Goal: Transaction & Acquisition: Purchase product/service

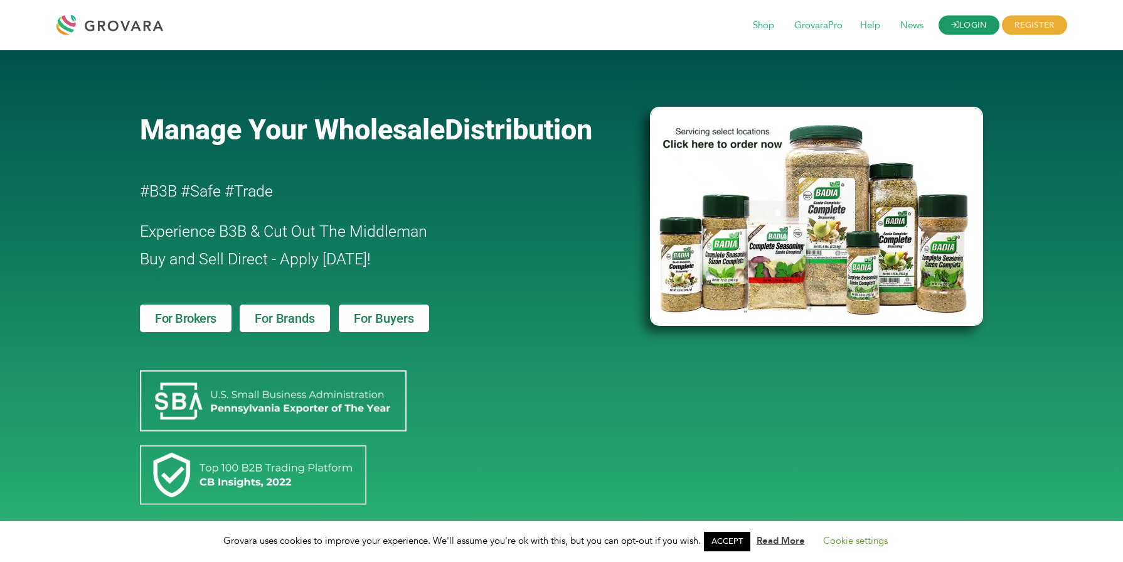
click at [951, 22] on icon at bounding box center [955, 25] width 8 height 8
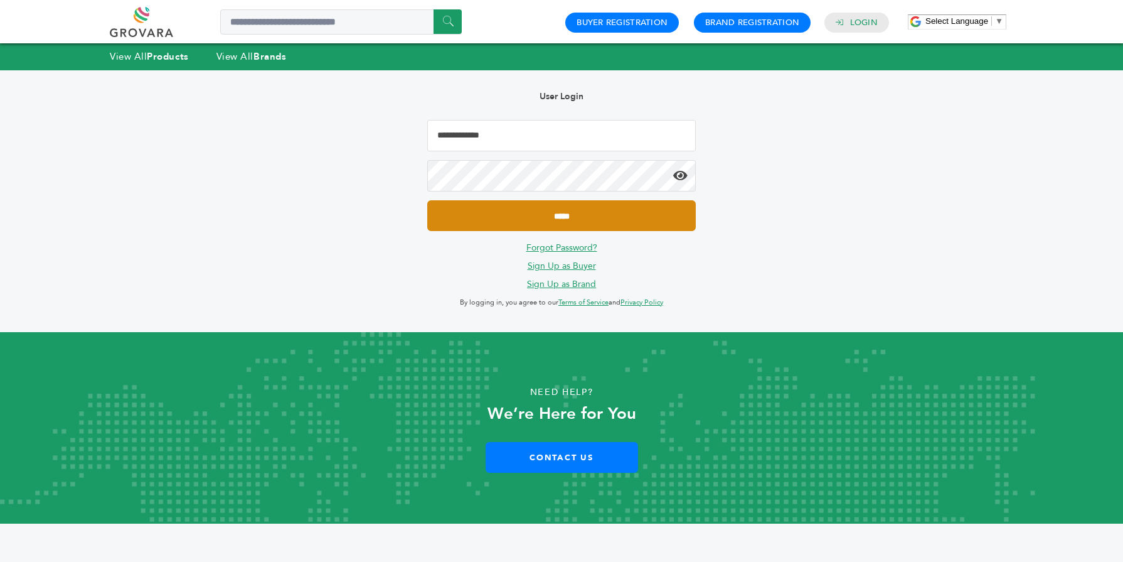
type input "**********"
click at [540, 227] on input "*****" at bounding box center [561, 215] width 269 height 31
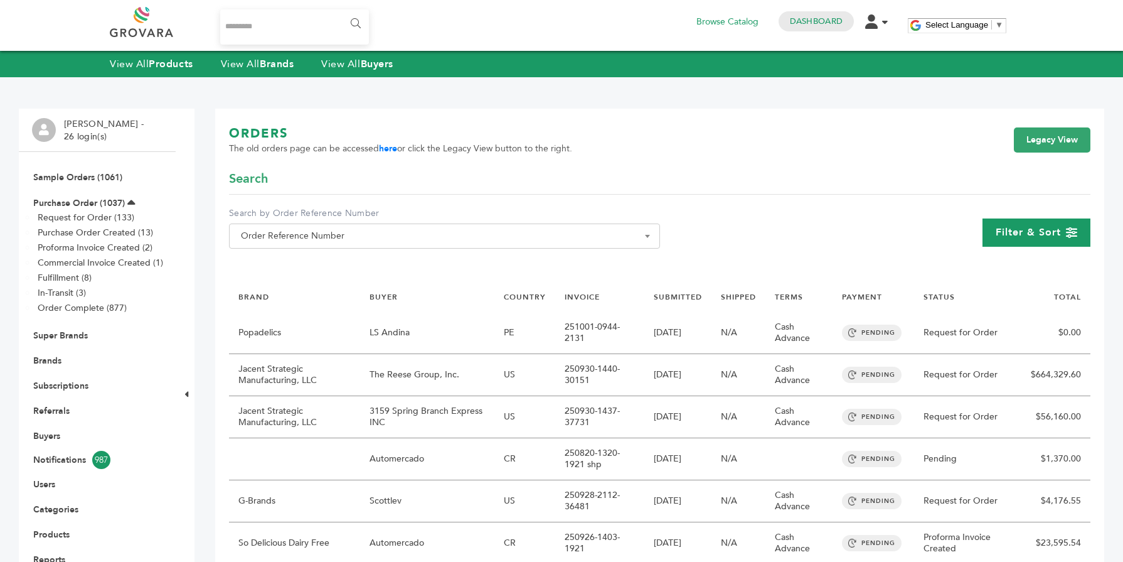
click at [1054, 242] on div "Filter & Sort" at bounding box center [1037, 232] width 108 height 28
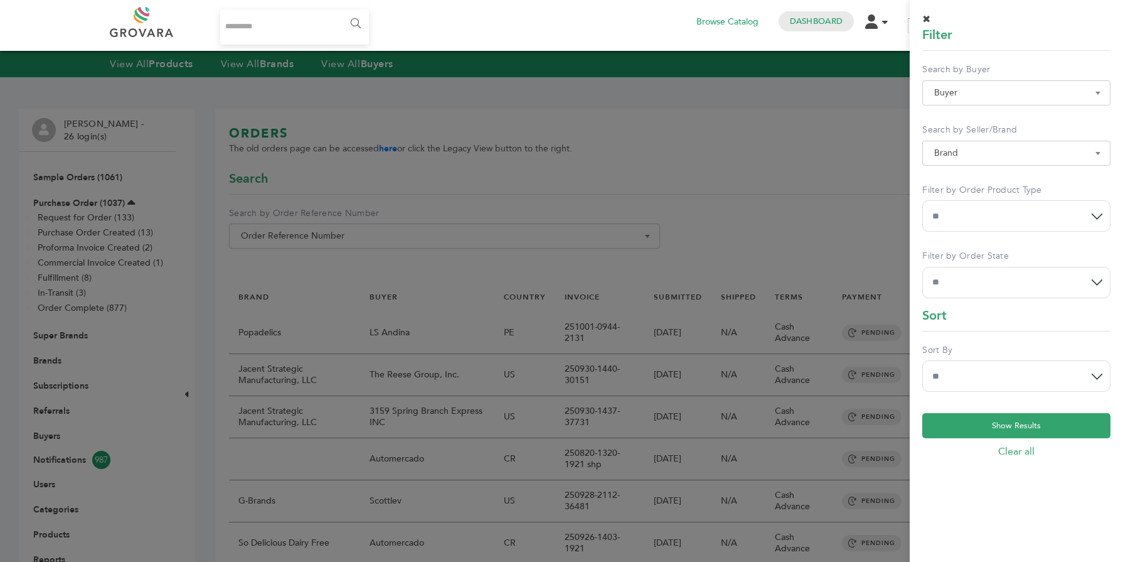
click at [976, 208] on select "**********" at bounding box center [1016, 215] width 188 height 31
click at [468, 174] on div at bounding box center [561, 281] width 1123 height 562
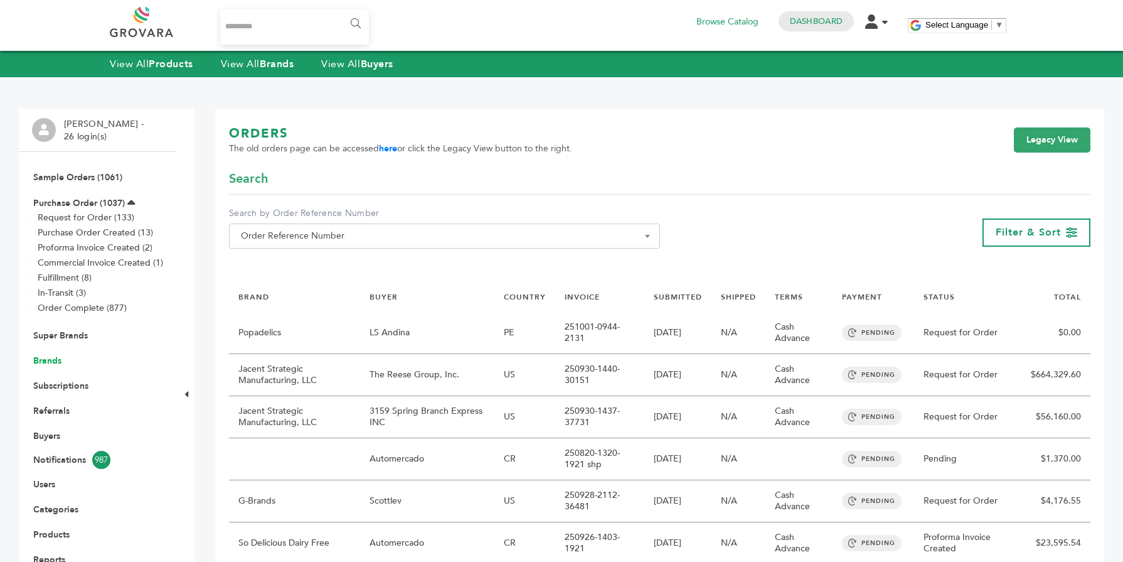
click at [54, 362] on link "Brands" at bounding box center [47, 361] width 28 height 12
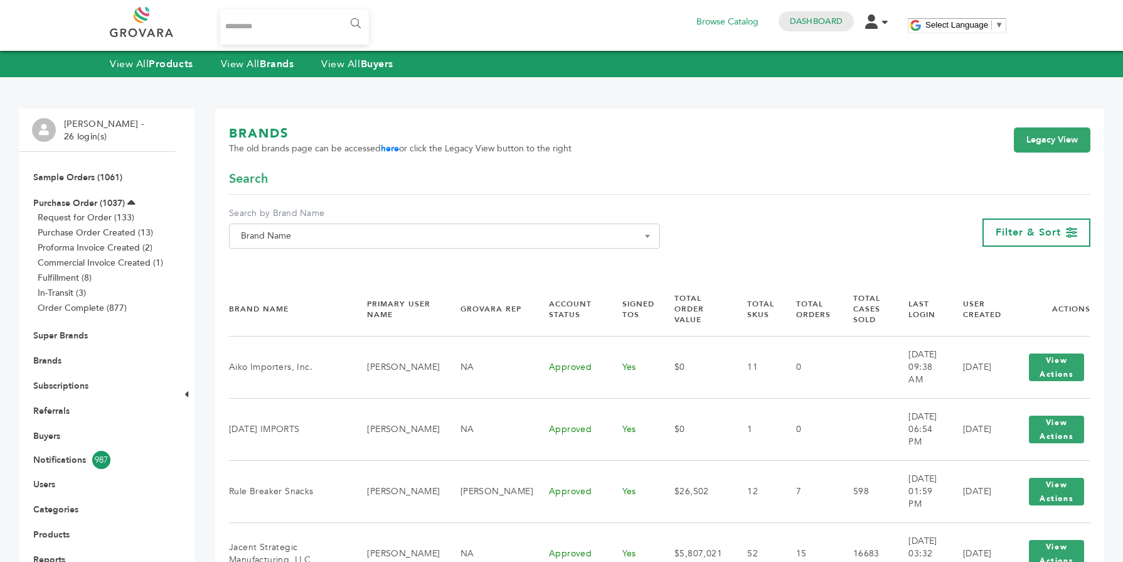
click at [332, 244] on span "Brand Name" at bounding box center [444, 236] width 417 height 18
click at [1015, 240] on div "Filter & Sort" at bounding box center [1037, 232] width 108 height 28
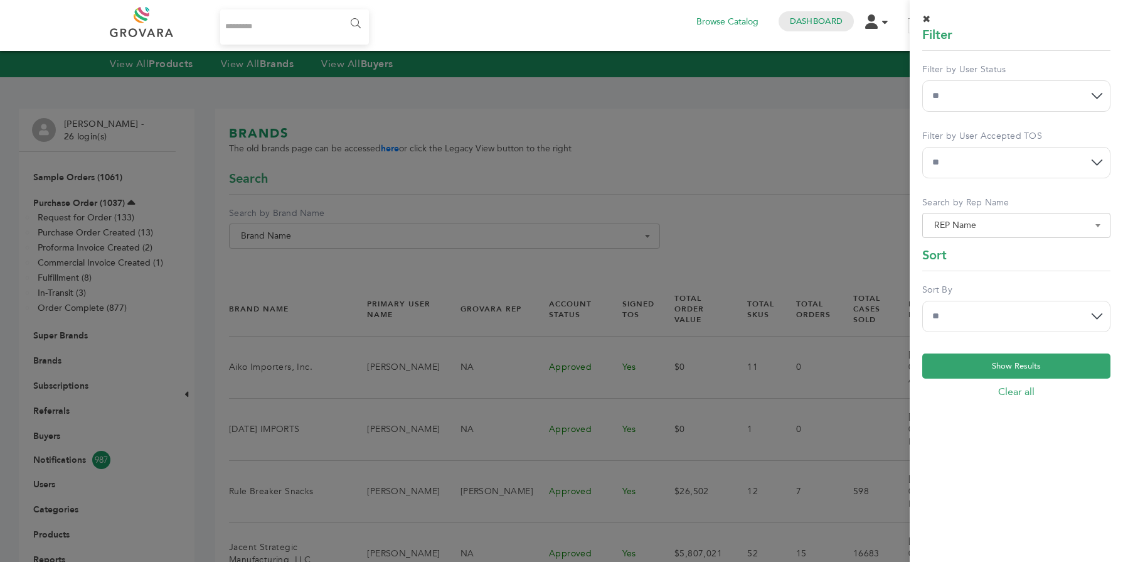
click at [983, 142] on div "Filter by User Accepted TOS ** *** **" at bounding box center [1016, 154] width 188 height 48
click at [979, 154] on select "** *** **" at bounding box center [1016, 162] width 188 height 31
click at [976, 307] on select "**********" at bounding box center [1016, 316] width 188 height 31
select select "******"
click at [922, 301] on select "**********" at bounding box center [1016, 316] width 188 height 31
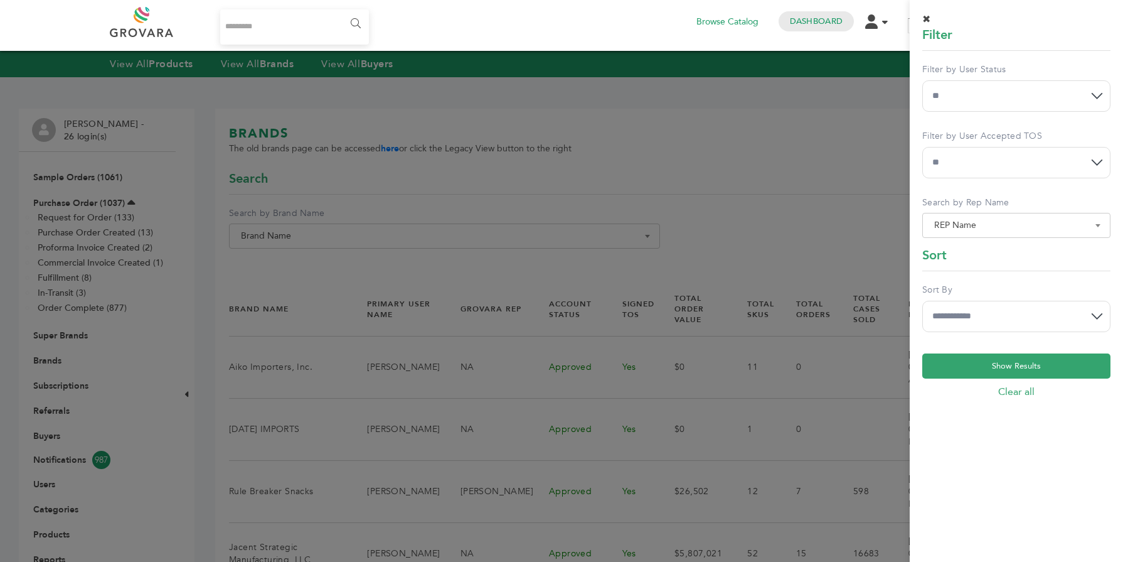
click at [993, 168] on select "** *** **" at bounding box center [1016, 162] width 188 height 31
click at [978, 113] on div "**********" at bounding box center [1016, 91] width 188 height 57
click at [973, 100] on select "**********" at bounding box center [1016, 95] width 188 height 31
select select "*"
click at [922, 80] on select "**********" at bounding box center [1016, 95] width 188 height 31
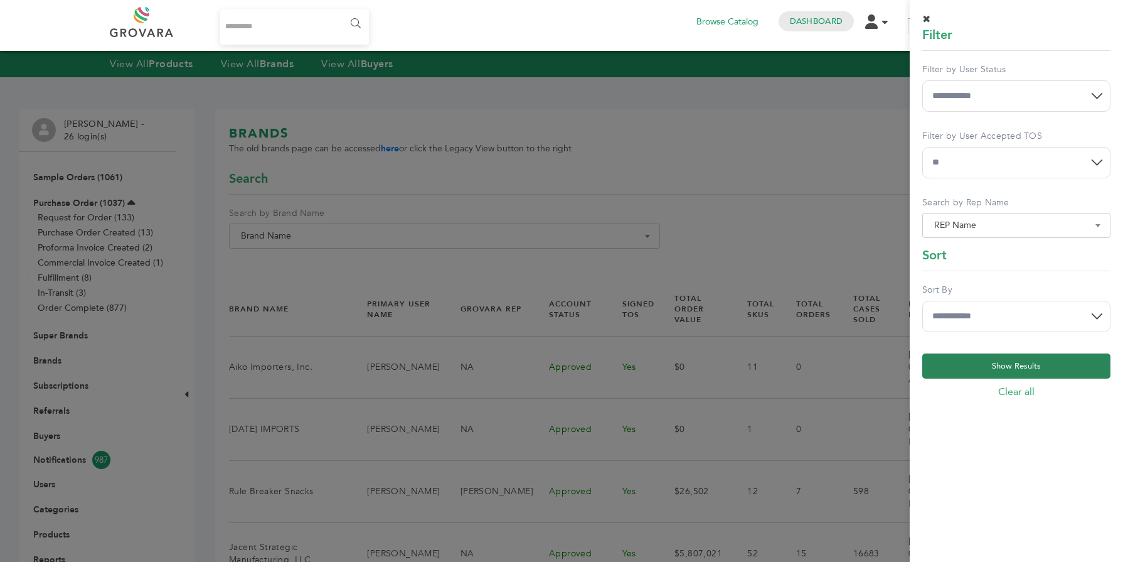
click at [1001, 366] on button "Show Results" at bounding box center [1016, 365] width 188 height 25
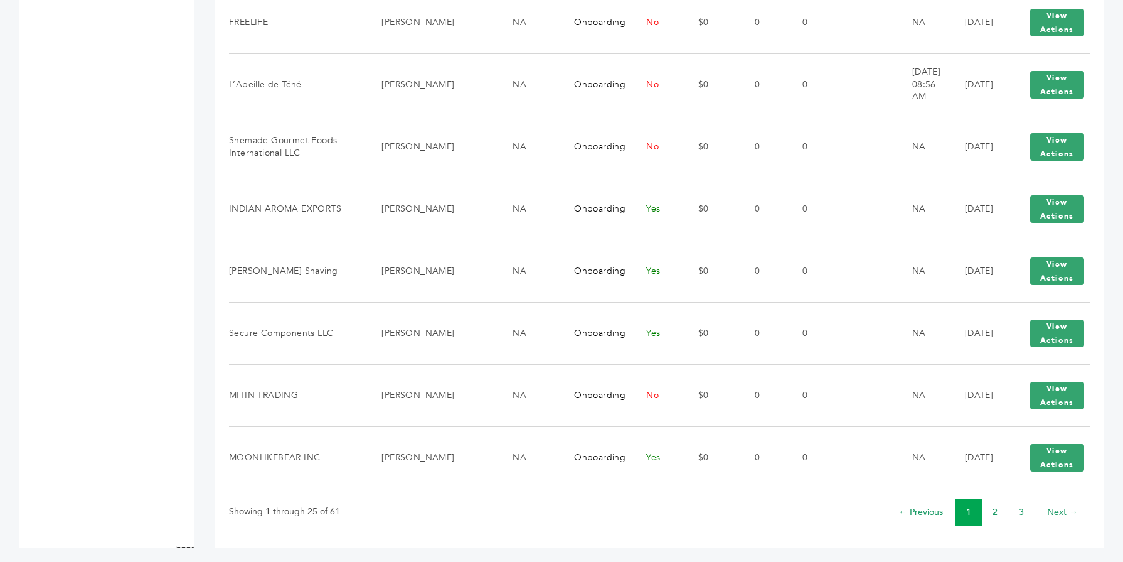
scroll to position [1460, 0]
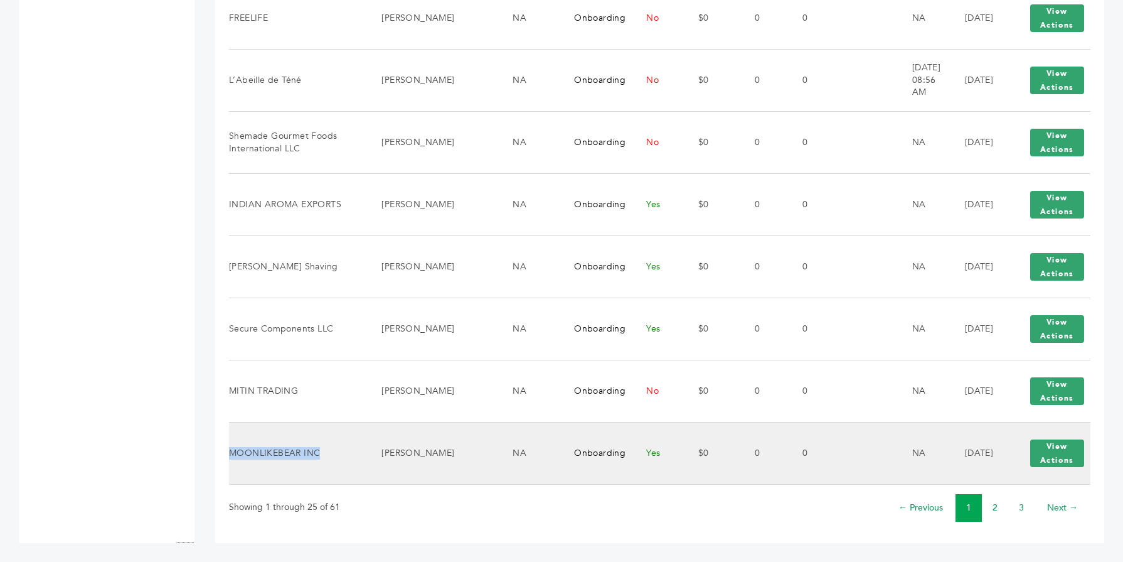
drag, startPoint x: 319, startPoint y: 453, endPoint x: 234, endPoint y: 455, distance: 85.4
click at [234, 455] on td "MOONLIKEBEAR INC" at bounding box center [297, 453] width 137 height 62
copy td "OONLIKEBEAR INC"
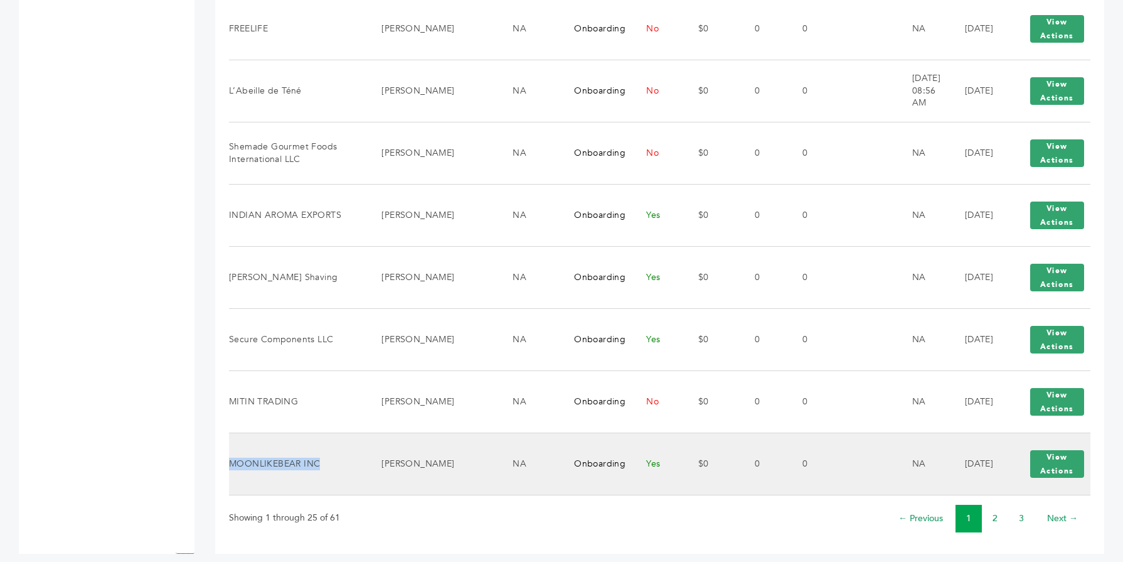
drag, startPoint x: 317, startPoint y: 466, endPoint x: 232, endPoint y: 463, distance: 85.4
click at [232, 463] on td "MOONLIKEBEAR INC" at bounding box center [297, 463] width 137 height 62
copy td "MOONLIKEBEAR INC"
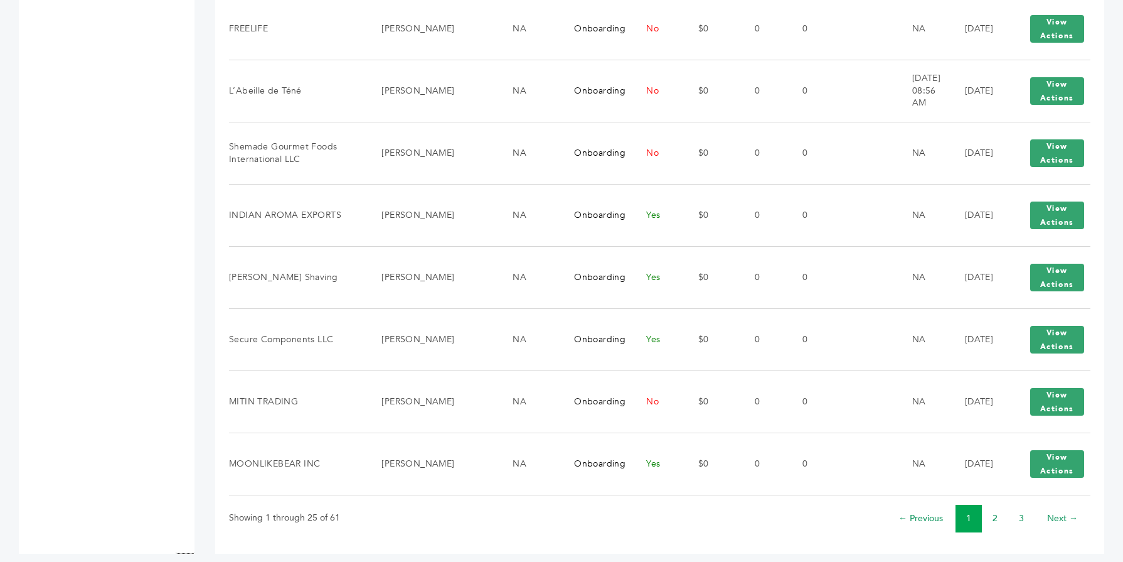
click at [993, 516] on link "2" at bounding box center [995, 518] width 5 height 12
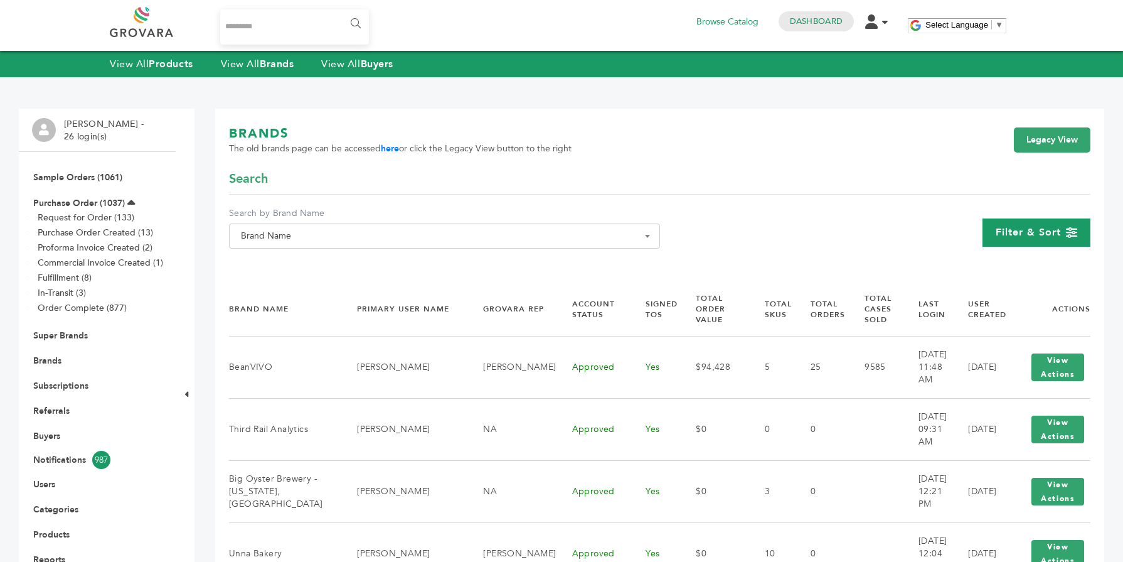
click at [1048, 231] on span "Filter & Sort" at bounding box center [1028, 232] width 65 height 14
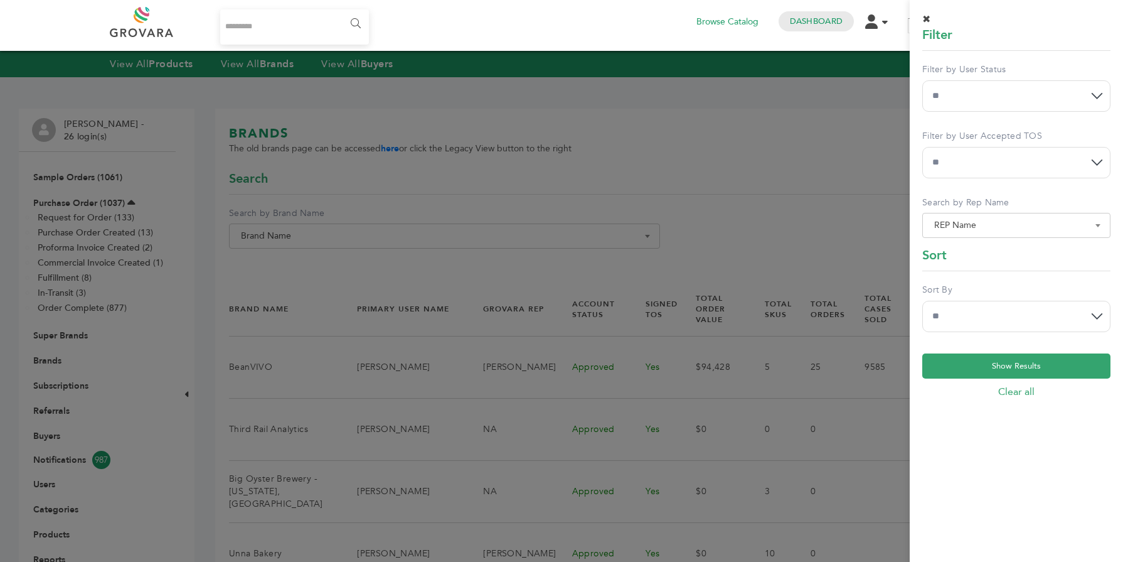
click at [998, 166] on select "** *** **" at bounding box center [1016, 162] width 188 height 31
click at [971, 104] on select "**********" at bounding box center [1016, 95] width 188 height 31
select select "*"
click at [922, 80] on select "**********" at bounding box center [1016, 95] width 188 height 31
click at [1003, 312] on select "**********" at bounding box center [1016, 316] width 188 height 31
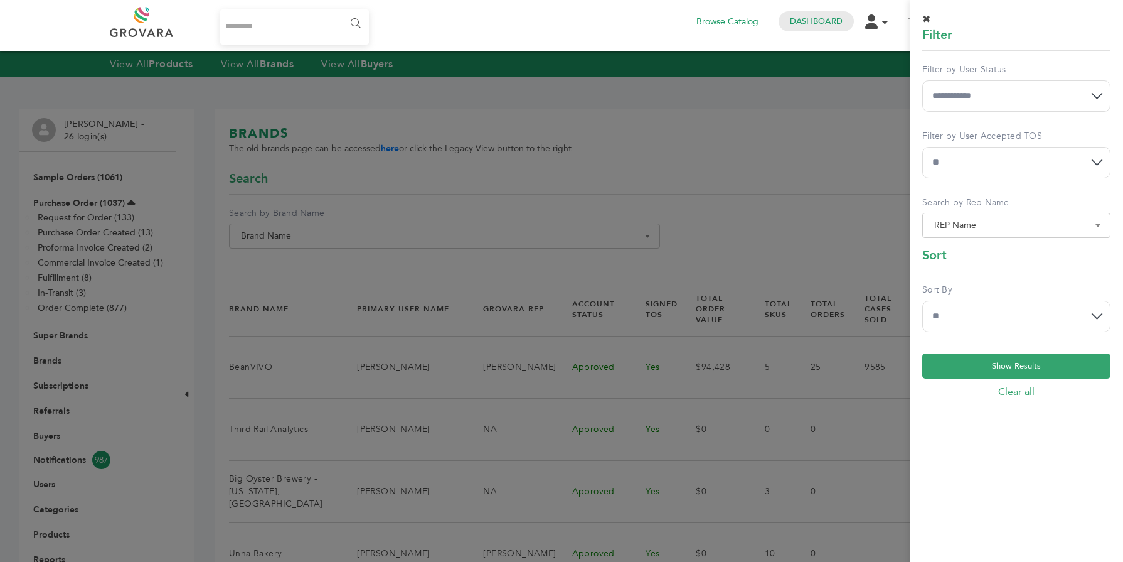
select select "******"
click at [922, 301] on select "**********" at bounding box center [1016, 316] width 188 height 31
click at [982, 368] on button "Show Results" at bounding box center [1016, 365] width 188 height 25
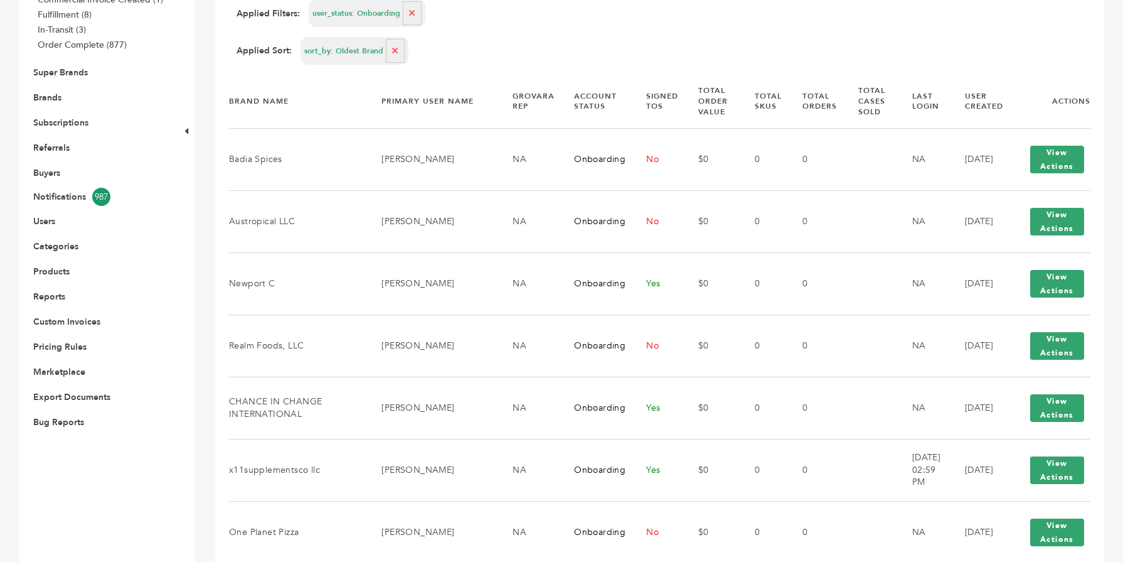
scroll to position [276, 0]
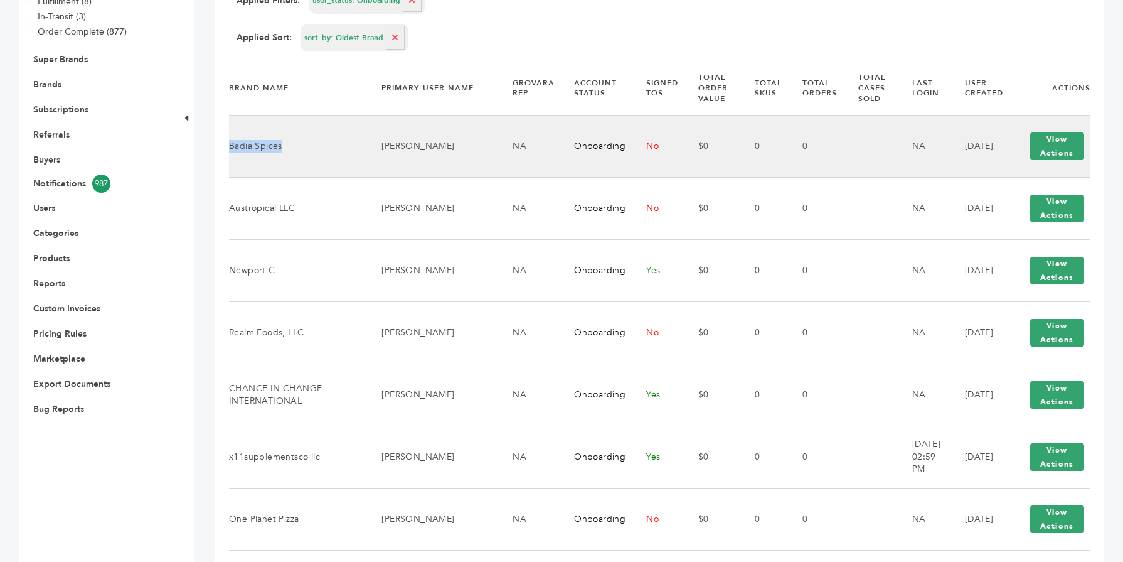
drag, startPoint x: 280, startPoint y: 146, endPoint x: 230, endPoint y: 147, distance: 50.2
click at [230, 147] on td "Badia Spices" at bounding box center [297, 146] width 137 height 62
copy td "Badia Spices"
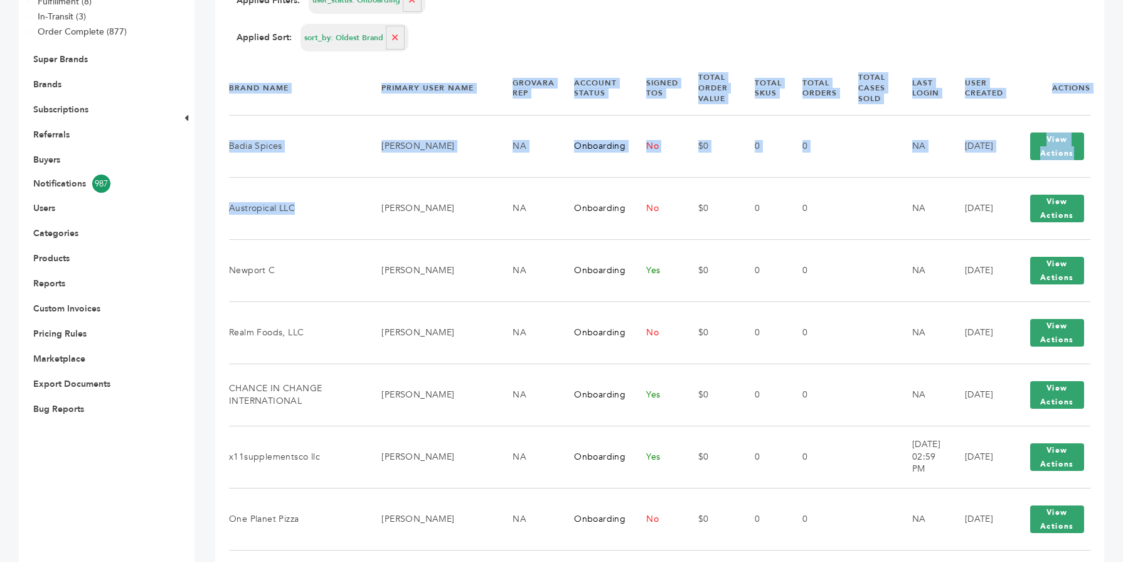
drag, startPoint x: 294, startPoint y: 210, endPoint x: 227, endPoint y: 211, distance: 67.8
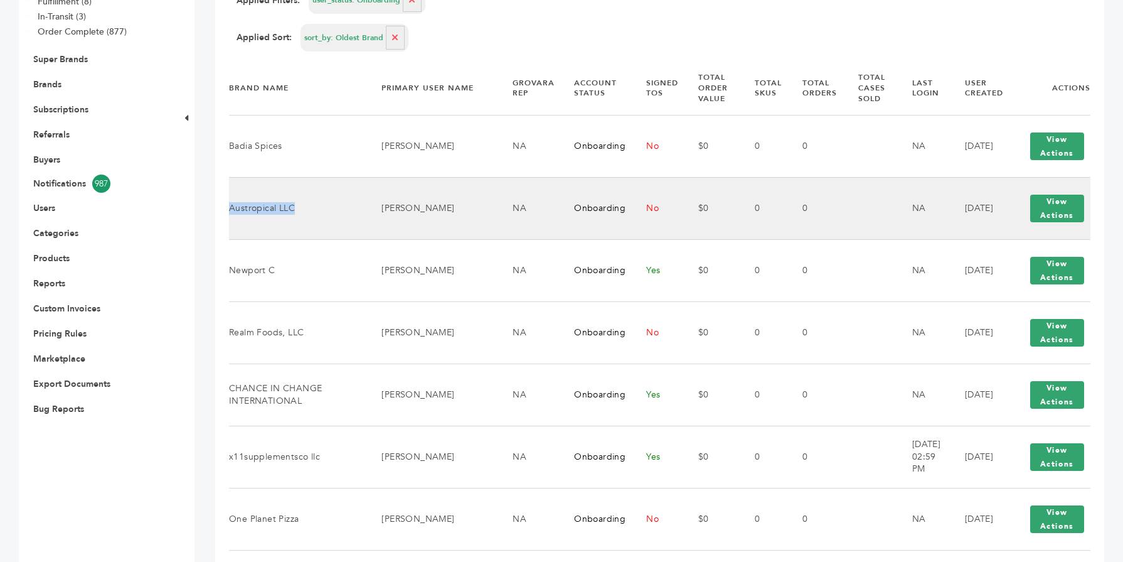
drag, startPoint x: 296, startPoint y: 210, endPoint x: 232, endPoint y: 208, distance: 64.0
click at [232, 208] on td "Austropical LLC" at bounding box center [297, 208] width 137 height 62
copy td "Austropical LLC"
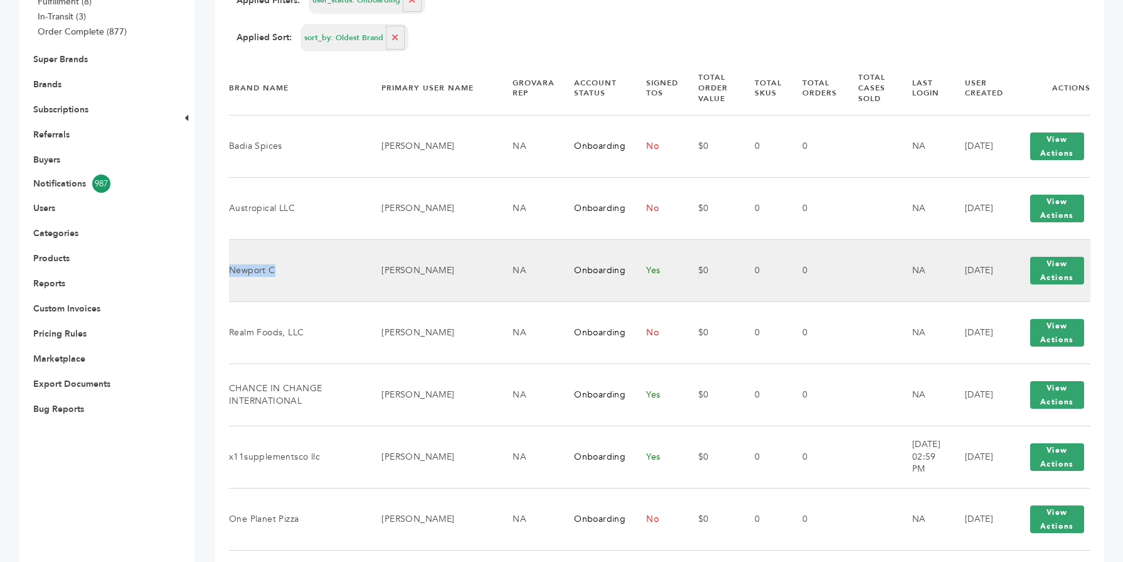
drag, startPoint x: 274, startPoint y: 269, endPoint x: 230, endPoint y: 273, distance: 43.5
click at [230, 273] on td "Newport C" at bounding box center [297, 270] width 137 height 62
copy td "Newport C"
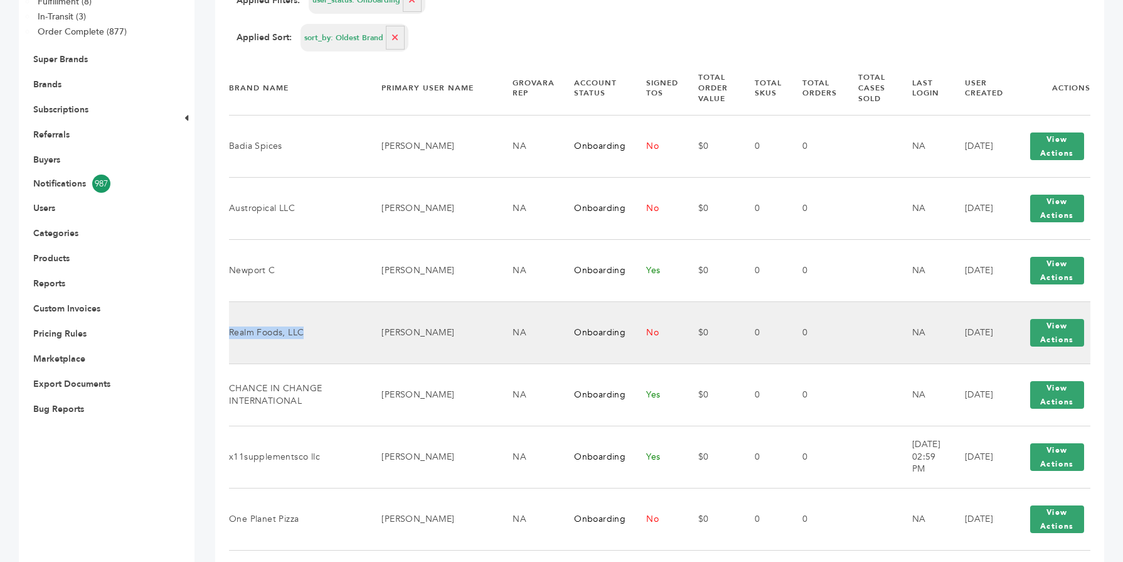
drag, startPoint x: 304, startPoint y: 331, endPoint x: 231, endPoint y: 334, distance: 73.5
click at [231, 334] on td "Realm Foods, LLC" at bounding box center [297, 332] width 137 height 62
copy td "Realm Foods, LLC"
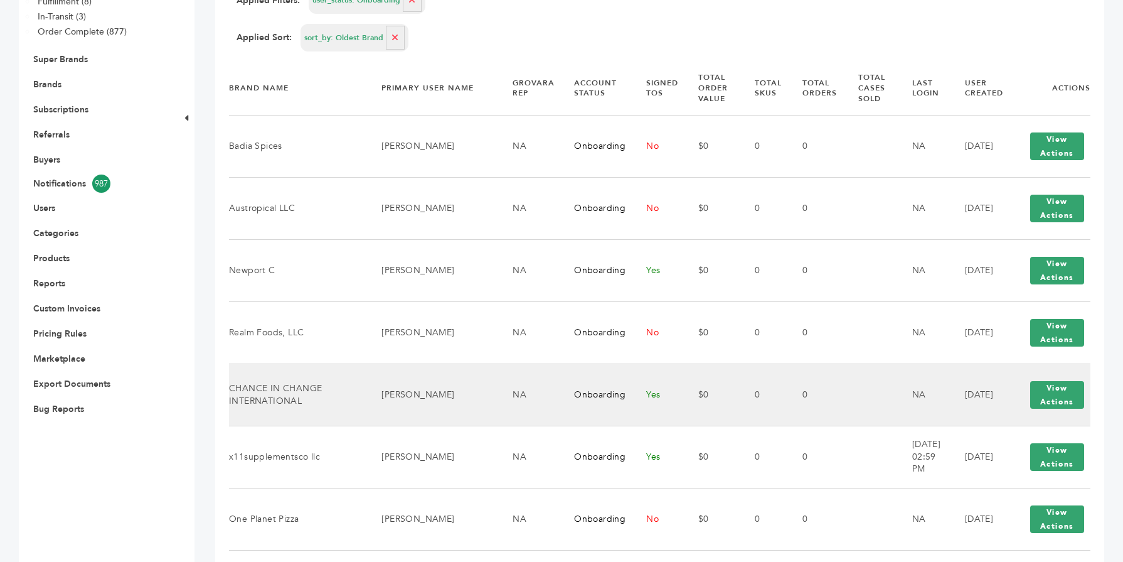
drag, startPoint x: 232, startPoint y: 389, endPoint x: 310, endPoint y: 400, distance: 78.6
click at [310, 400] on td "CHANCE IN CHANGE INTERNATIONAL" at bounding box center [297, 394] width 137 height 62
drag, startPoint x: 304, startPoint y: 402, endPoint x: 231, endPoint y: 388, distance: 74.1
click at [231, 388] on td "CHANCE IN CHANGE INTERNATIONAL" at bounding box center [297, 394] width 137 height 62
copy td "CHANCE IN CHANGE INTERNATIONAL"
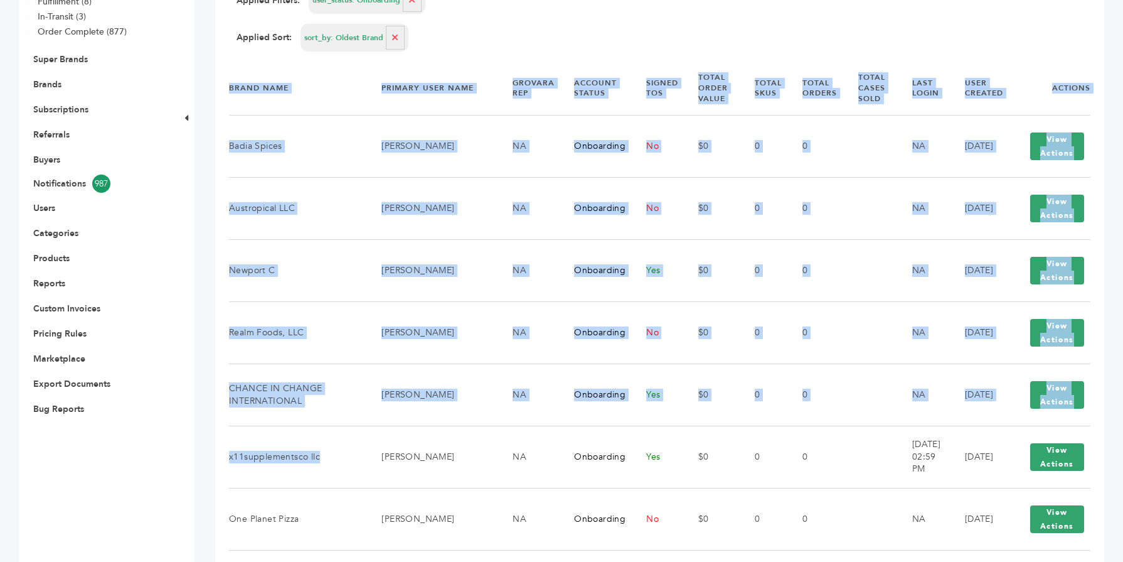
drag, startPoint x: 323, startPoint y: 454, endPoint x: 227, endPoint y: 461, distance: 96.2
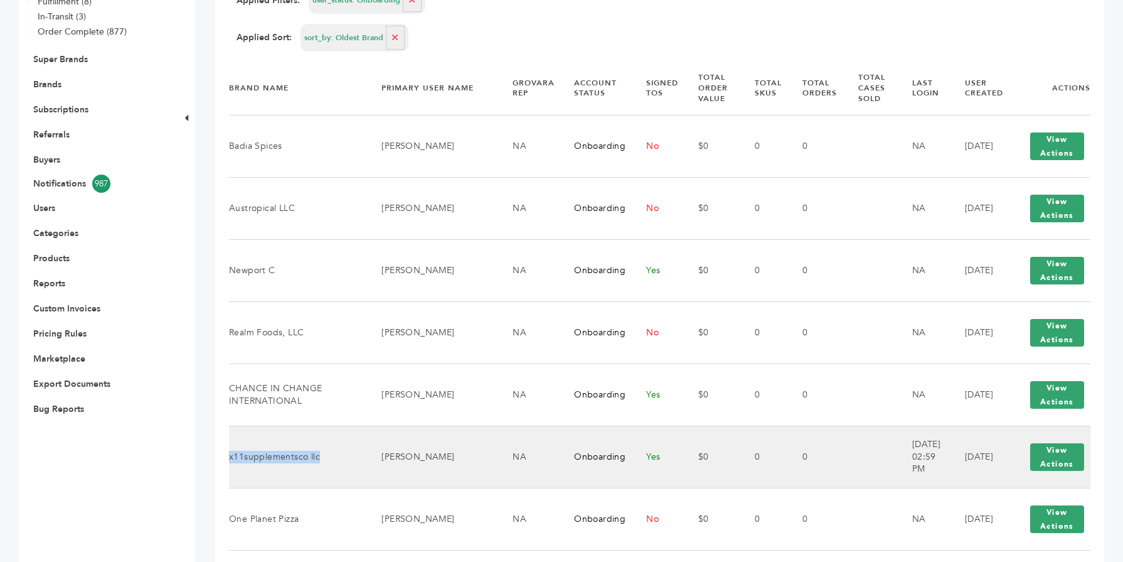
drag, startPoint x: 319, startPoint y: 456, endPoint x: 231, endPoint y: 459, distance: 87.9
click at [231, 459] on td "x11supplementsco llc" at bounding box center [297, 456] width 137 height 62
copy td "x11supplementsco llc"
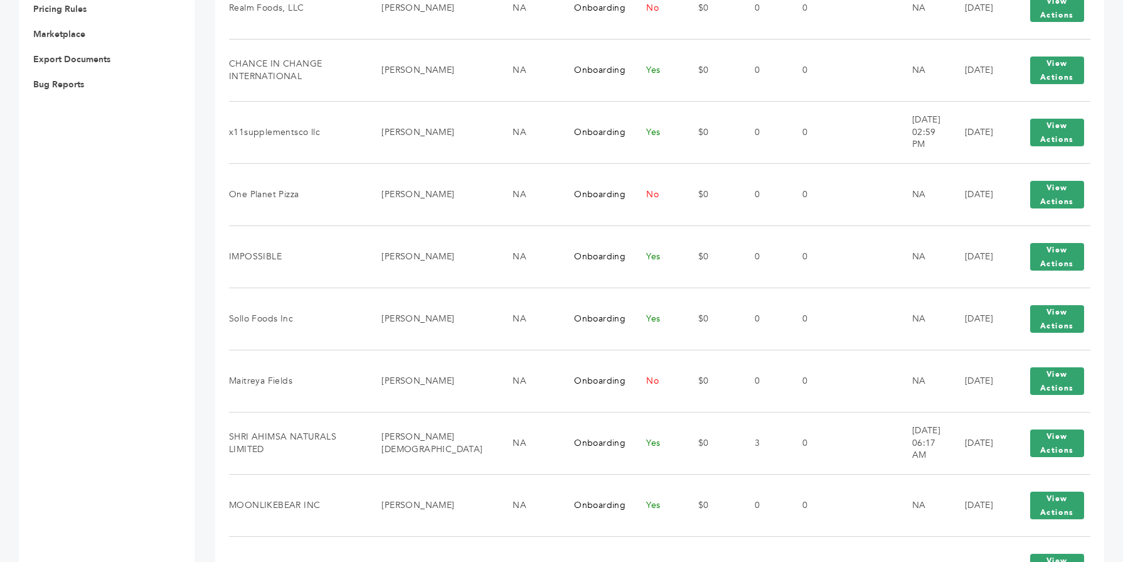
scroll to position [602, 0]
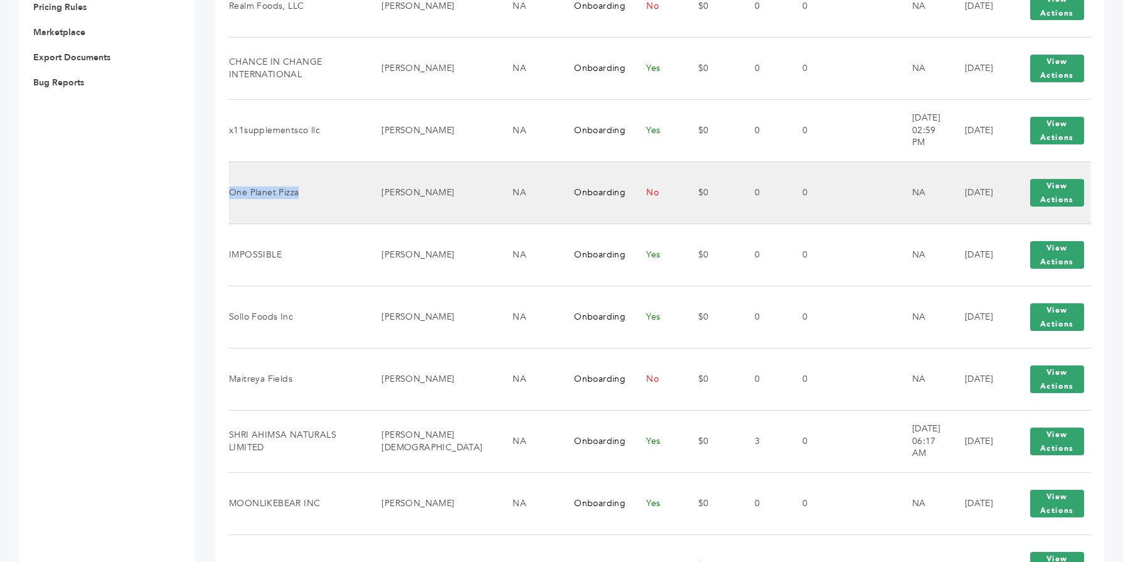
drag, startPoint x: 301, startPoint y: 196, endPoint x: 232, endPoint y: 193, distance: 68.5
click at [232, 193] on td "One Planet Pizza" at bounding box center [297, 192] width 137 height 62
copy td "One Planet Pizza"
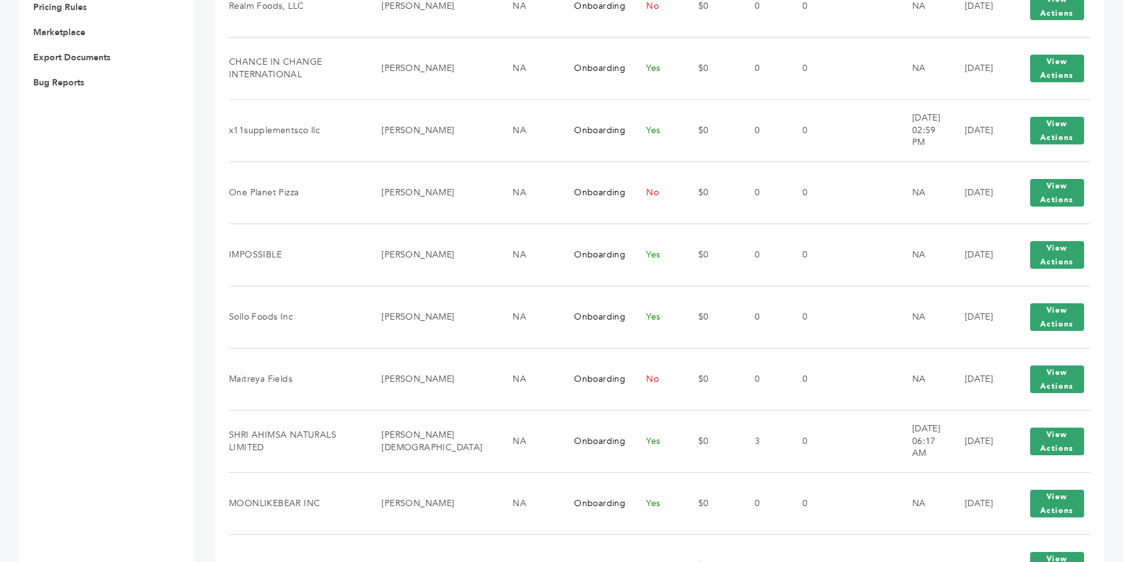
click at [163, 279] on div "Max Stein - 26 login(s) Sample Orders (1061) Purchase Order (1037) Request for …" at bounding box center [97, 453] width 157 height 1894
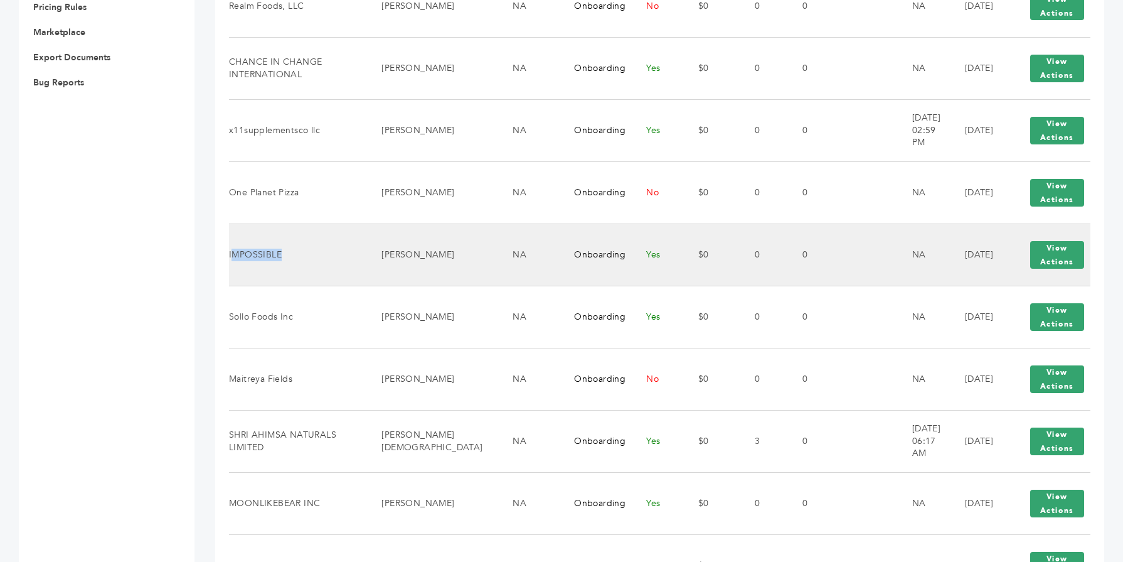
drag, startPoint x: 282, startPoint y: 257, endPoint x: 233, endPoint y: 254, distance: 49.7
click at [233, 254] on td "IMPOSSIBLE" at bounding box center [297, 254] width 137 height 62
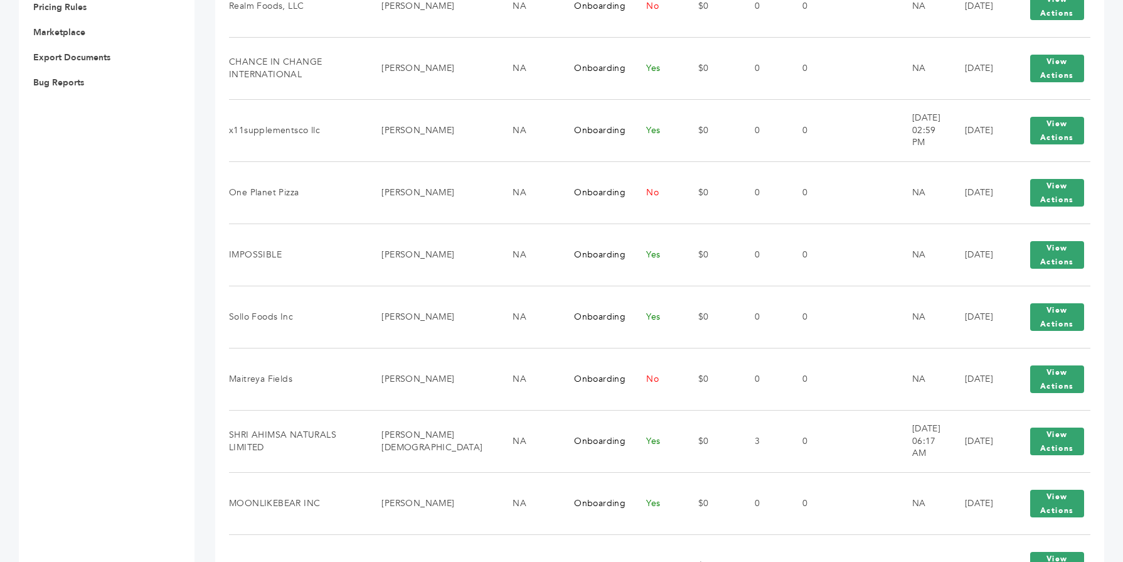
click at [173, 259] on div "Max Stein - 26 login(s) Sample Orders (1061) Purchase Order (1037) Request for …" at bounding box center [97, 453] width 157 height 1894
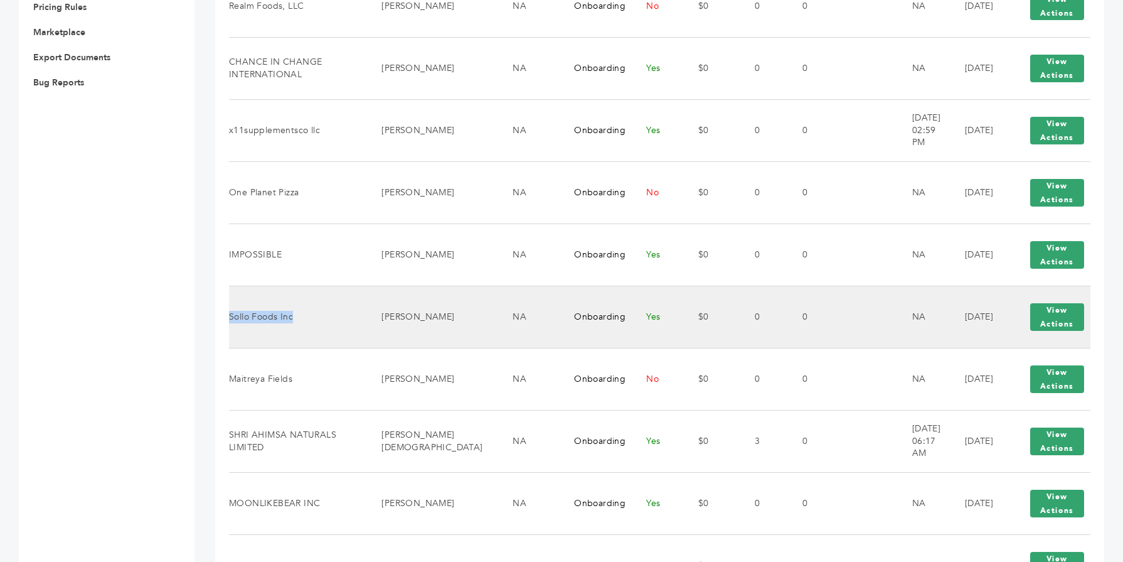
drag, startPoint x: 293, startPoint y: 318, endPoint x: 231, endPoint y: 318, distance: 62.1
click at [231, 318] on td "Sollo Foods Inc" at bounding box center [297, 317] width 137 height 62
copy td "Sollo Foods Inc"
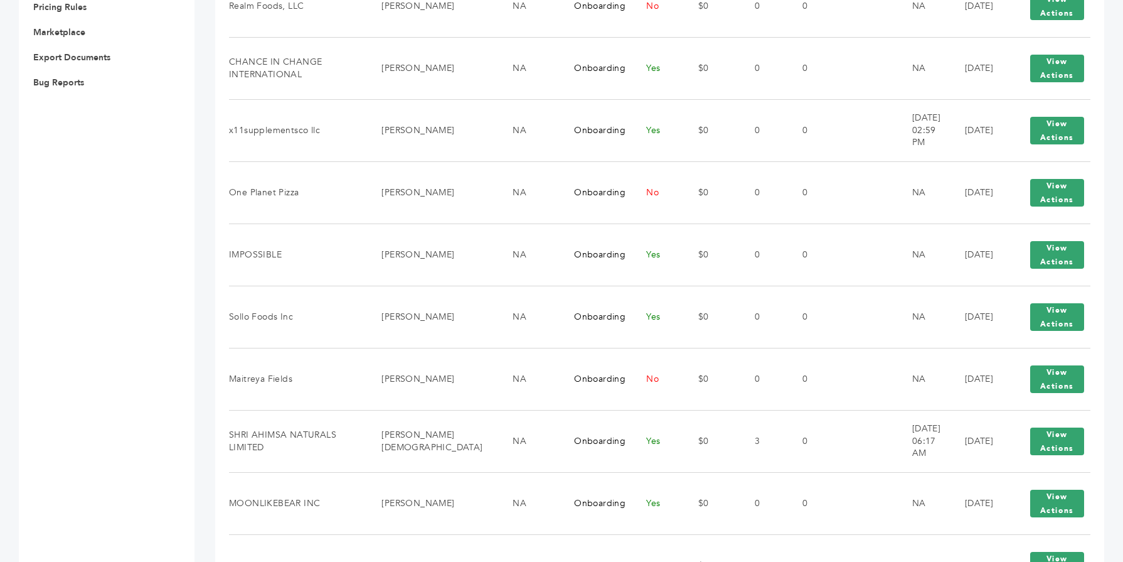
click at [205, 306] on div "Max Stein - 26 login(s) Sample Orders (1061) Purchase Order (1037) Request for …" at bounding box center [561, 453] width 1123 height 1932
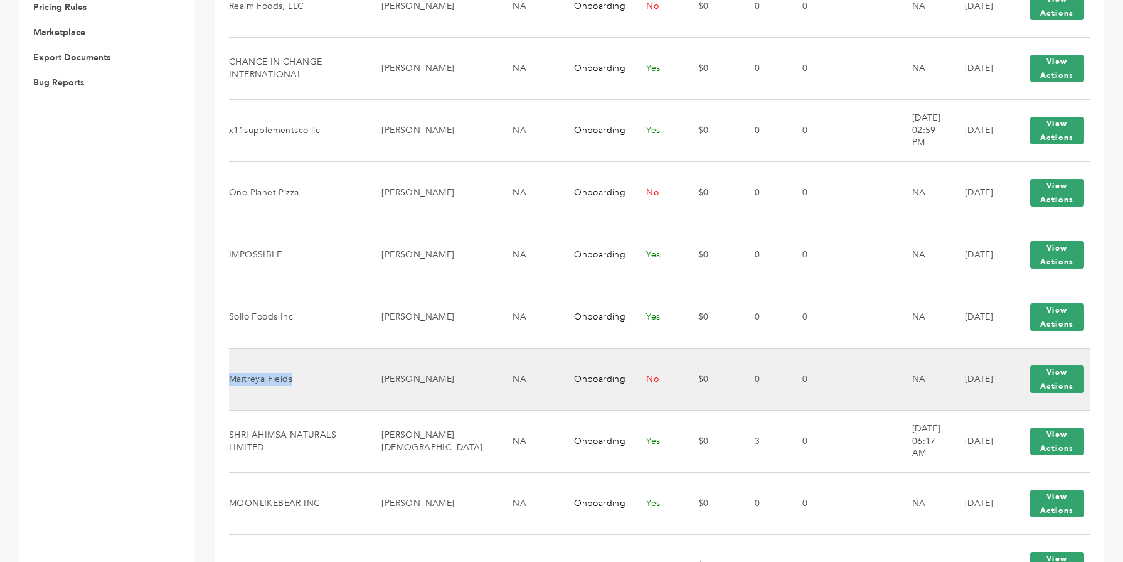
drag, startPoint x: 292, startPoint y: 382, endPoint x: 231, endPoint y: 382, distance: 61.5
click at [231, 382] on td "Maitreya Fields" at bounding box center [297, 379] width 137 height 62
copy td "Maitreya Fields"
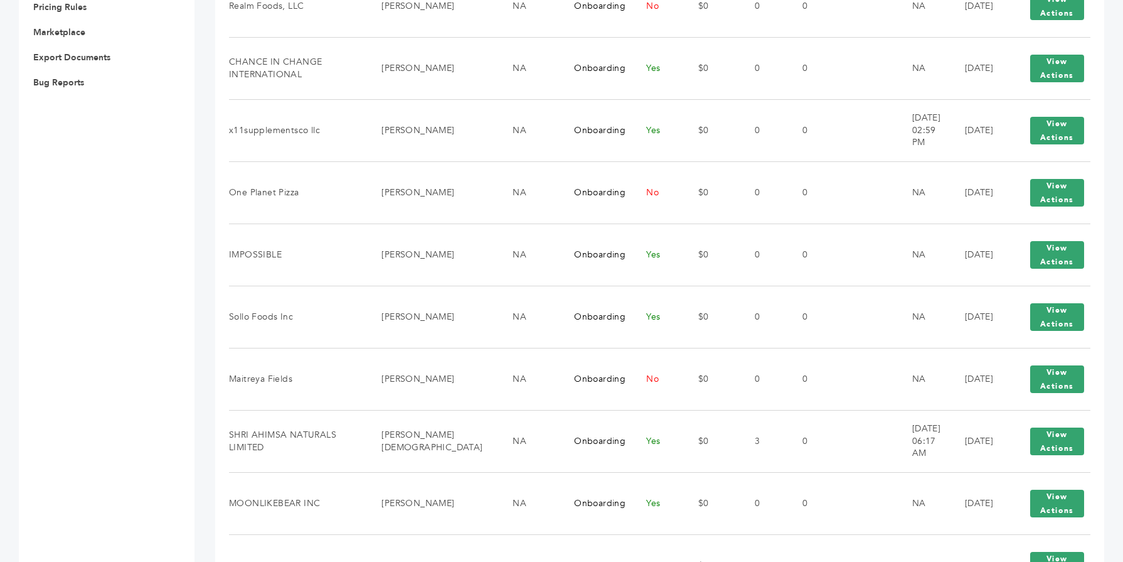
click at [213, 282] on div "Max Stein - 26 login(s) Sample Orders (1061) Purchase Order (1037) Request for …" at bounding box center [561, 453] width 1123 height 1932
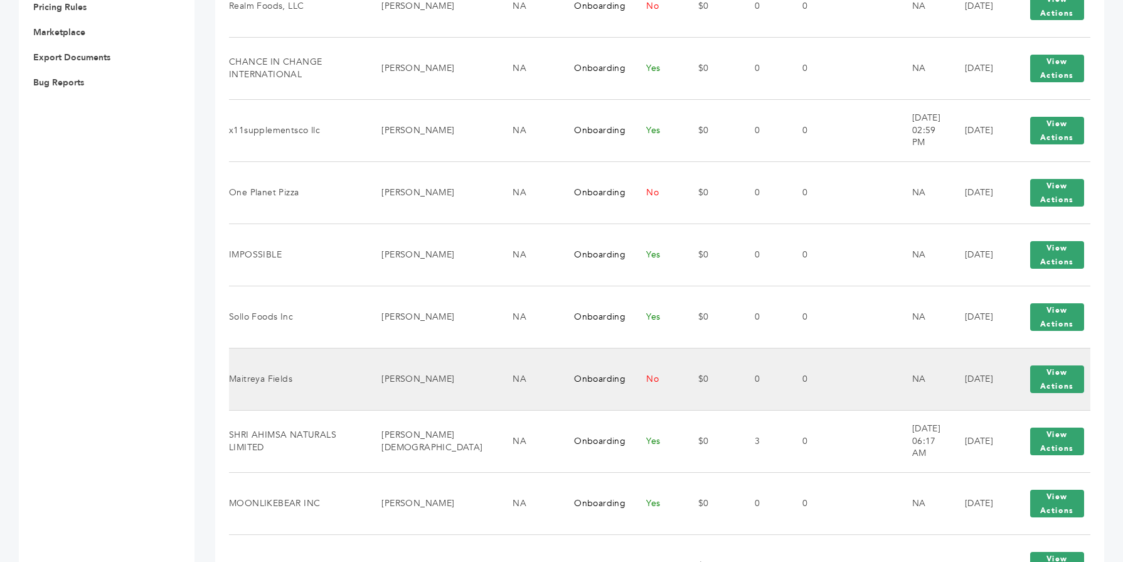
drag, startPoint x: 402, startPoint y: 385, endPoint x: 231, endPoint y: 381, distance: 171.4
click at [231, 381] on tr "Maitreya Fields Stefani Rangelova NA Onboarding No $0 0 0 NA 07/04/2025 View Ac…" at bounding box center [660, 379] width 862 height 62
copy tr "Maitreya Fields Stefani Rangelova"
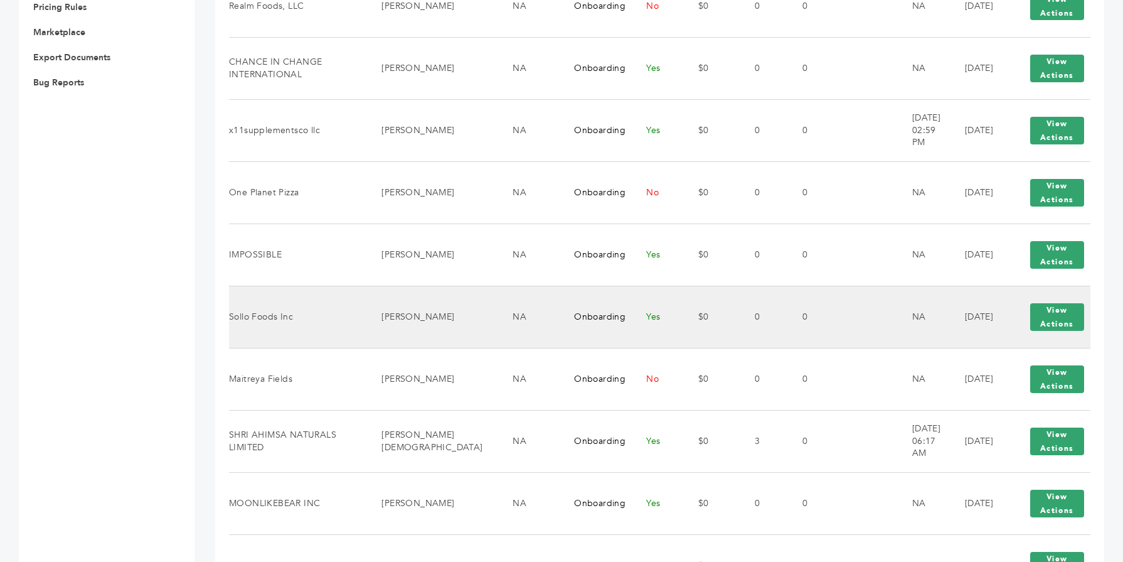
drag, startPoint x: 231, startPoint y: 381, endPoint x: 447, endPoint y: 298, distance: 231.8
click at [447, 298] on tbody "Badia Spices Scott DeNight NA Onboarding No $0 0 0 NA 05/29/2025 View Actions V…" at bounding box center [660, 565] width 862 height 1553
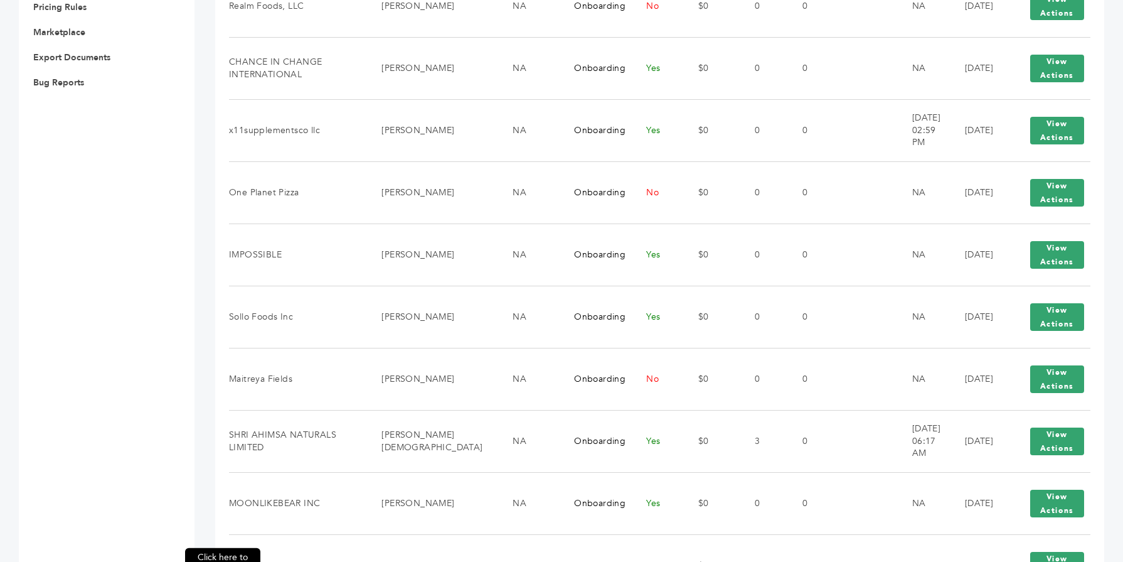
click at [194, 89] on div "Click here to expand / collapse" at bounding box center [185, 453] width 19 height 1894
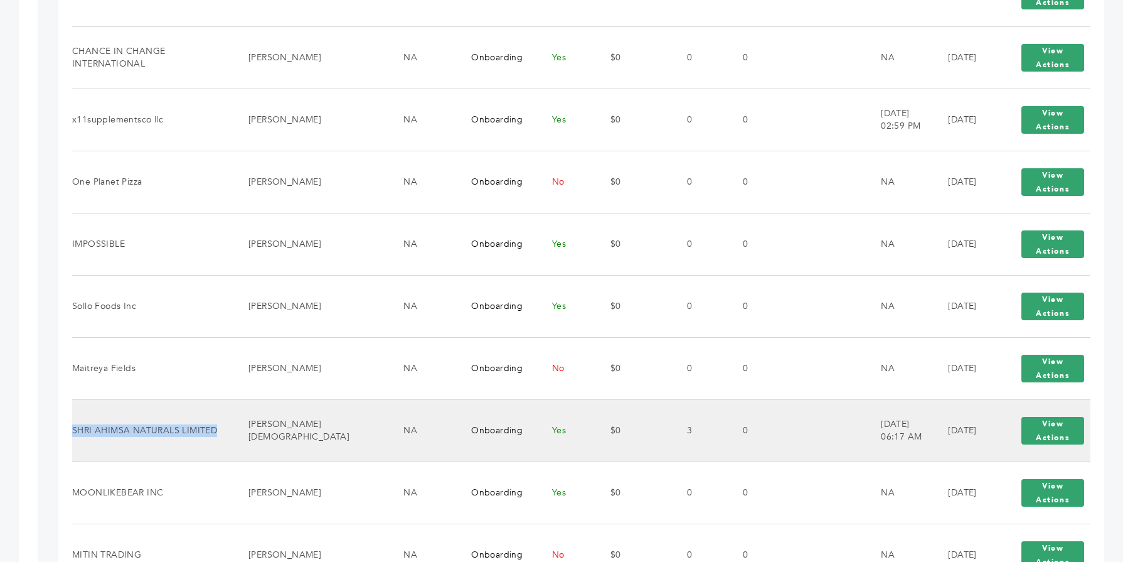
drag, startPoint x: 217, startPoint y: 430, endPoint x: 73, endPoint y: 433, distance: 143.7
click at [73, 433] on td "SHRI AHIMSA NATURALS LIMITED" at bounding box center [152, 430] width 161 height 62
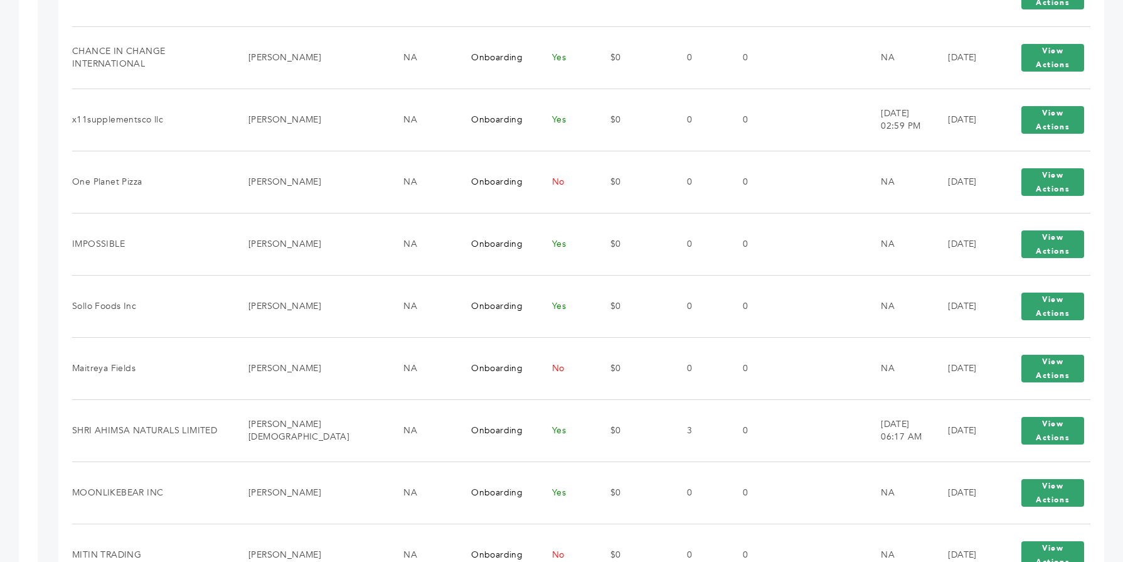
click at [47, 424] on div "Max Stein - 26 login(s) Sample Orders (1061) Purchase Order (1037) Request for …" at bounding box center [561, 447] width 1123 height 1921
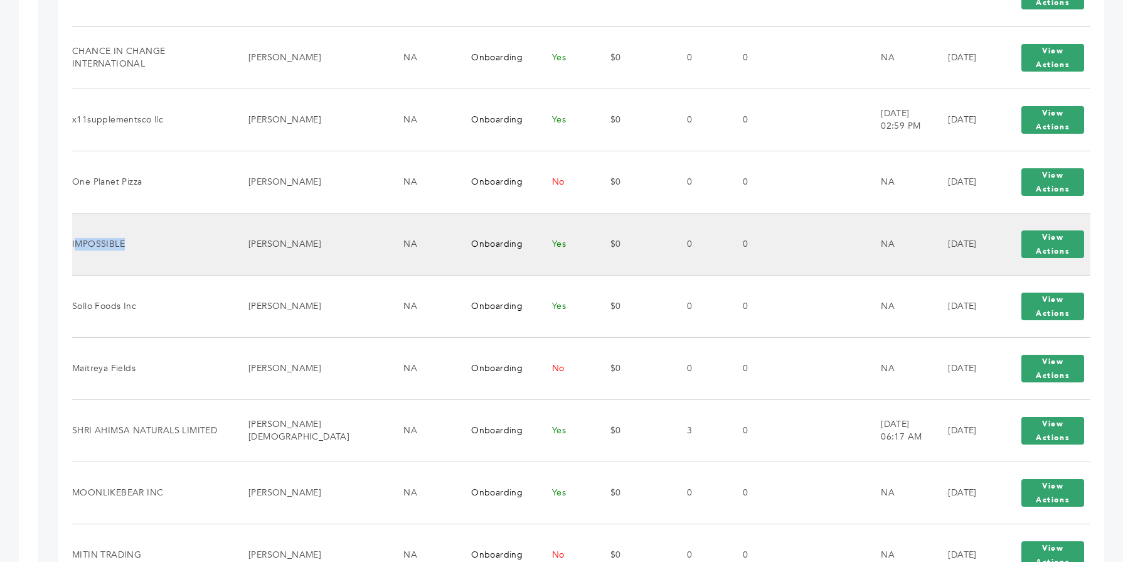
drag, startPoint x: 126, startPoint y: 247, endPoint x: 75, endPoint y: 247, distance: 50.2
click at [75, 247] on td "IMPOSSIBLE" at bounding box center [152, 244] width 161 height 62
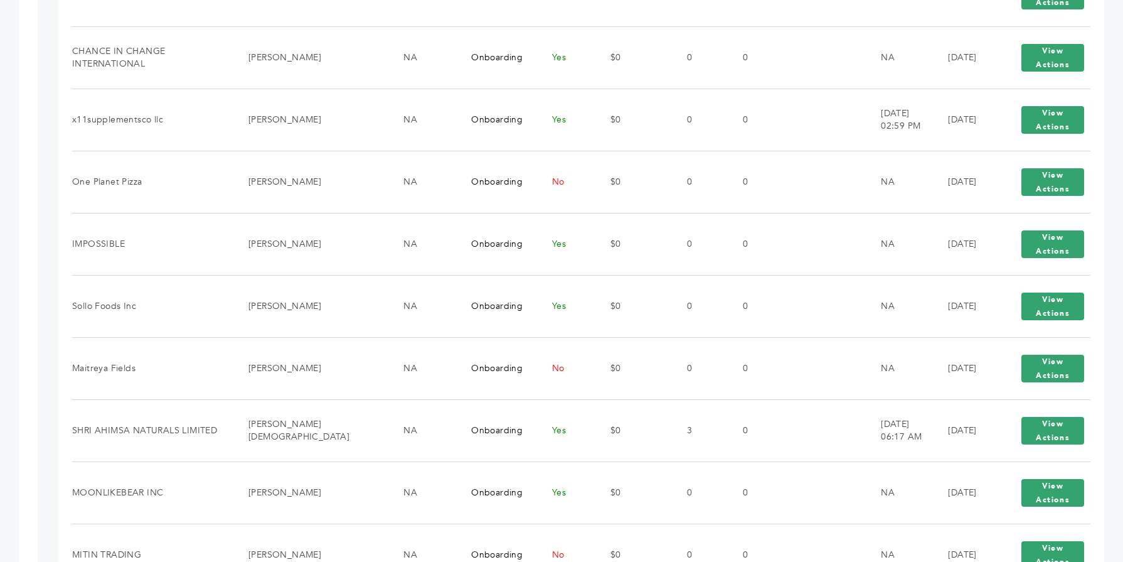
click at [43, 252] on div "Max Stein - 26 login(s) Sample Orders (1061) Purchase Order (1037) Request for …" at bounding box center [561, 447] width 1123 height 1921
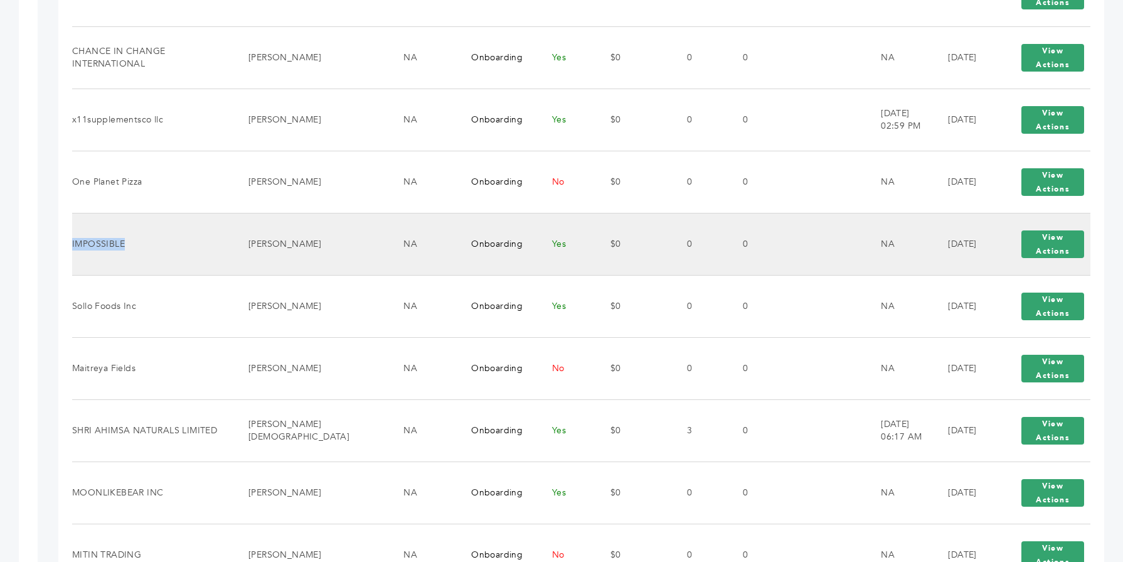
drag, startPoint x: 127, startPoint y: 241, endPoint x: 72, endPoint y: 243, distance: 54.7
click at [72, 243] on td "IMPOSSIBLE" at bounding box center [152, 244] width 161 height 62
drag, startPoint x: 285, startPoint y: 248, endPoint x: 73, endPoint y: 247, distance: 211.5
click at [73, 247] on tr "IMPOSSIBLE Joel Runyon NA Onboarding Yes $0 0 0 NA 07/02/2025 View Actions View…" at bounding box center [581, 244] width 1018 height 62
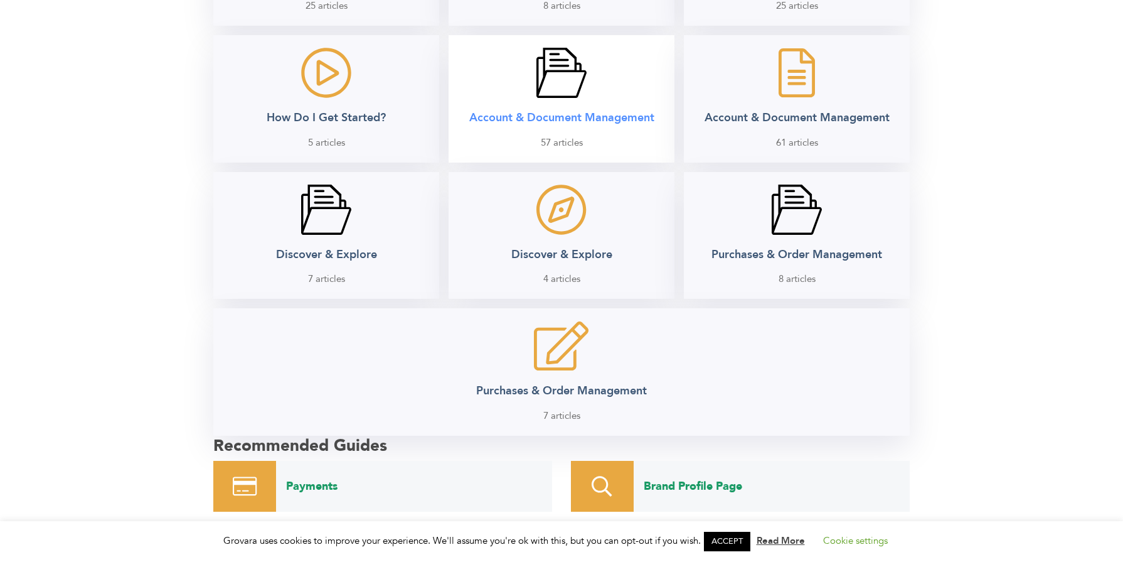
scroll to position [301, 0]
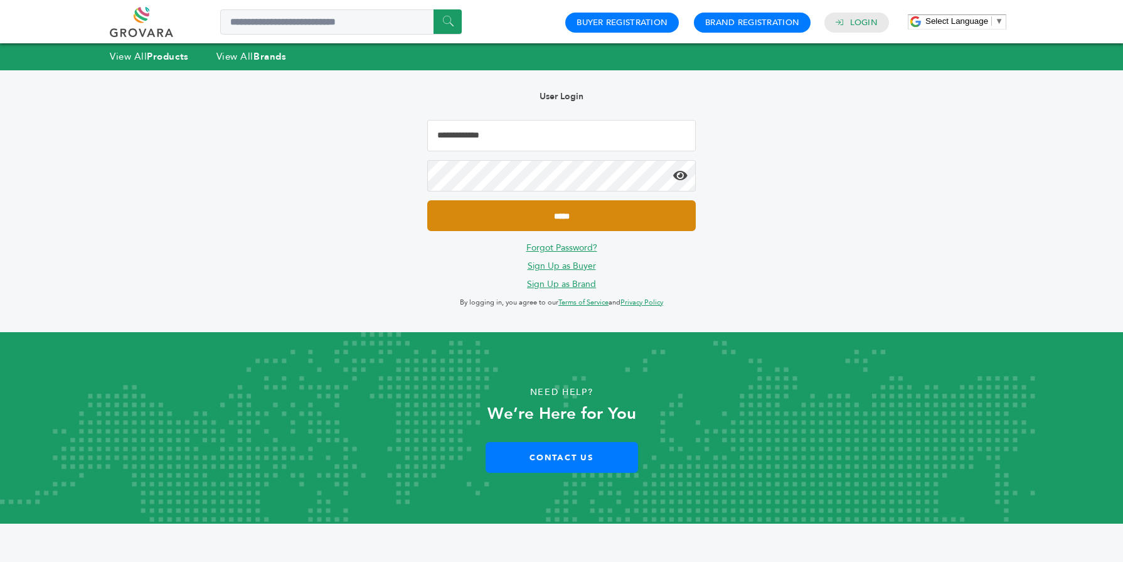
type input "**********"
click at [479, 211] on input "*****" at bounding box center [561, 215] width 269 height 31
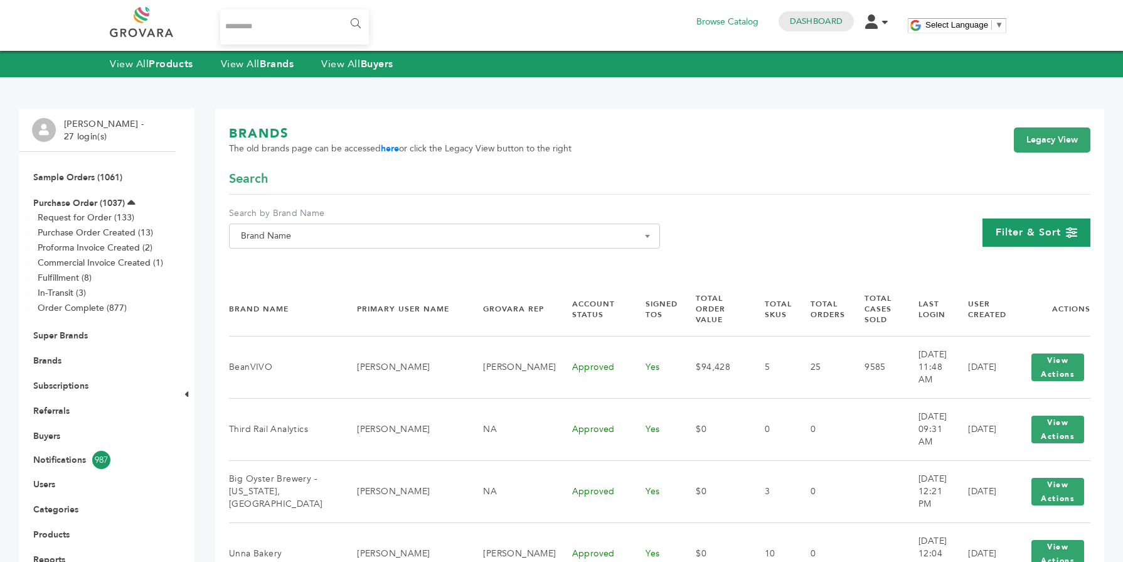
click at [1025, 239] on div "Filter & Sort" at bounding box center [1037, 232] width 108 height 28
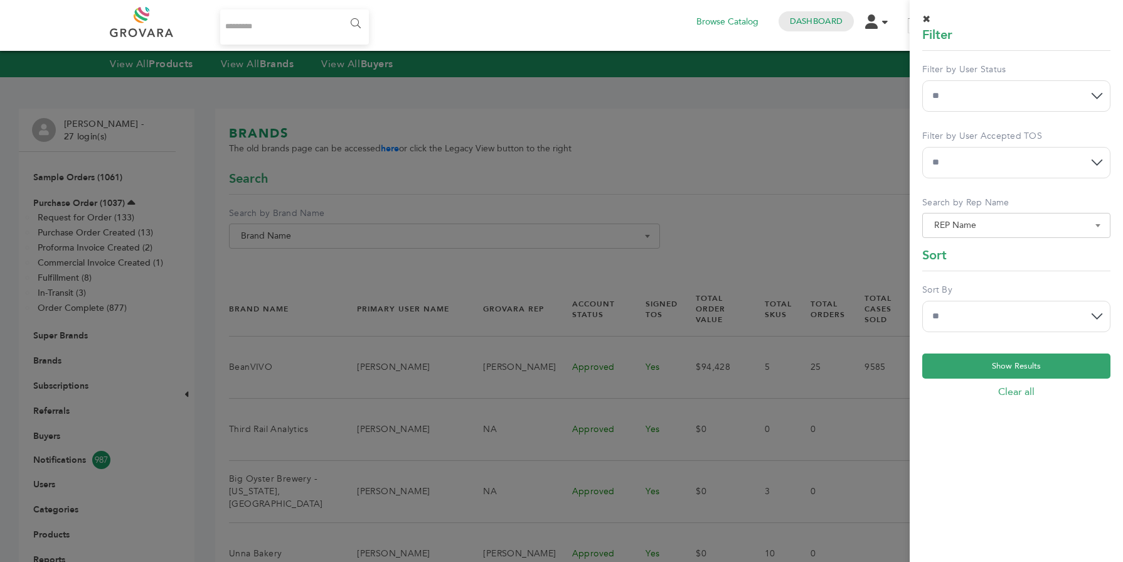
click at [981, 168] on select "** *** **" at bounding box center [1016, 162] width 188 height 31
click at [949, 99] on select "**********" at bounding box center [1016, 95] width 188 height 31
select select "*"
click at [922, 80] on select "**********" at bounding box center [1016, 95] width 188 height 31
click at [981, 306] on select "**********" at bounding box center [1016, 316] width 188 height 31
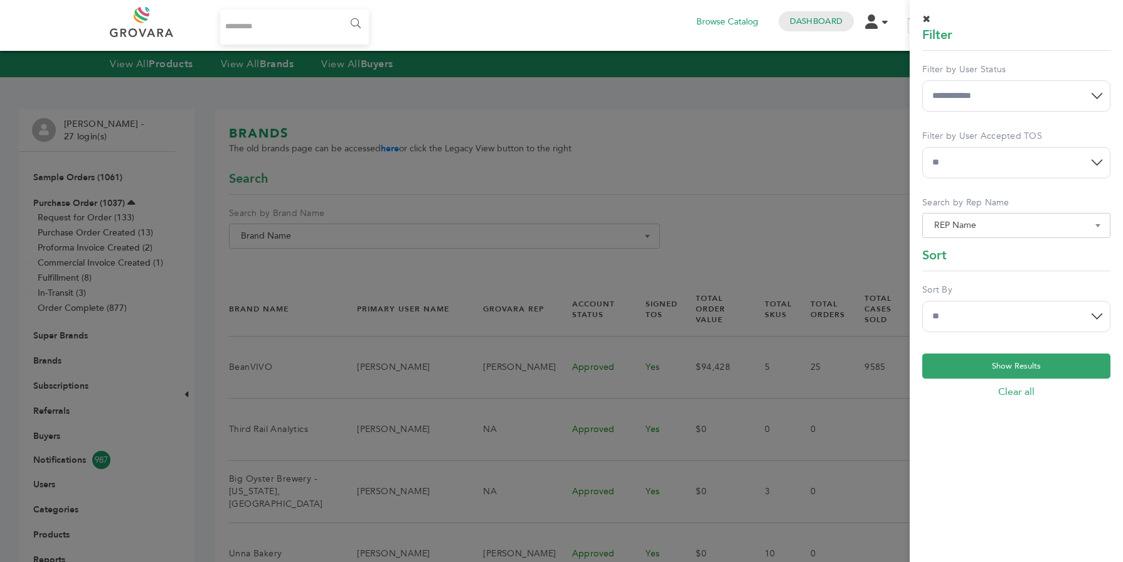
select select "******"
click at [922, 301] on select "**********" at bounding box center [1016, 316] width 188 height 31
click at [972, 356] on button "Show Results" at bounding box center [1016, 365] width 188 height 25
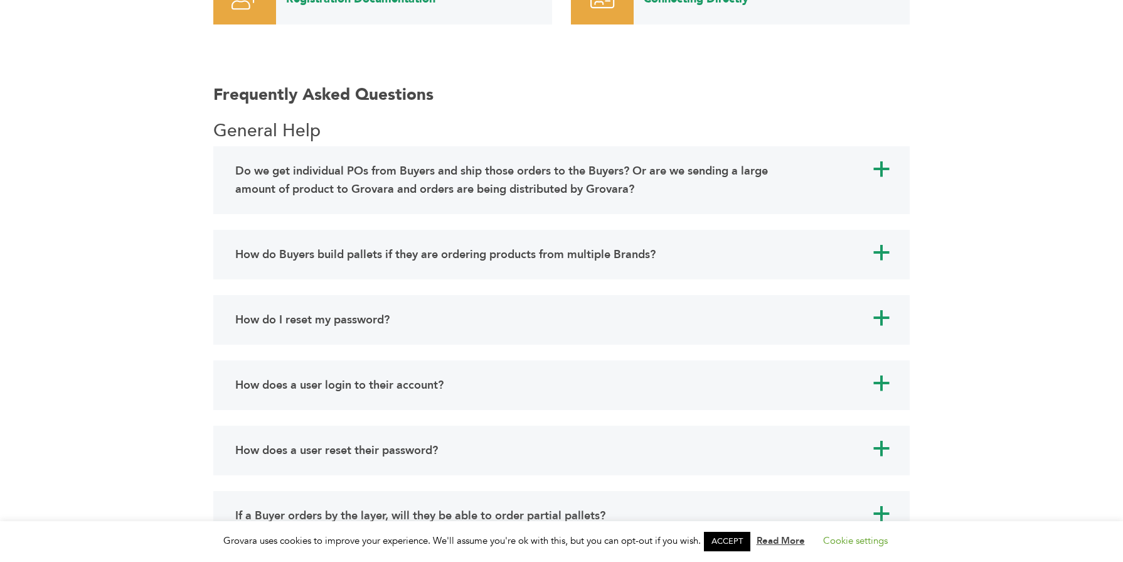
scroll to position [879, 0]
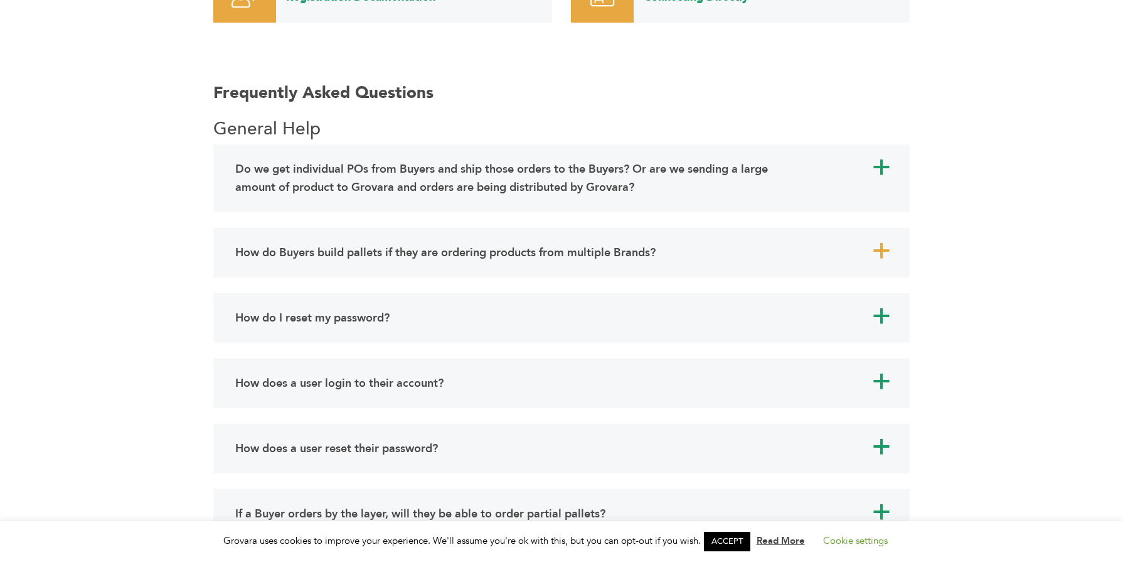
click at [693, 263] on div "How do Buyers build pallets if they are ordering products from multiple Brands?" at bounding box center [512, 252] width 560 height 24
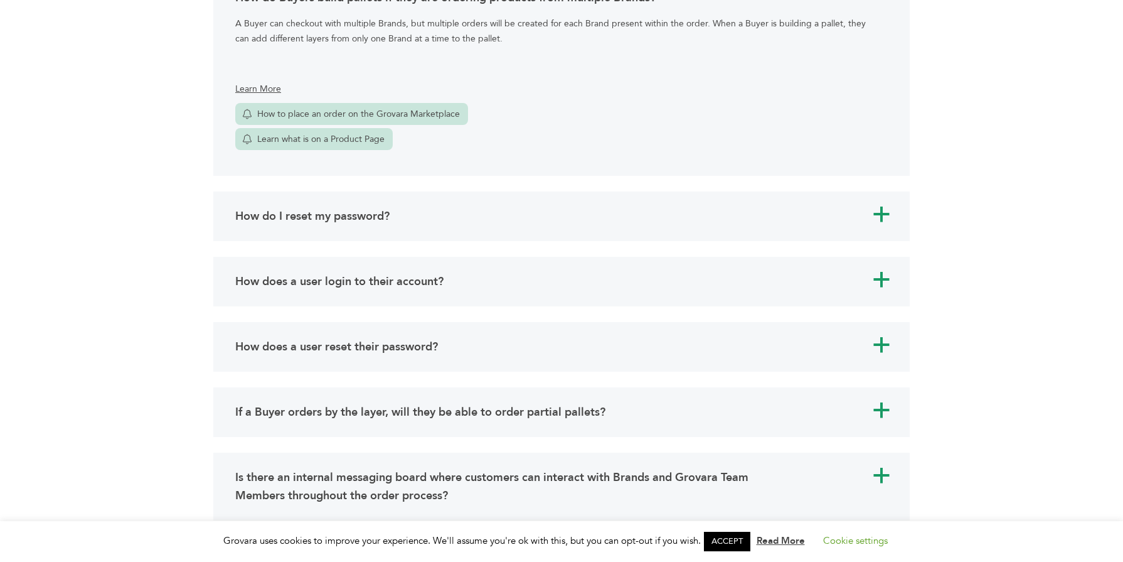
scroll to position [1155, 0]
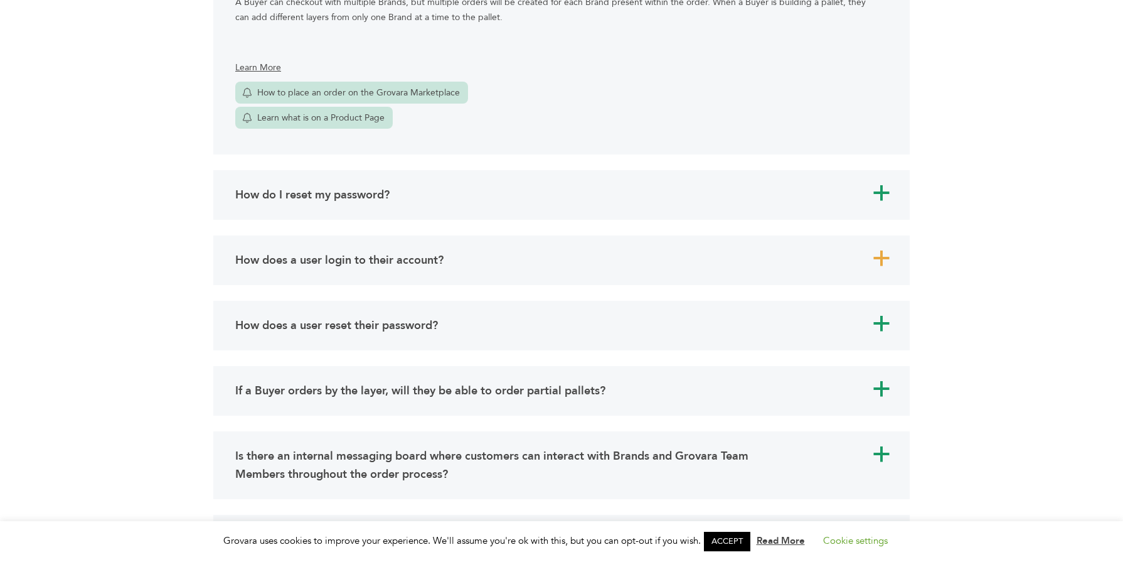
click at [358, 269] on div "How does a user login to their account?" at bounding box center [512, 260] width 560 height 24
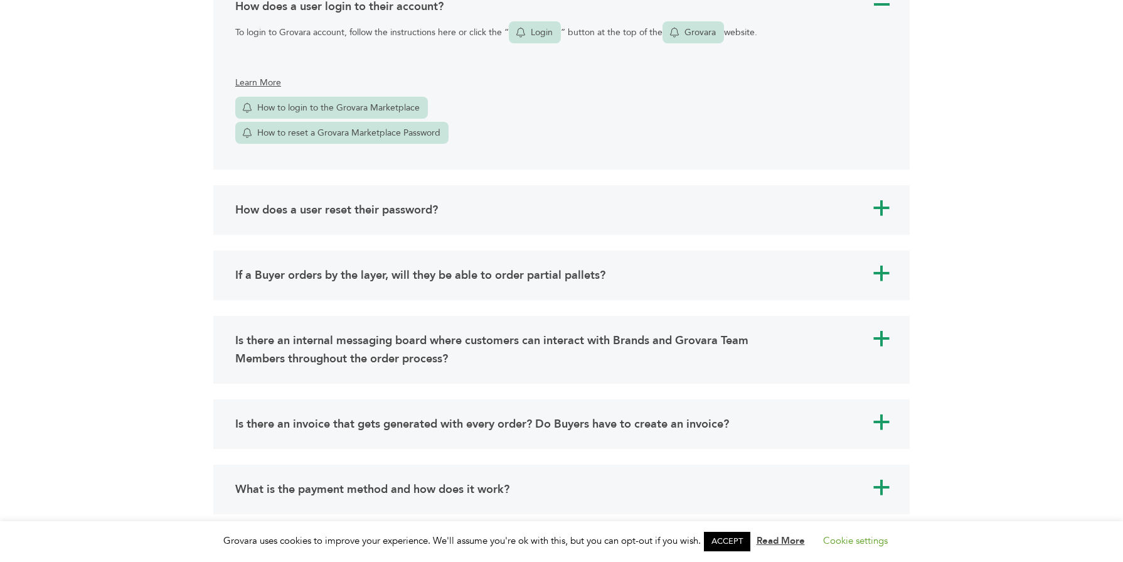
scroll to position [1280, 0]
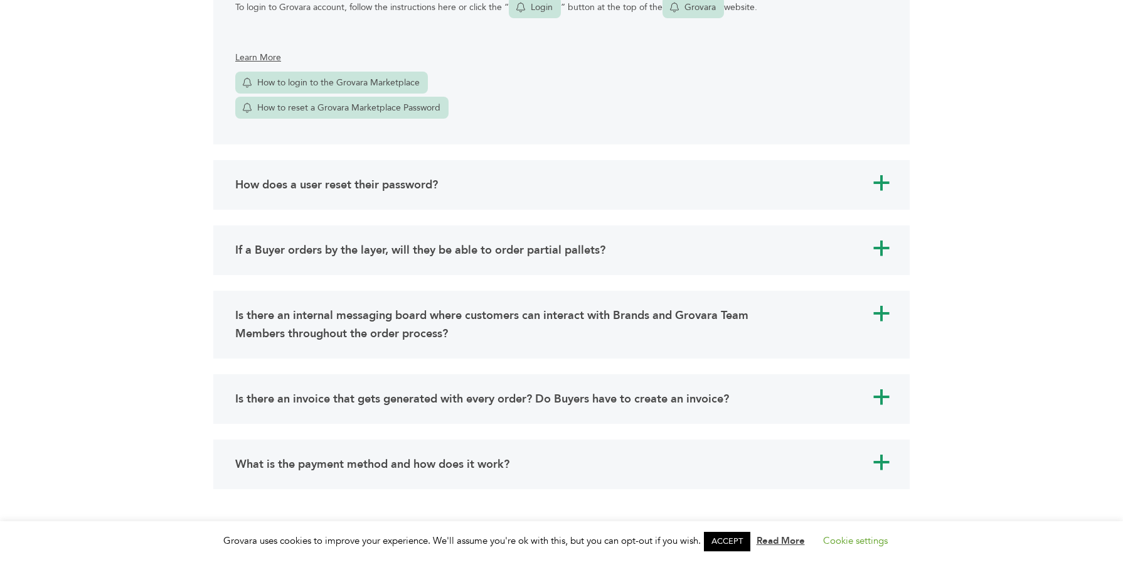
click at [319, 264] on div "a If a Buyer orders by the layer, will they be able to order partial pallets? N…" at bounding box center [561, 250] width 697 height 50
click at [353, 250] on h4 "If a Buyer orders by the layer, will they be able to order partial pallets?" at bounding box center [420, 250] width 370 height 18
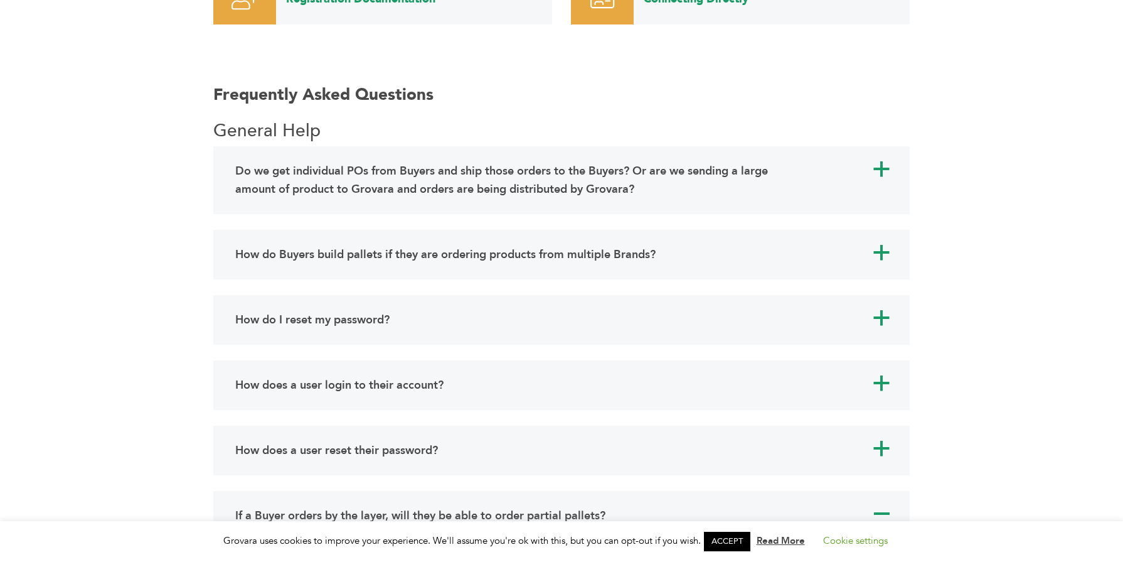
scroll to position [879, 0]
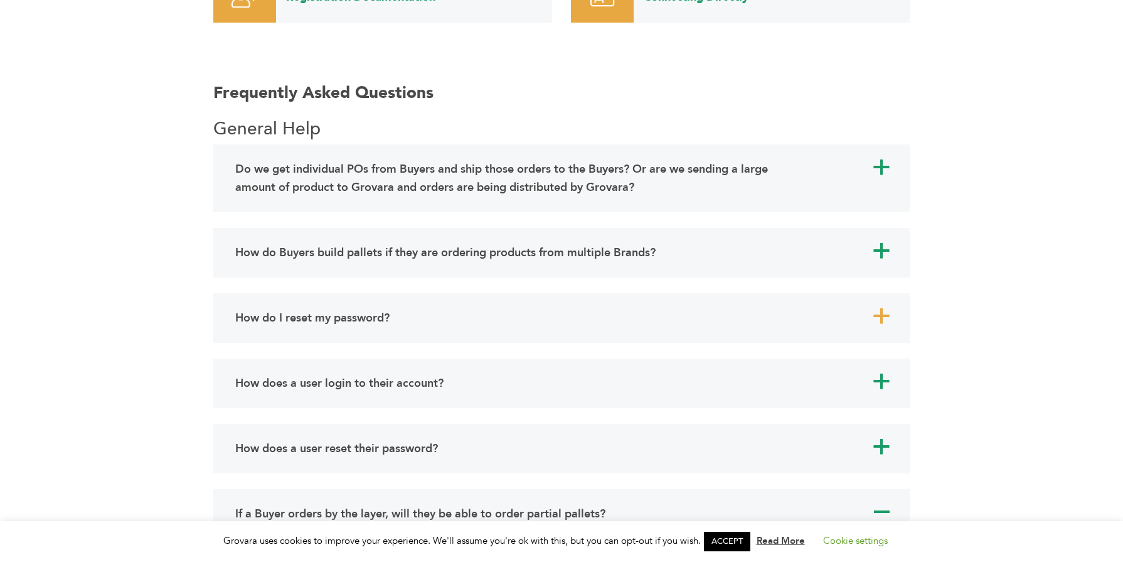
click at [349, 315] on h4 "How do I reset my password?" at bounding box center [312, 318] width 154 height 18
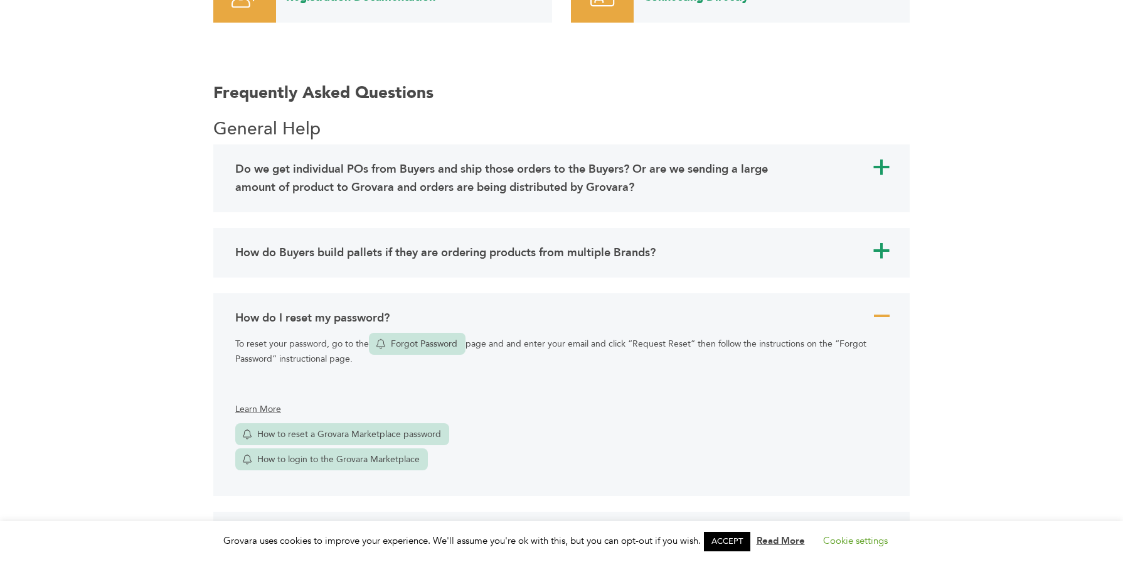
click at [388, 319] on h4 "How do I reset my password?" at bounding box center [312, 318] width 154 height 18
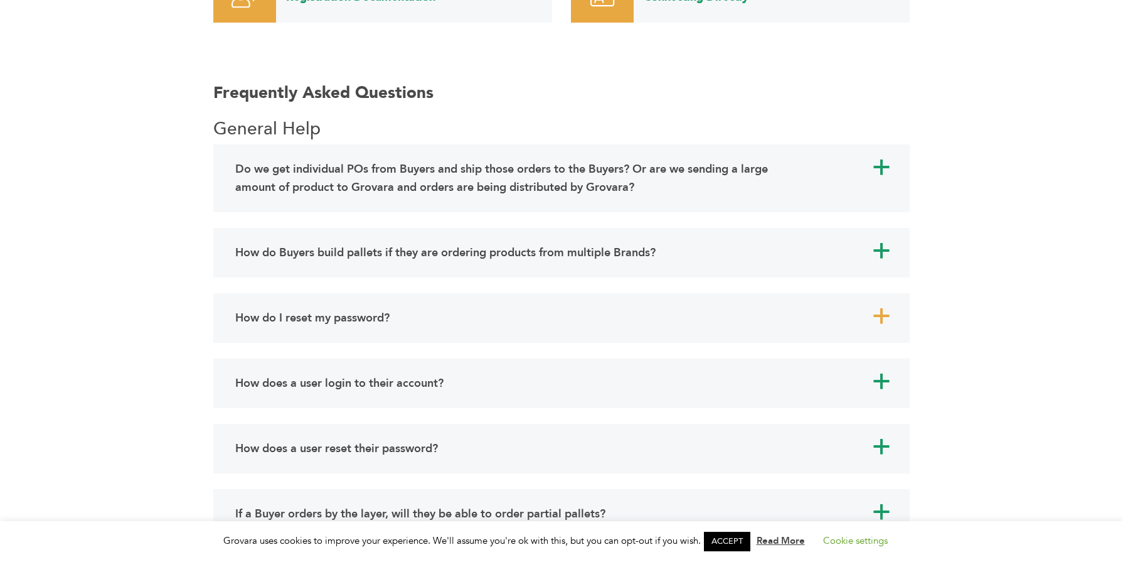
click at [388, 319] on h4 "How do I reset my password?" at bounding box center [312, 318] width 154 height 18
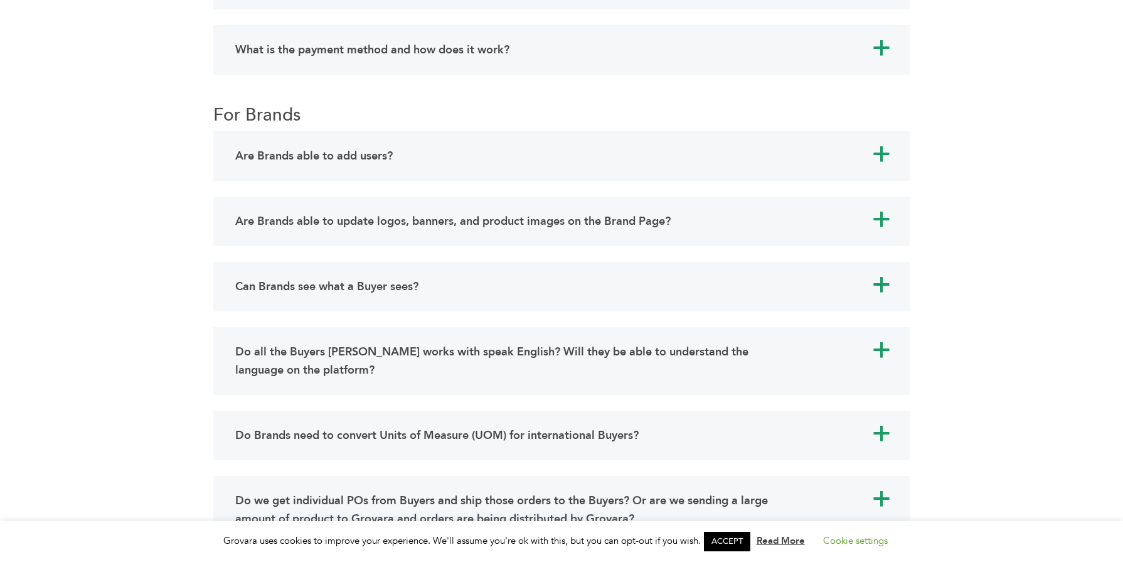
scroll to position [1581, 0]
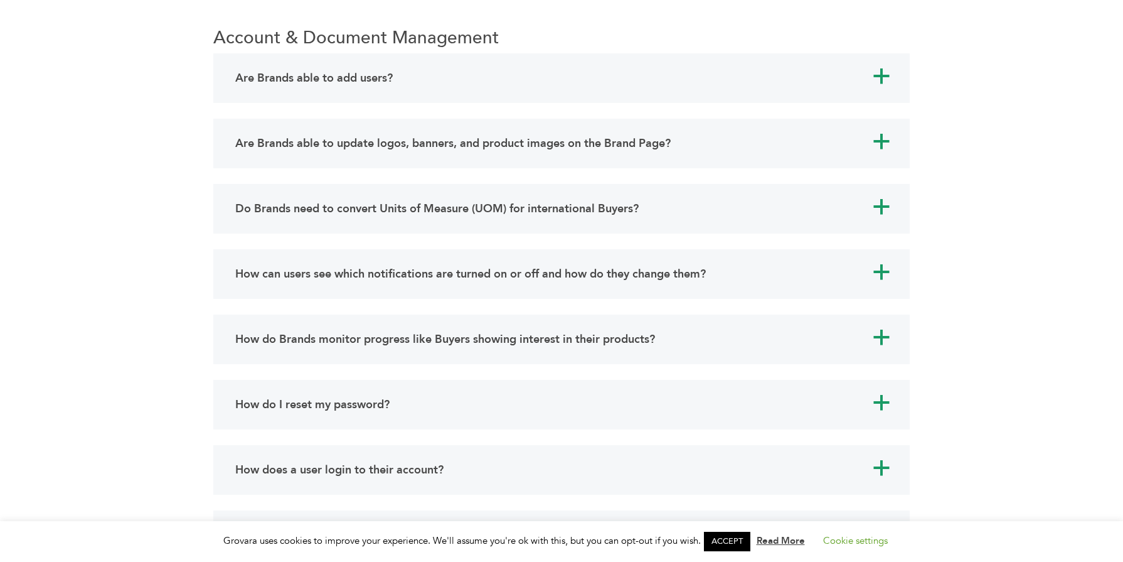
scroll to position [3464, 0]
click at [303, 65] on div "Are Brands able to add users?" at bounding box center [512, 76] width 560 height 24
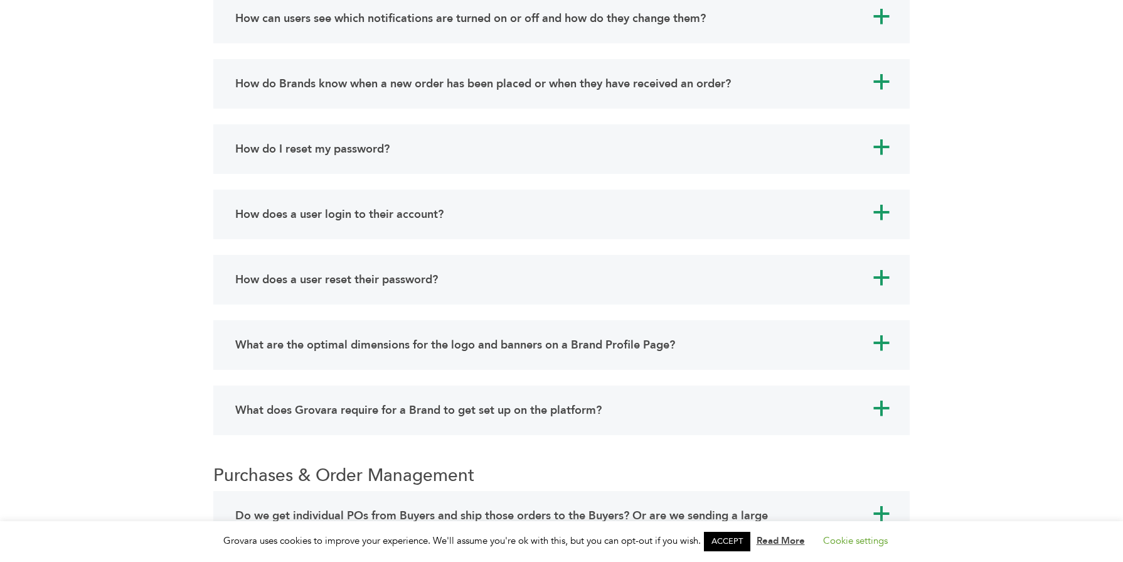
scroll to position [4694, 0]
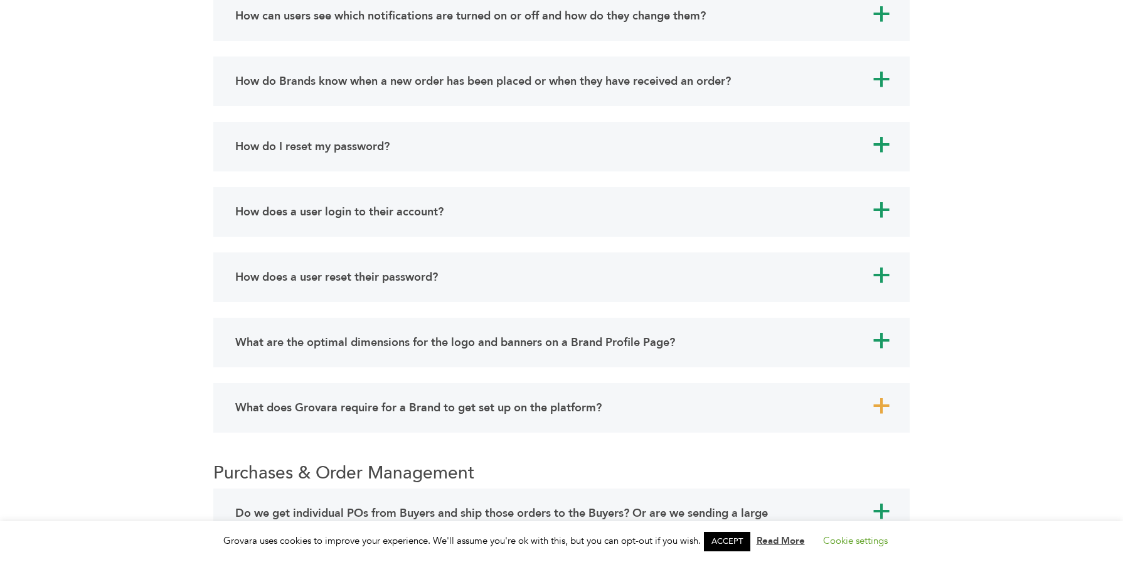
click at [425, 404] on h4 "What does Grovara require for a Brand to get set up on the platform?" at bounding box center [418, 407] width 366 height 18
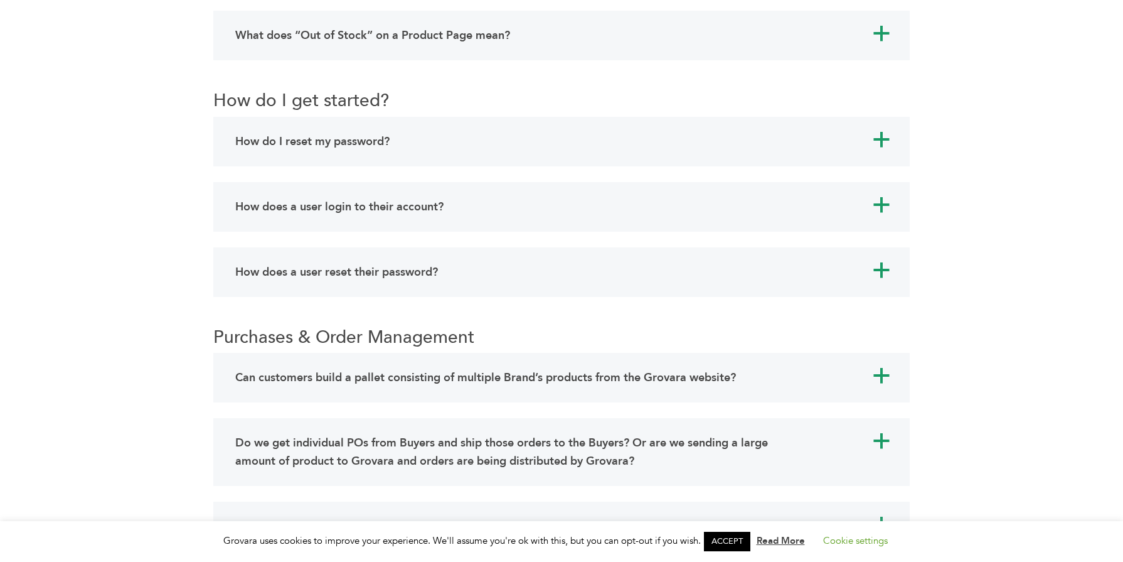
scroll to position [7970, 0]
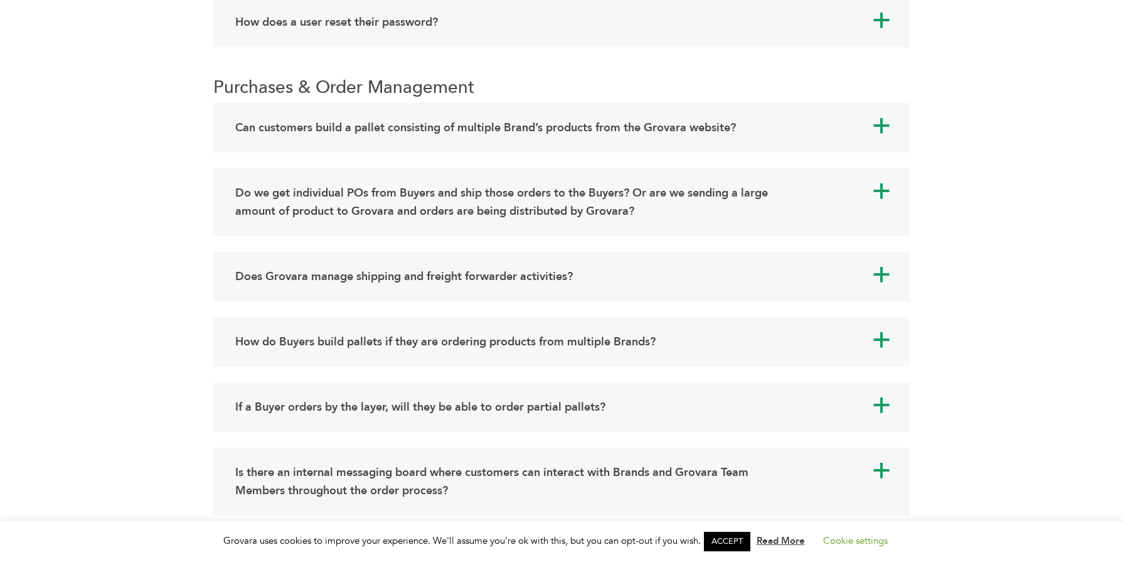
scroll to position [8195, 0]
click at [737, 546] on link "ACCEPT" at bounding box center [727, 541] width 46 height 19
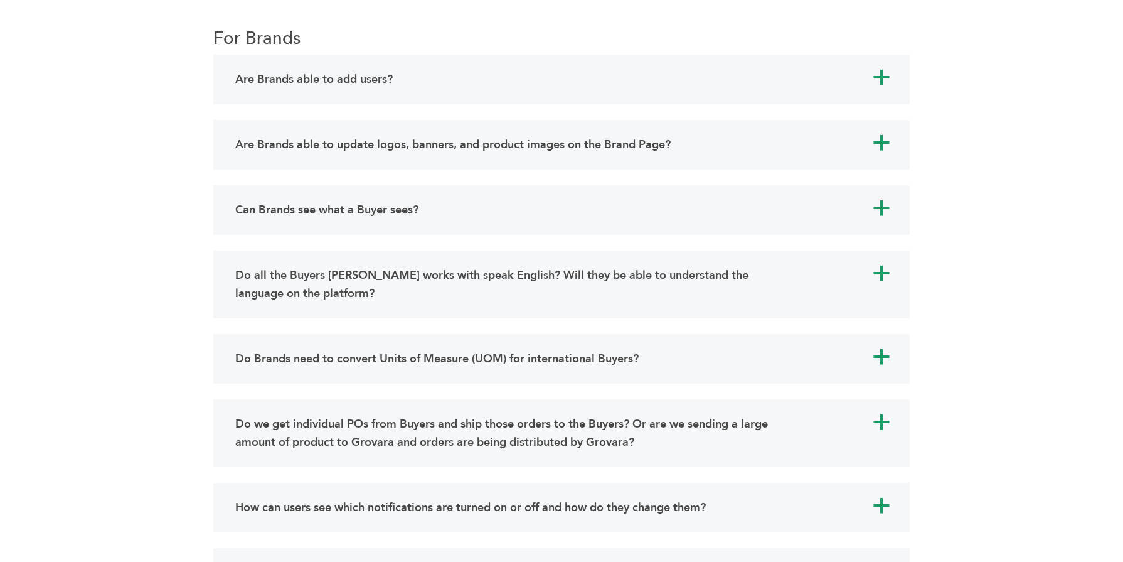
scroll to position [1549, 0]
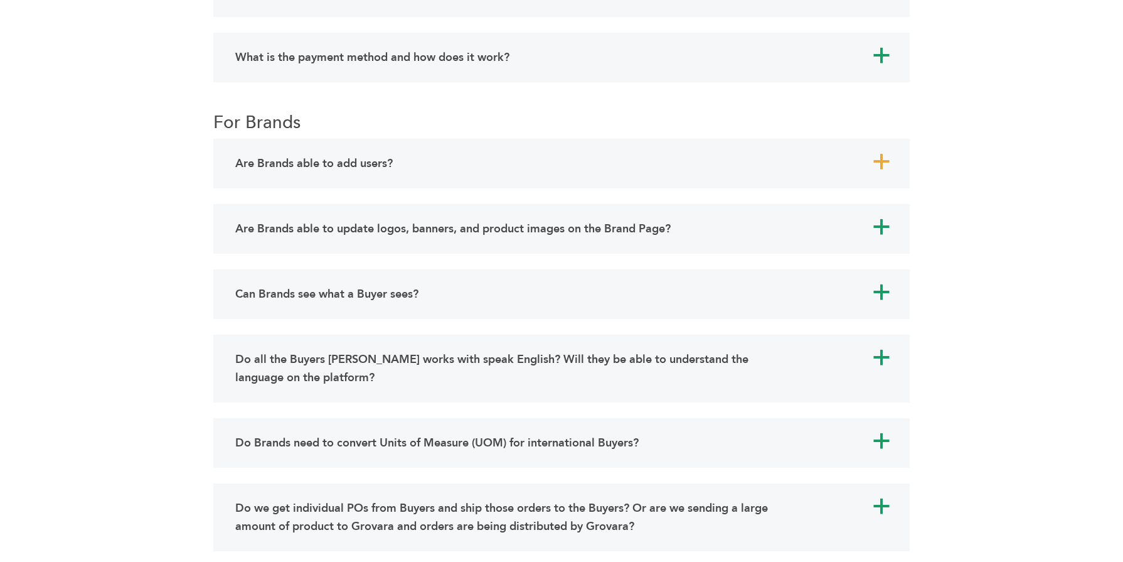
click at [403, 171] on div "Are Brands able to add users?" at bounding box center [512, 163] width 560 height 24
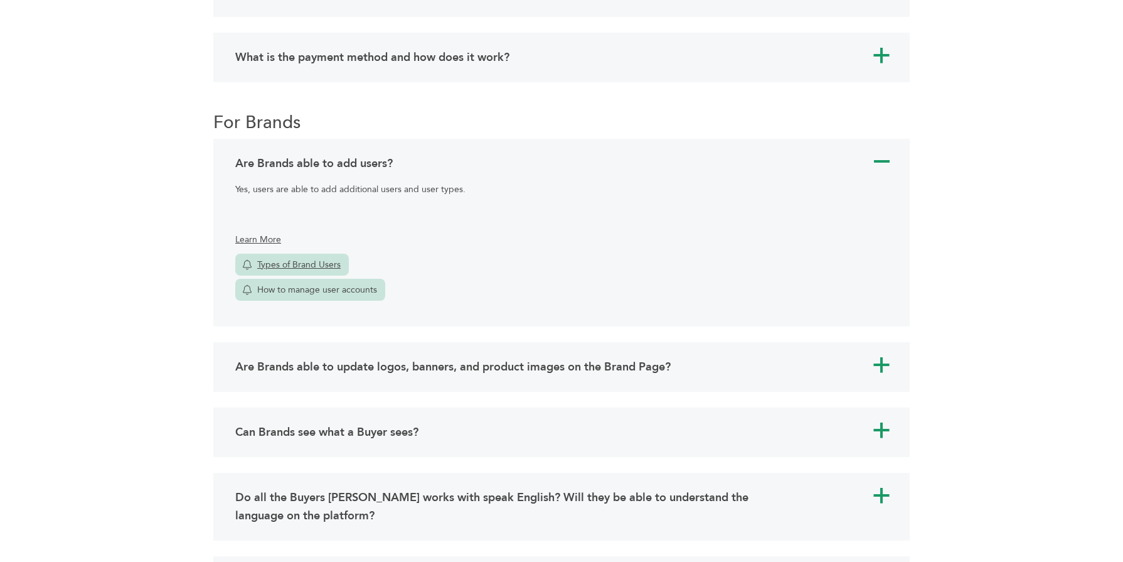
click at [279, 260] on link "Types of Brand Users" at bounding box center [292, 265] width 114 height 22
click at [865, 164] on link "A Are Brands able to add users?" at bounding box center [561, 163] width 659 height 24
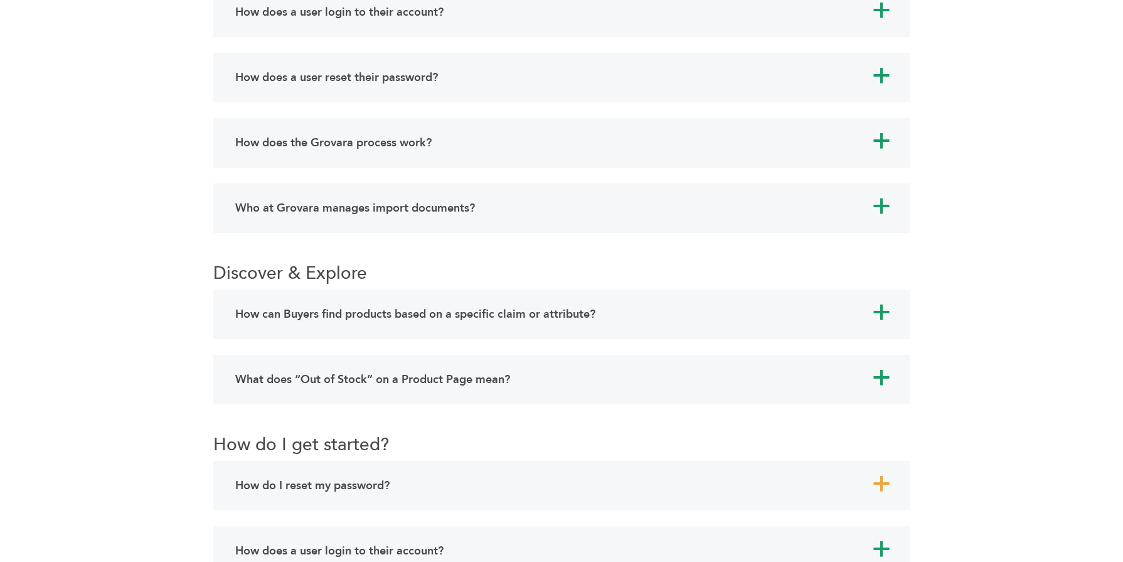
scroll to position [7422, 0]
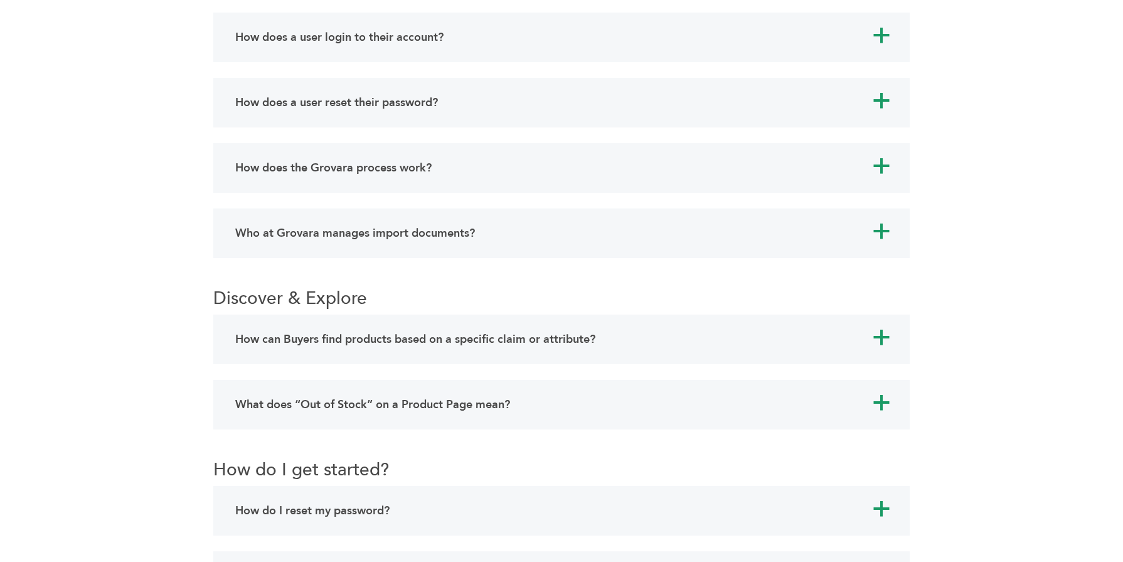
click at [464, 417] on div "a What does “Out of Stock” on a Product Page mean? When a product is noted as “…" at bounding box center [561, 405] width 697 height 50
click at [464, 403] on h4 "What does “Out of Stock” on a Product Page mean?" at bounding box center [372, 404] width 275 height 18
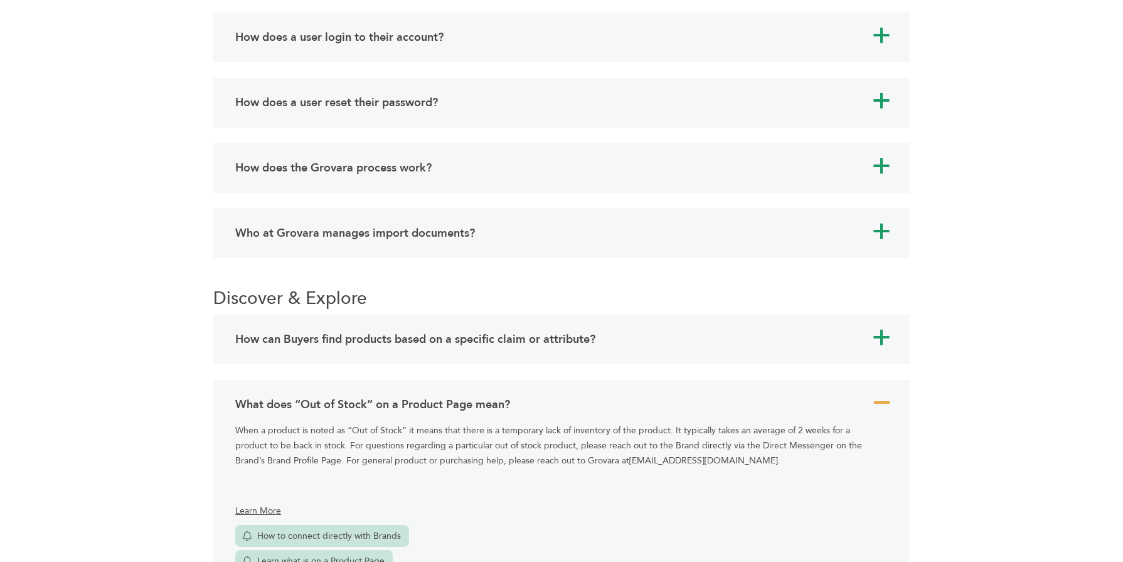
click at [464, 403] on h4 "What does “Out of Stock” on a Product Page mean?" at bounding box center [372, 404] width 275 height 18
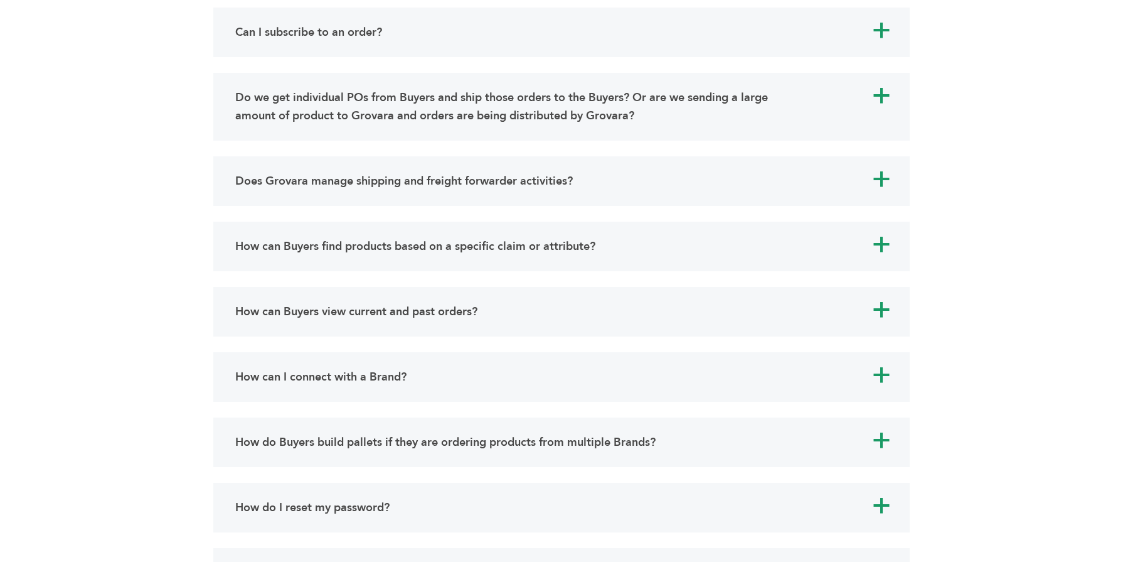
scroll to position [5916, 0]
click at [416, 385] on div "How can I connect with a Brand?" at bounding box center [512, 375] width 560 height 24
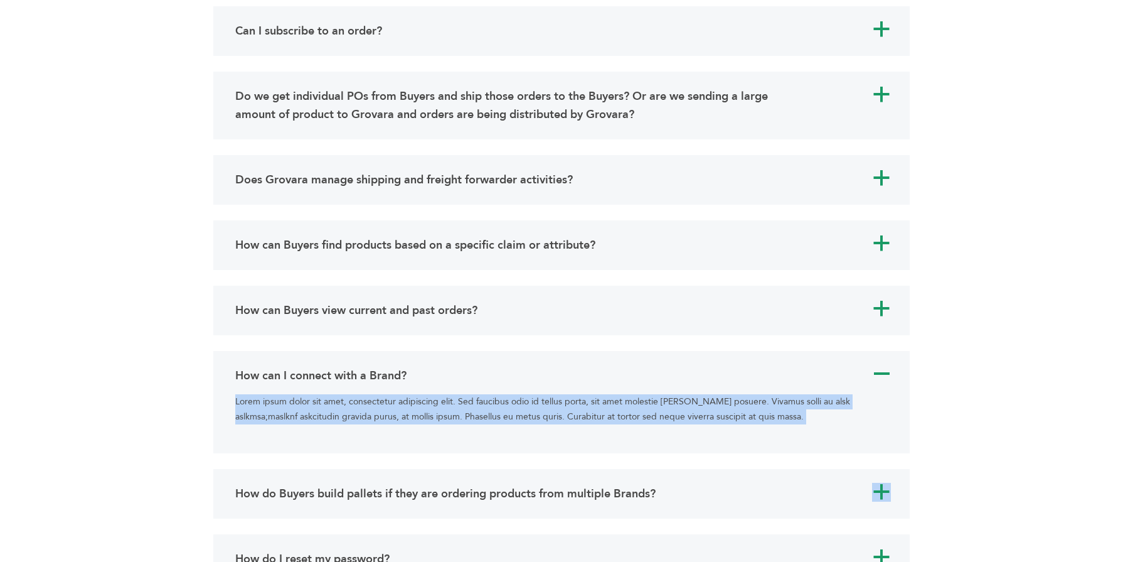
drag, startPoint x: 234, startPoint y: 402, endPoint x: 712, endPoint y: 456, distance: 480.6
click at [738, 420] on p "Lorem ipsum dolor sit amet, consectetur adipiscing elit. Sed faucibus odio id t…" at bounding box center [555, 409] width 640 height 30
drag, startPoint x: 738, startPoint y: 420, endPoint x: 239, endPoint y: 402, distance: 499.2
click at [239, 402] on p "Lorem ipsum dolor sit amet, consectetur adipiscing elit. Sed faucibus odio id t…" at bounding box center [555, 409] width 640 height 30
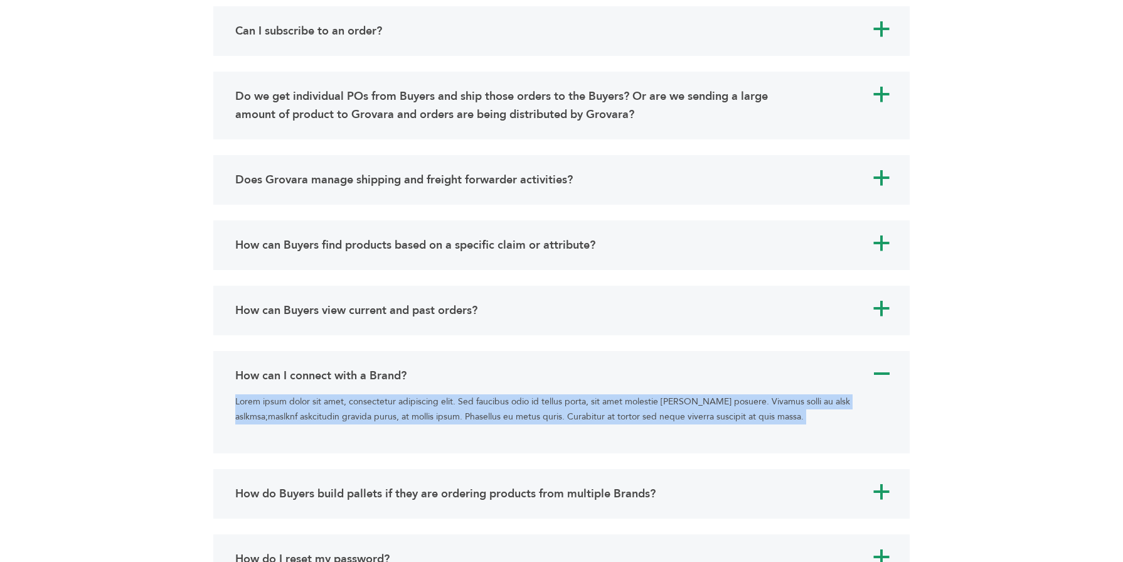
copy div "Lorem ipsum dolor sit amet, consectetur adipiscing elit. Sed faucibus odio id t…"
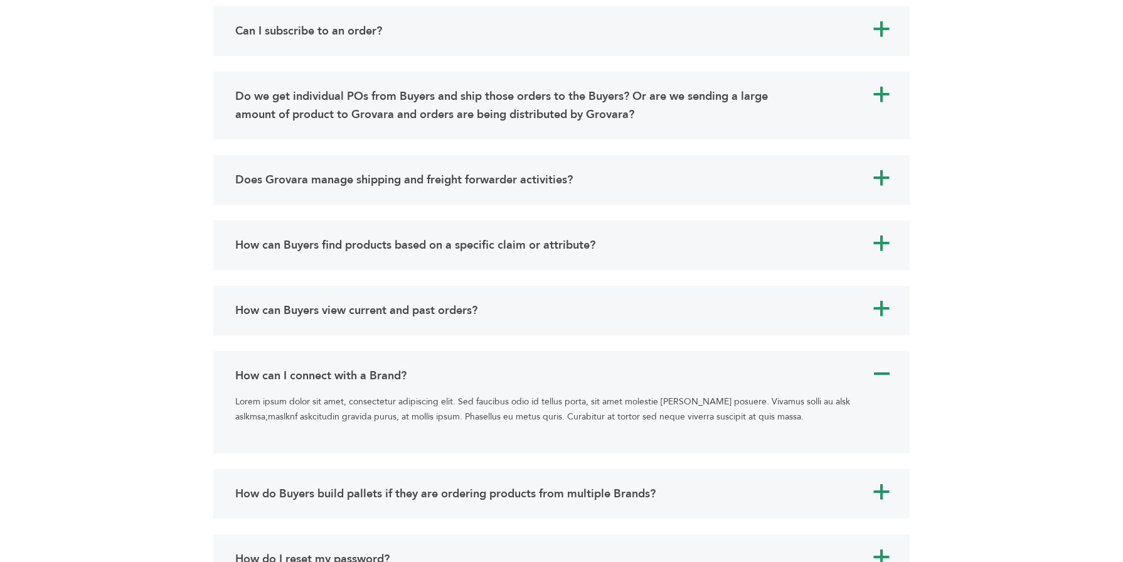
click at [444, 319] on div "How can Buyers view current and past orders?" at bounding box center [512, 310] width 560 height 24
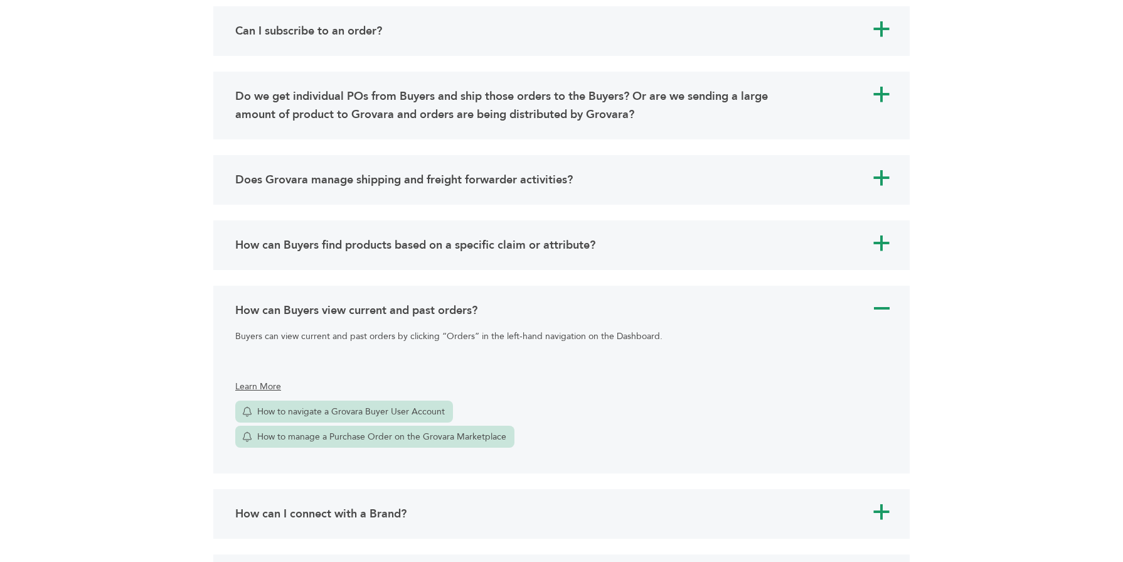
click at [227, 243] on div "a How can Buyers find products based on a specific claim or attribute? Click “V…" at bounding box center [561, 245] width 697 height 50
click at [294, 247] on h4 "How can Buyers find products based on a specific claim or attribute?" at bounding box center [415, 245] width 360 height 18
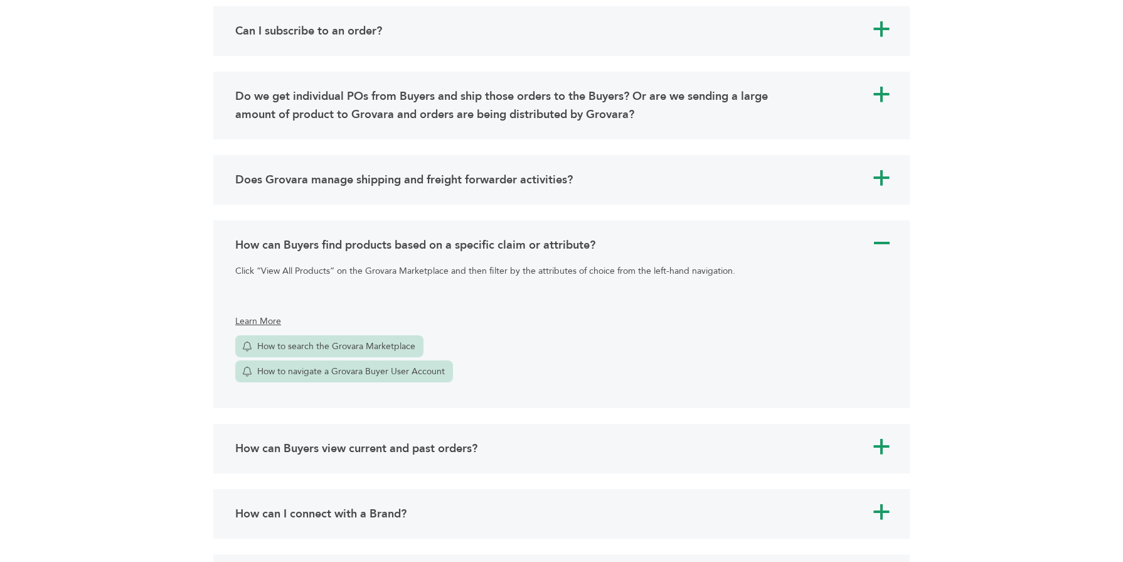
drag, startPoint x: 680, startPoint y: 380, endPoint x: 839, endPoint y: 300, distance: 178.2
click at [693, 380] on div "Click “View All Products” on the Grovara Marketplace and then filter by the att…" at bounding box center [561, 326] width 659 height 138
click at [877, 248] on span "A" at bounding box center [881, 243] width 19 height 19
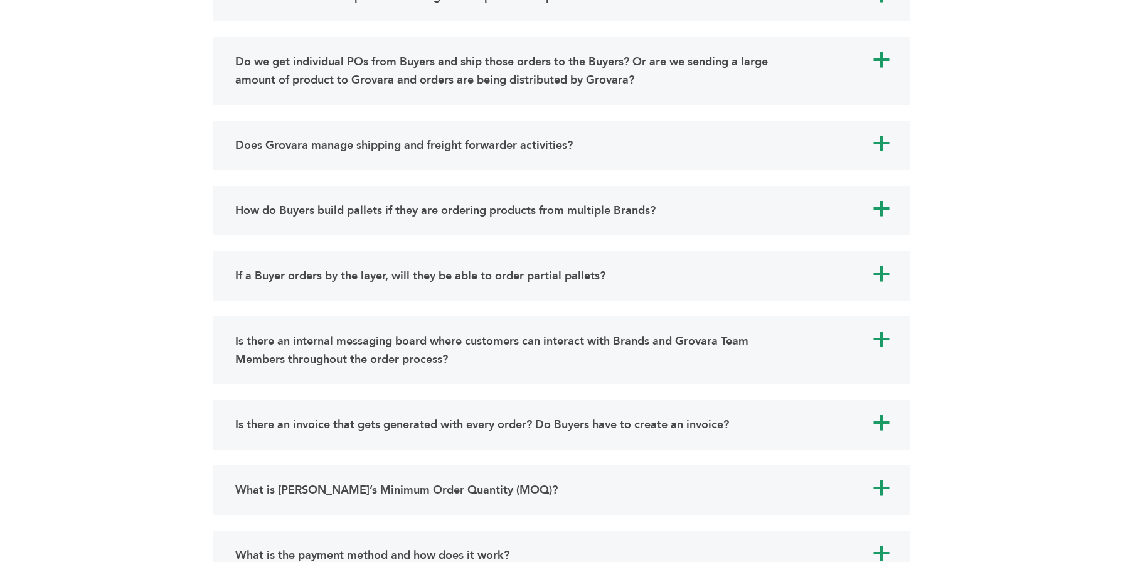
scroll to position [8175, 0]
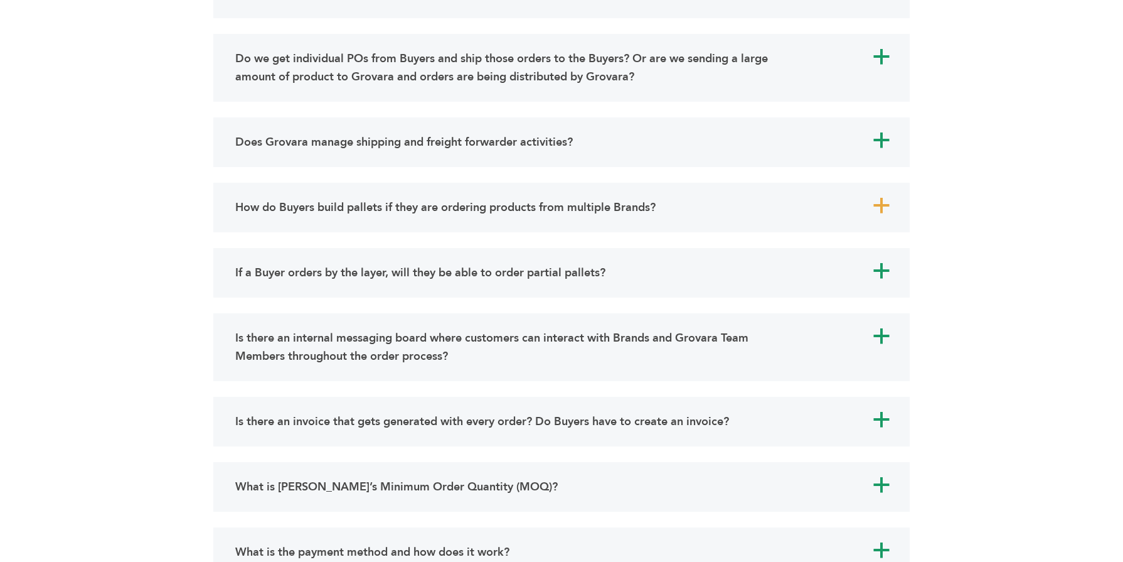
click at [876, 210] on span "a" at bounding box center [881, 205] width 19 height 19
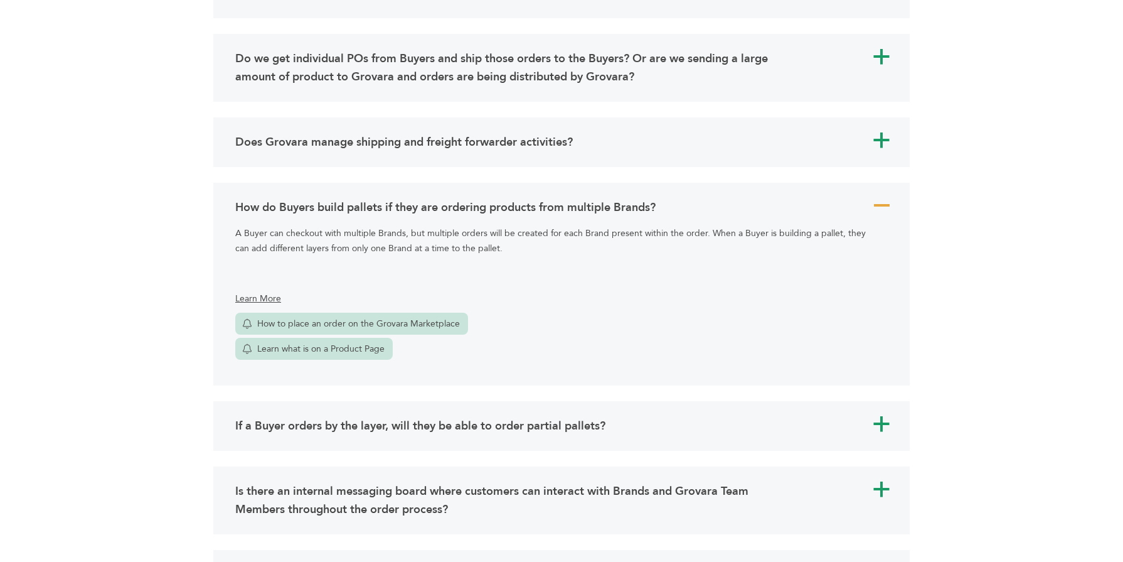
click at [868, 196] on link "A How do Buyers build pallets if they are ordering products from multiple Brand…" at bounding box center [561, 207] width 659 height 24
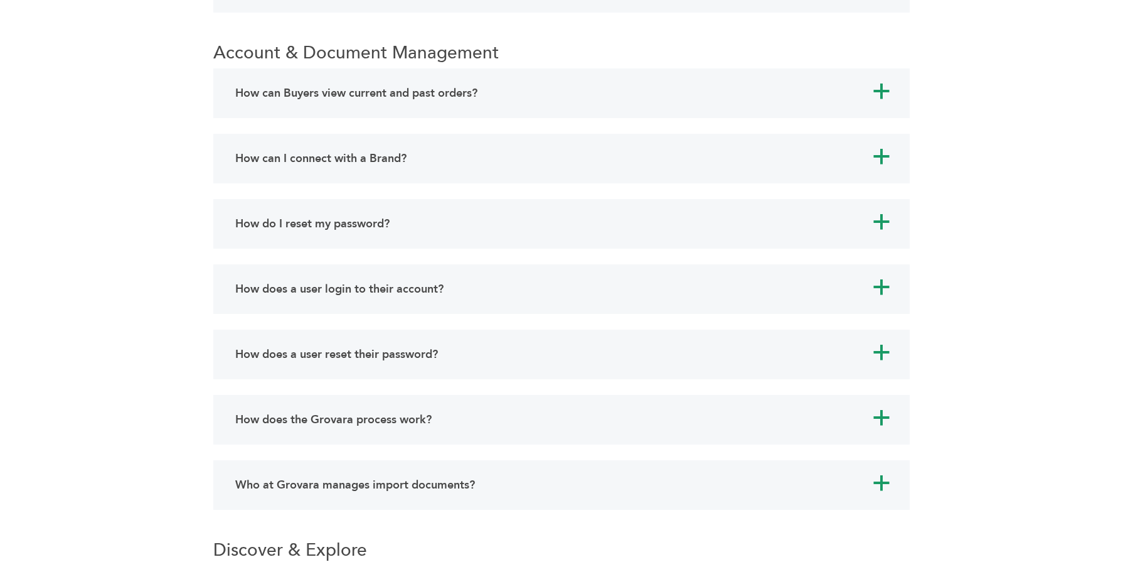
scroll to position [7146, 0]
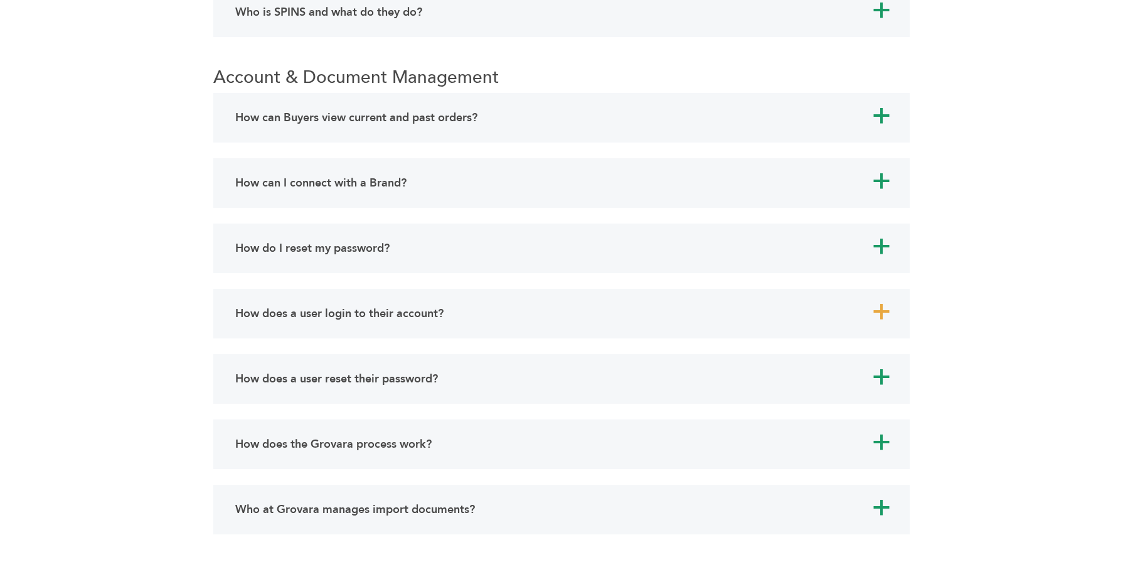
click at [355, 319] on h4 "How does a user login to their account?" at bounding box center [339, 313] width 208 height 18
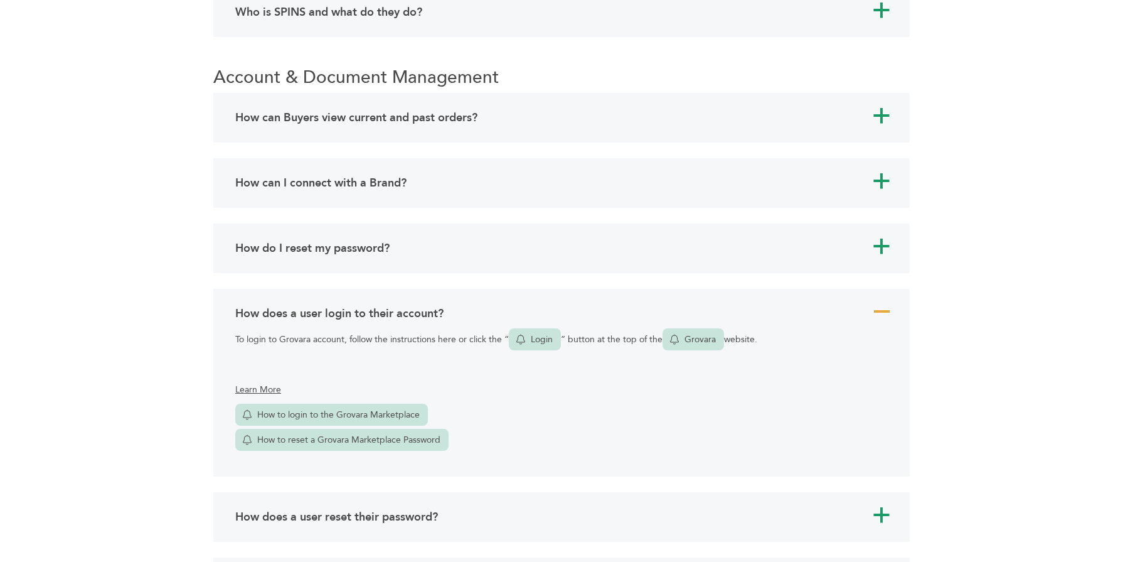
click at [289, 302] on div "How does a user login to their account?" at bounding box center [512, 313] width 560 height 24
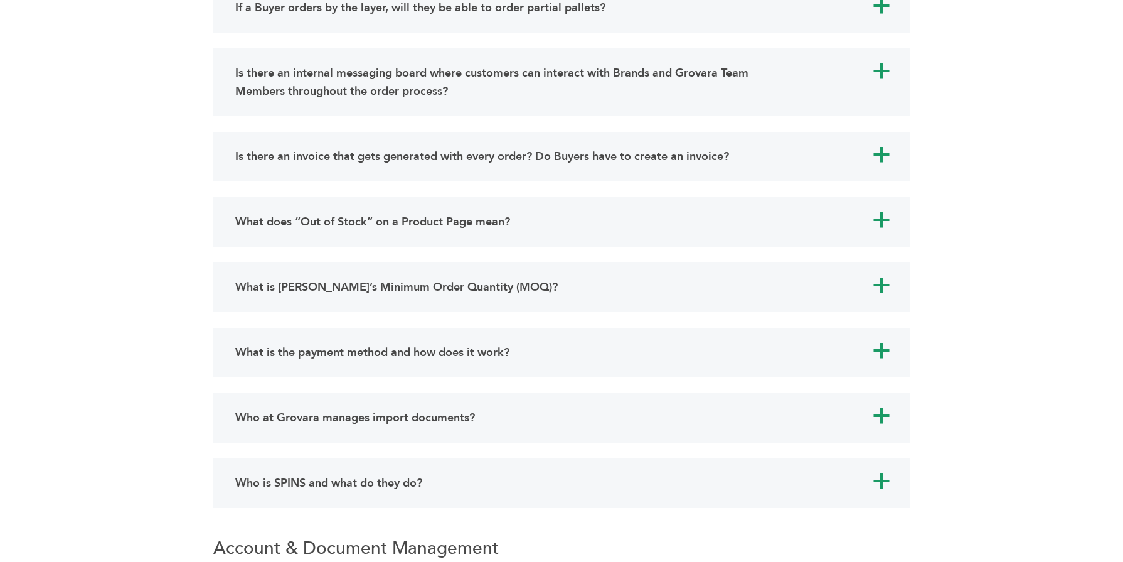
scroll to position [6669, 0]
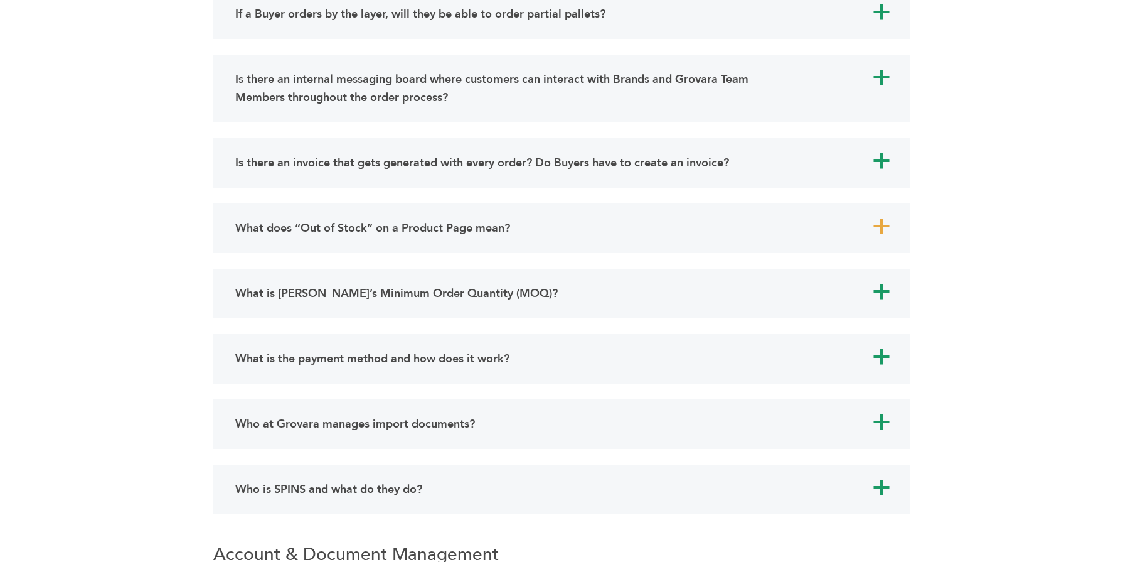
click at [356, 234] on h4 "What does “Out of Stock” on a Product Page mean?" at bounding box center [372, 228] width 275 height 18
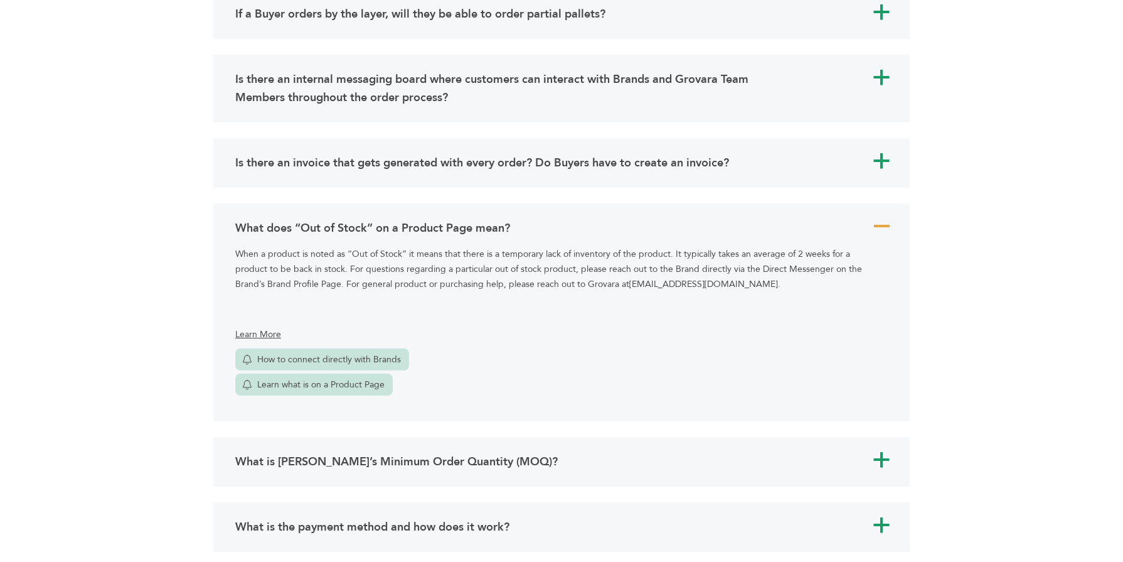
click at [356, 234] on h4 "What does “Out of Stock” on a Product Page mean?" at bounding box center [372, 228] width 275 height 18
click at [360, 254] on p "When a product is noted as “Out of Stock” it means that there is a temporary la…" at bounding box center [555, 269] width 640 height 45
click at [874, 224] on span "A" at bounding box center [881, 226] width 19 height 19
click at [877, 216] on div "A" at bounding box center [881, 226] width 20 height 20
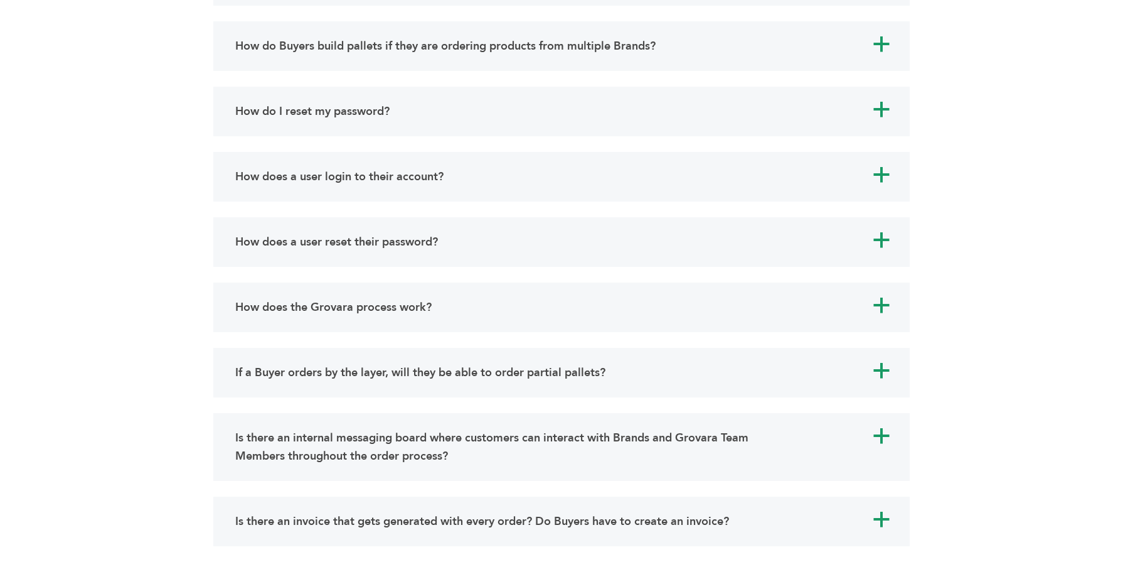
scroll to position [6293, 0]
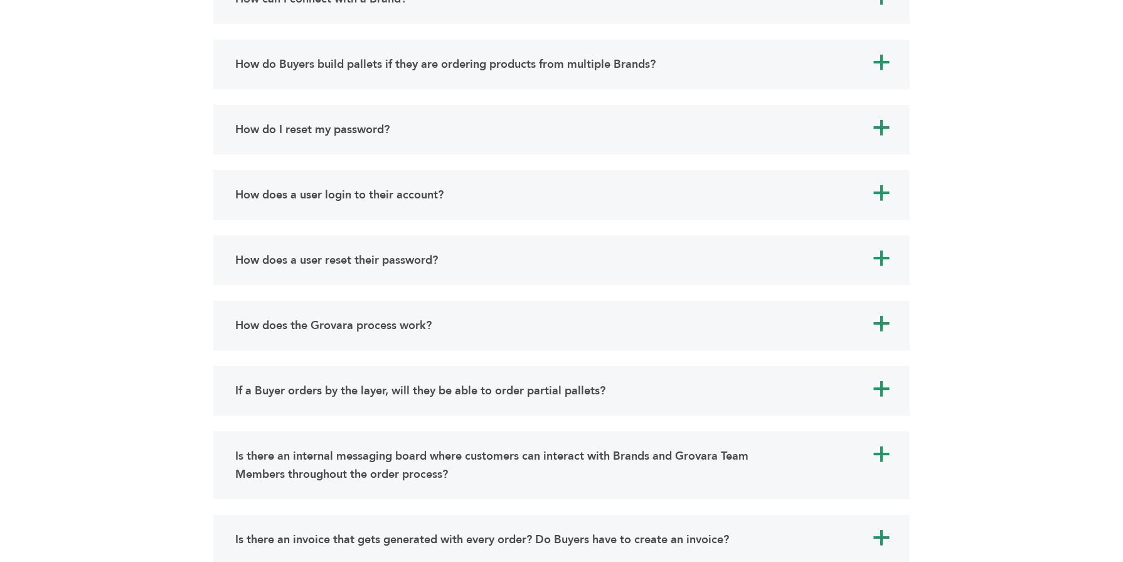
click at [643, 304] on div "a How does the Grovara process work? Lorem ipsum dolor sit amet, consectetur ad…" at bounding box center [561, 326] width 697 height 50
click at [633, 314] on div "How does the Grovara process work?" at bounding box center [512, 325] width 560 height 24
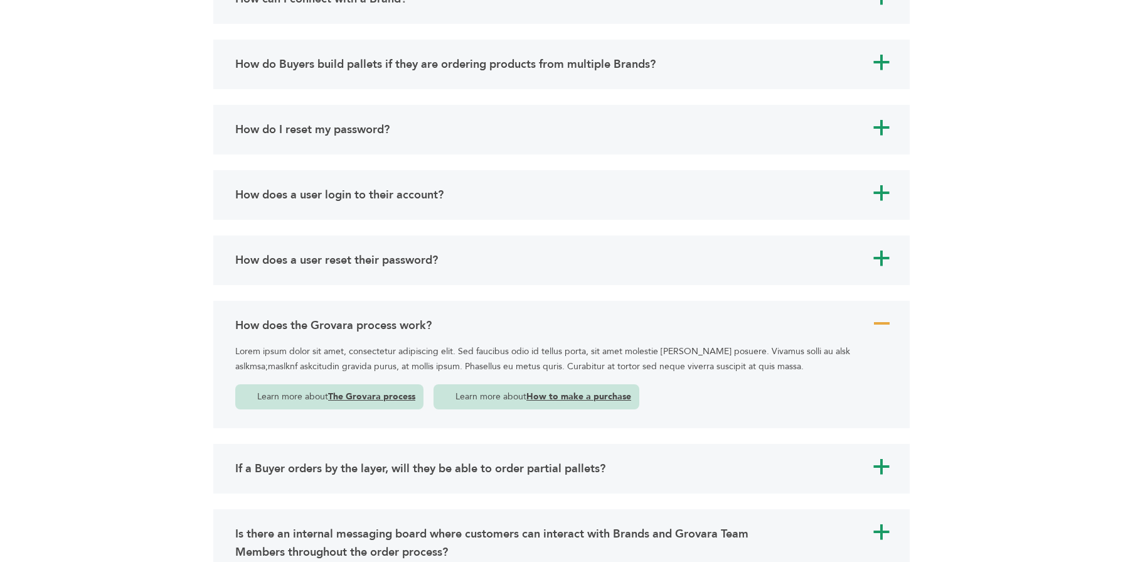
click at [633, 314] on div "How does the Grovara process work?" at bounding box center [512, 325] width 560 height 24
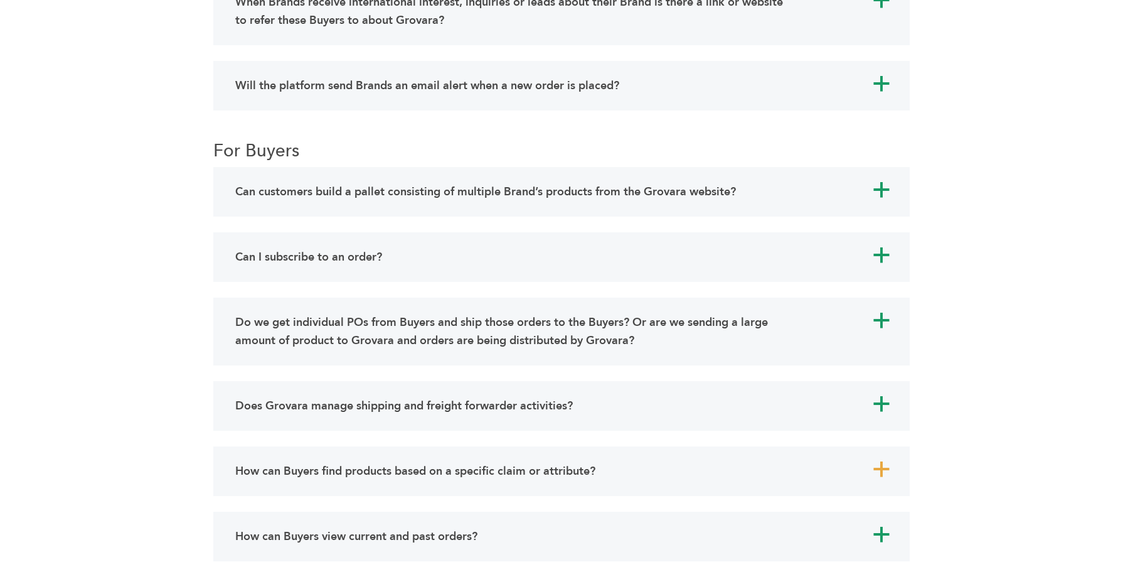
scroll to position [5665, 0]
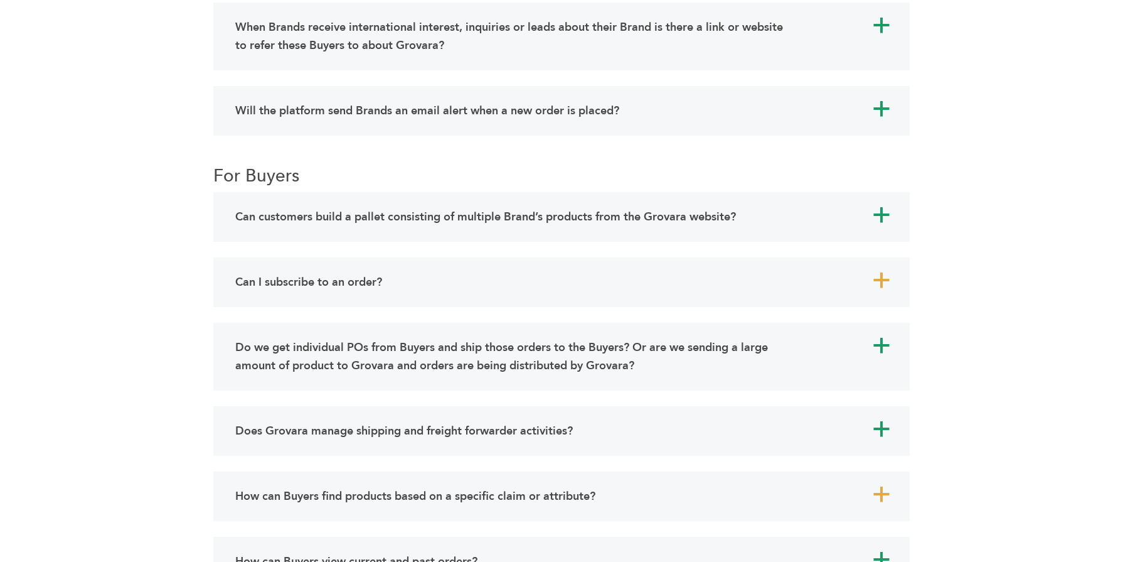
click at [567, 285] on div "Can I subscribe to an order?" at bounding box center [512, 282] width 560 height 24
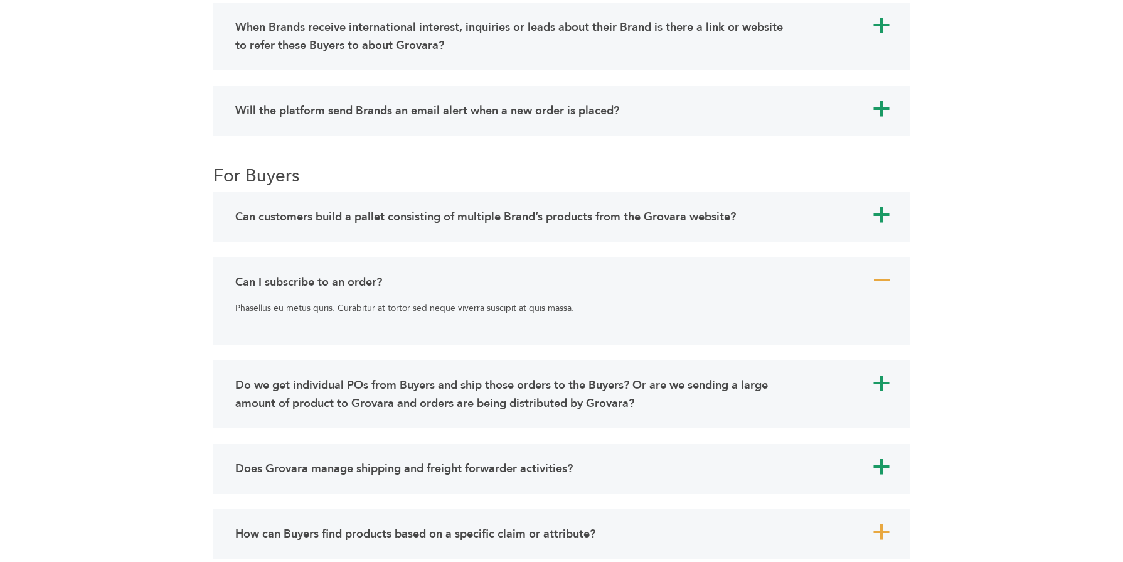
click at [567, 285] on div "Can I subscribe to an order?" at bounding box center [512, 282] width 560 height 24
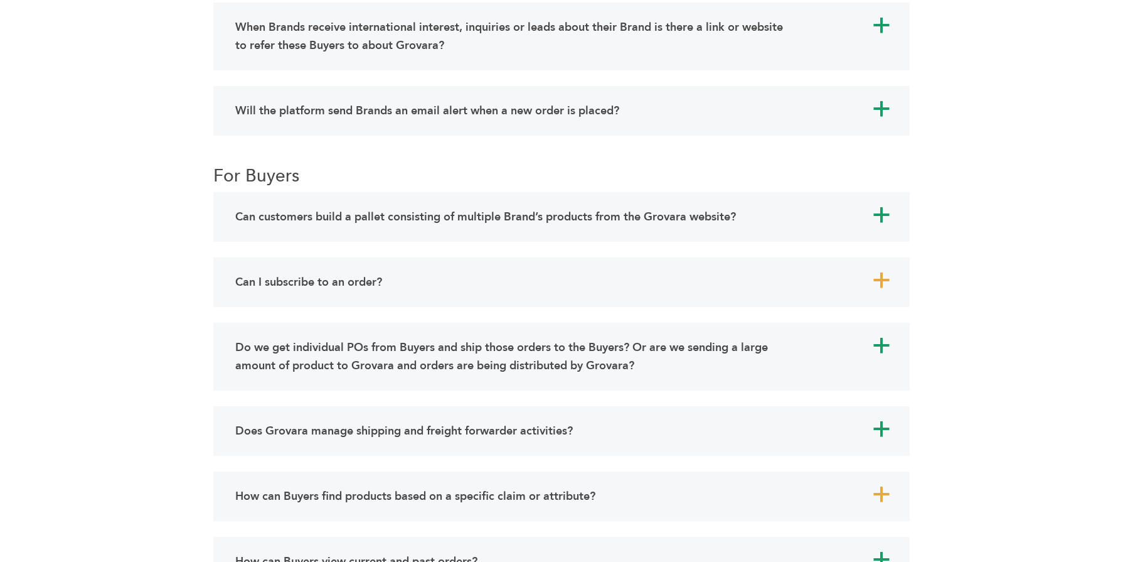
click at [352, 282] on h4 "Can I subscribe to an order?" at bounding box center [308, 282] width 147 height 18
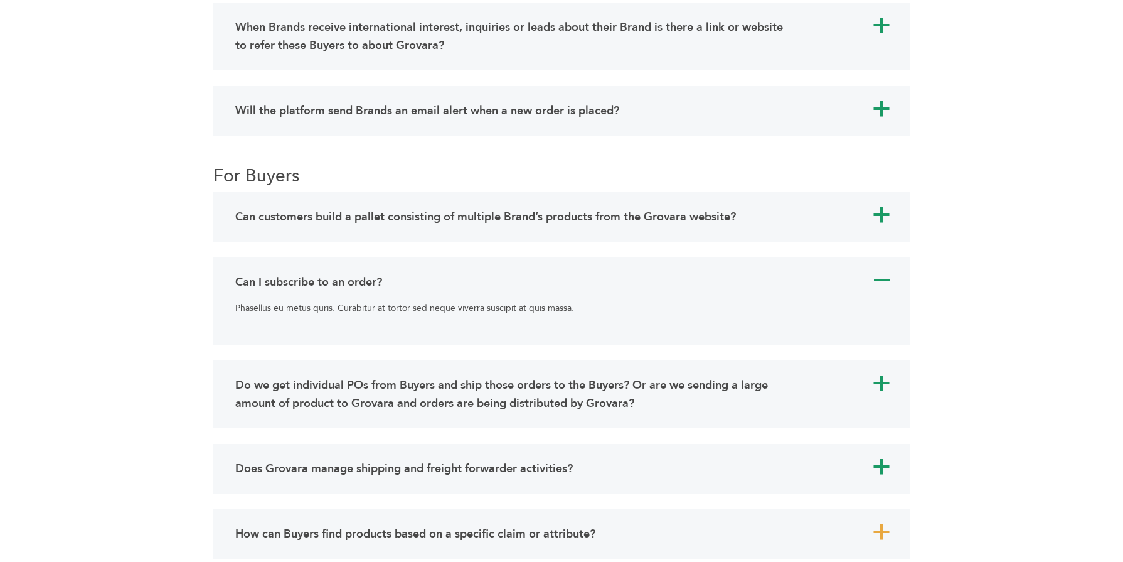
drag, startPoint x: 234, startPoint y: 309, endPoint x: 532, endPoint y: 325, distance: 297.9
click at [532, 325] on div "Phasellus eu metus quris. Curabitur at tortor sed neque viverra suscipit at qui…" at bounding box center [561, 313] width 659 height 38
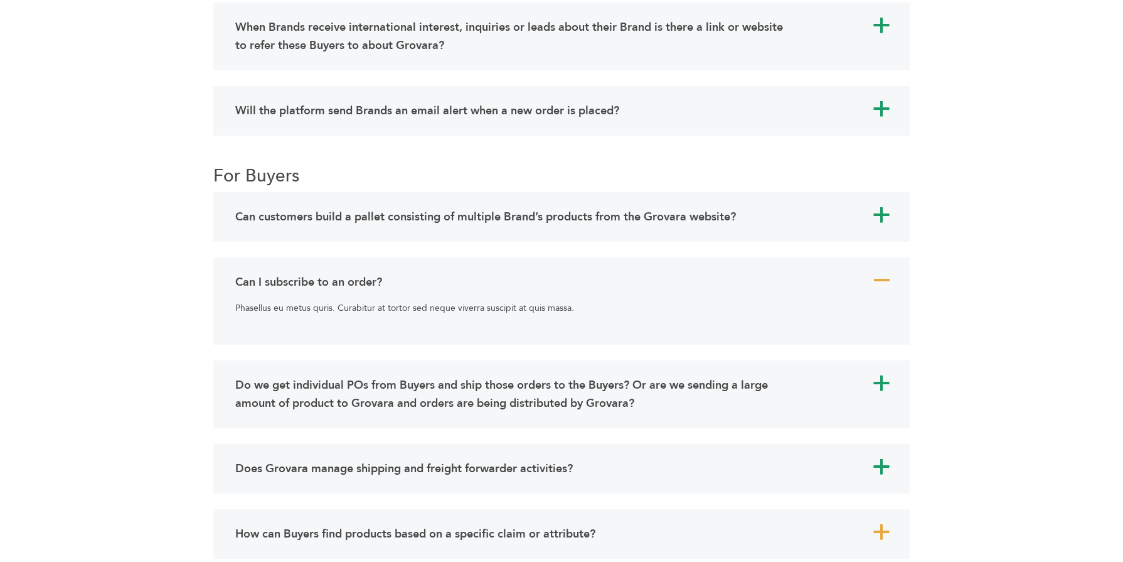
click at [882, 287] on span "A" at bounding box center [881, 280] width 19 height 19
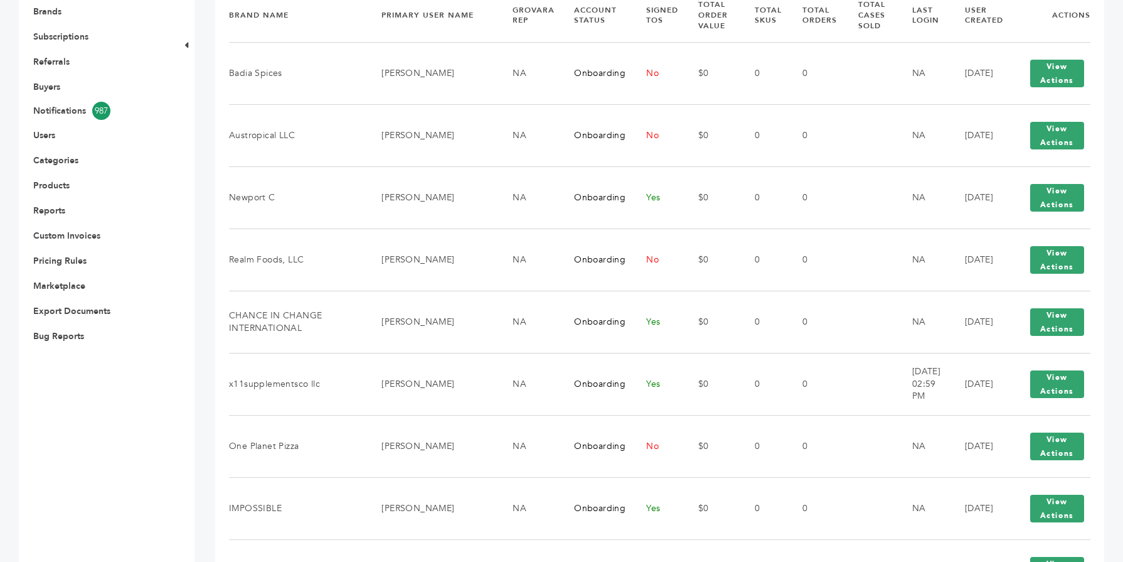
scroll to position [351, 0]
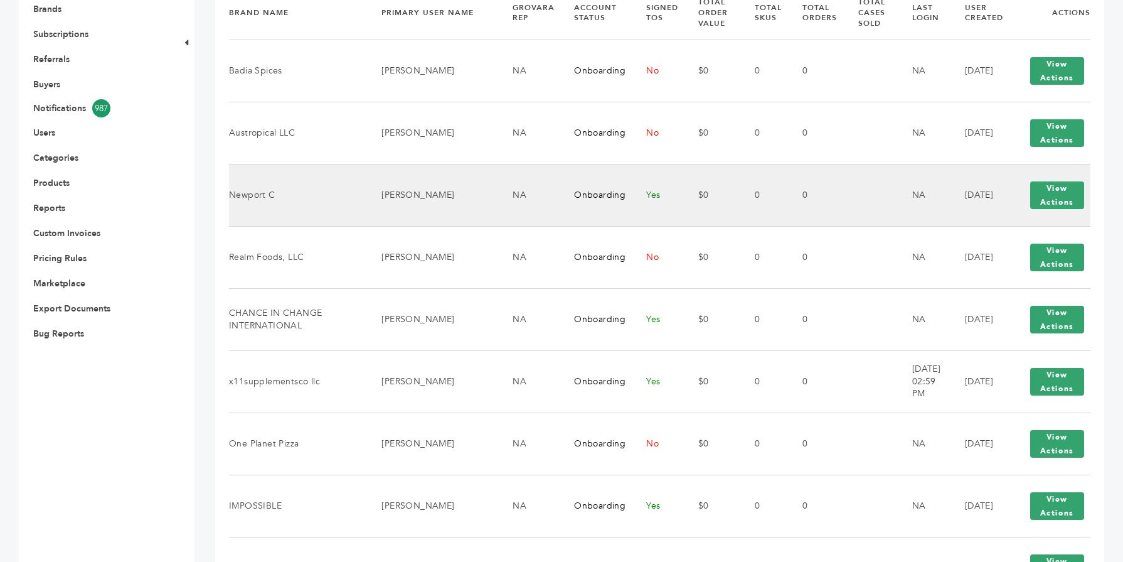
drag, startPoint x: 412, startPoint y: 200, endPoint x: 230, endPoint y: 198, distance: 181.4
click at [230, 198] on tr "Newport C Irina Valovatskaia NA Onboarding Yes $0 0 0 NA 06/09/2025 View Action…" at bounding box center [660, 195] width 862 height 62
copy tr "Newport C Irina Valovatskaia"
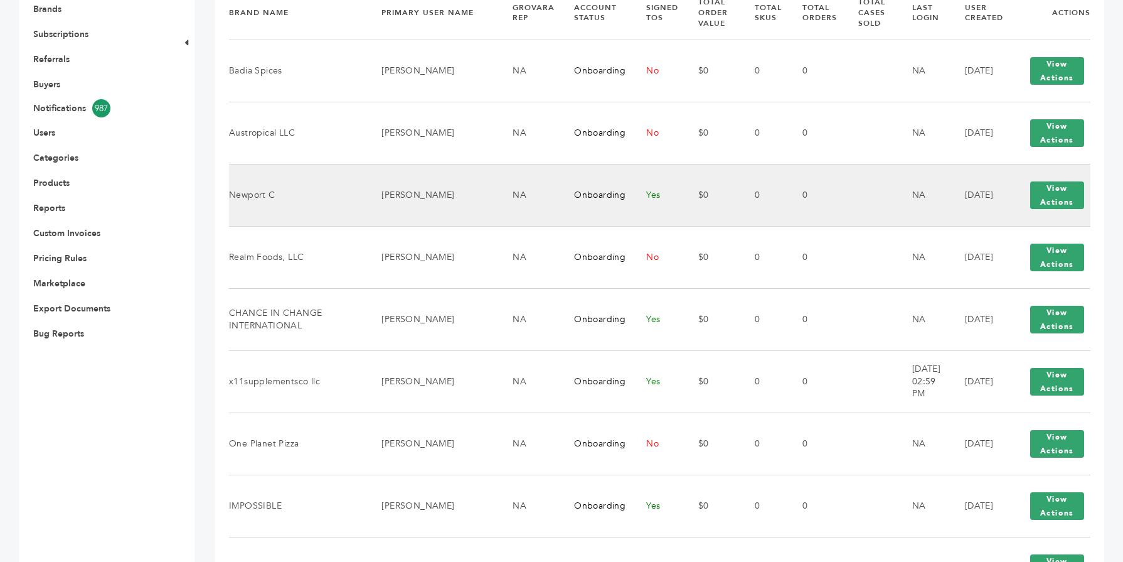
drag, startPoint x: 407, startPoint y: 202, endPoint x: 354, endPoint y: 191, distance: 54.5
click at [366, 191] on td "Irina Valovatskaia" at bounding box center [431, 195] width 131 height 62
copy td "Irina Valovatskaia"
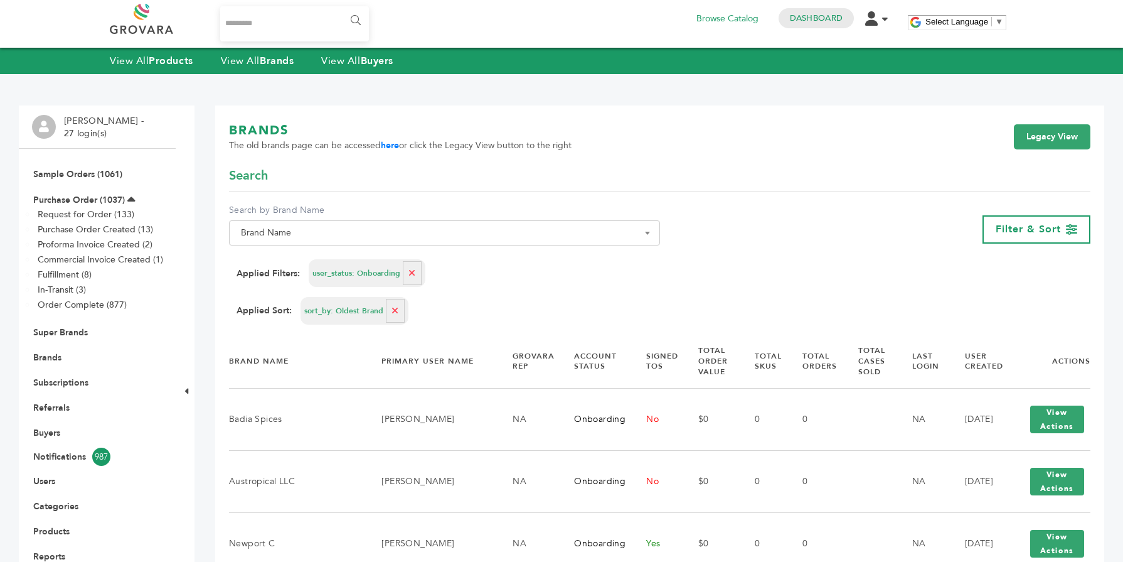
scroll to position [0, 0]
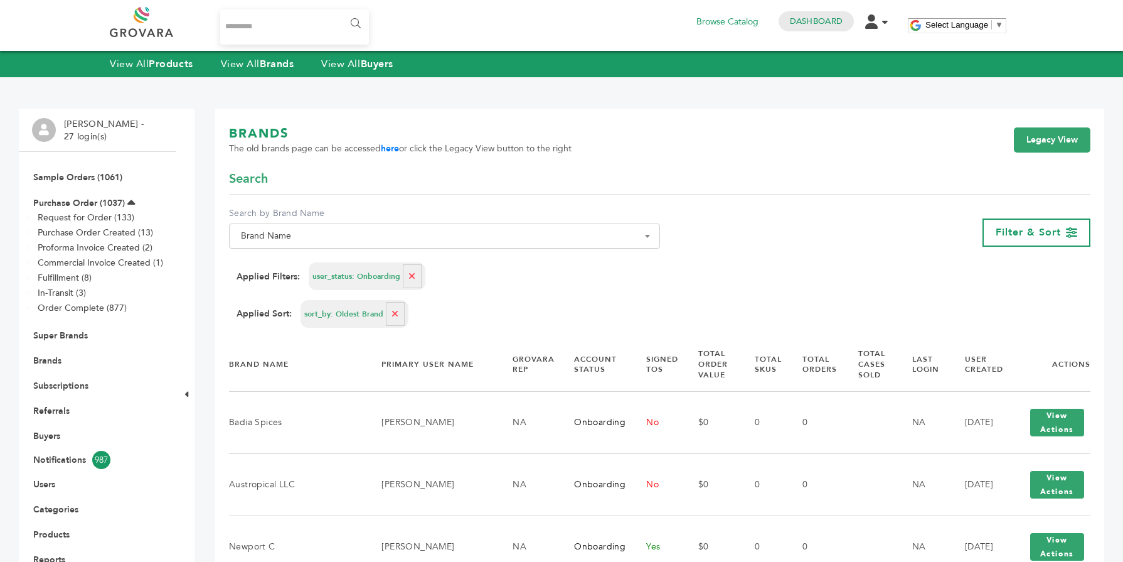
click at [263, 72] on div "View All Products View All Brands View All Buyers" at bounding box center [561, 64] width 1123 height 26
click at [265, 67] on strong "Brands" at bounding box center [277, 64] width 34 height 14
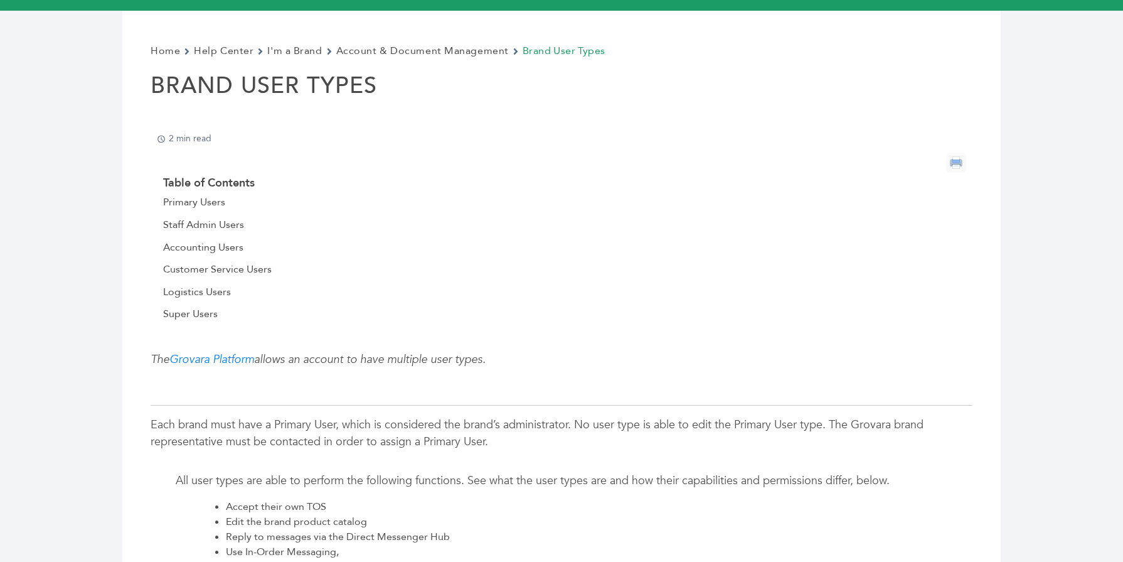
scroll to position [151, 0]
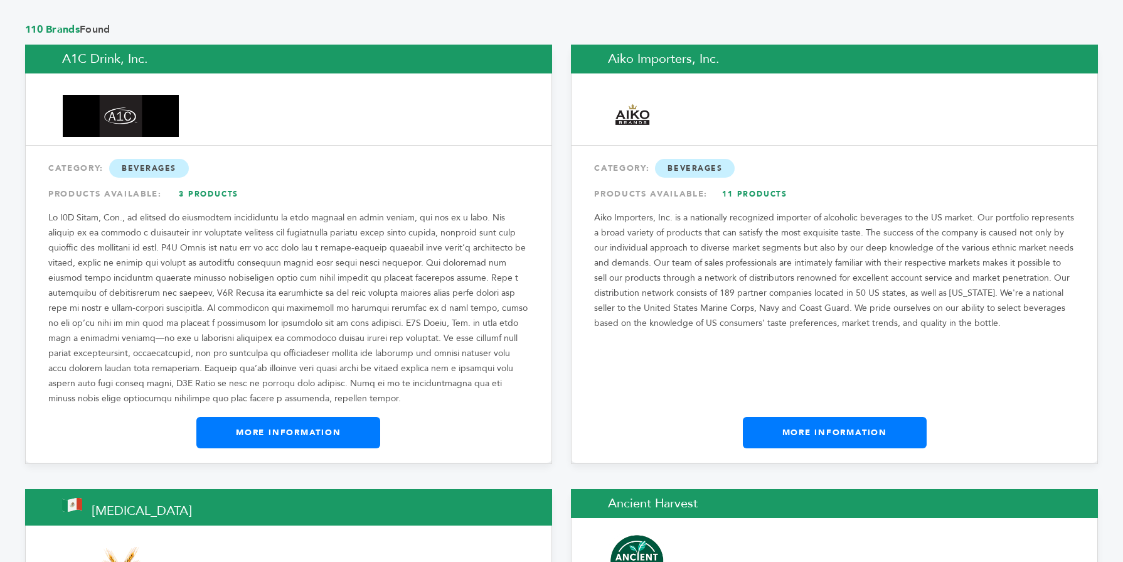
scroll to position [1053, 0]
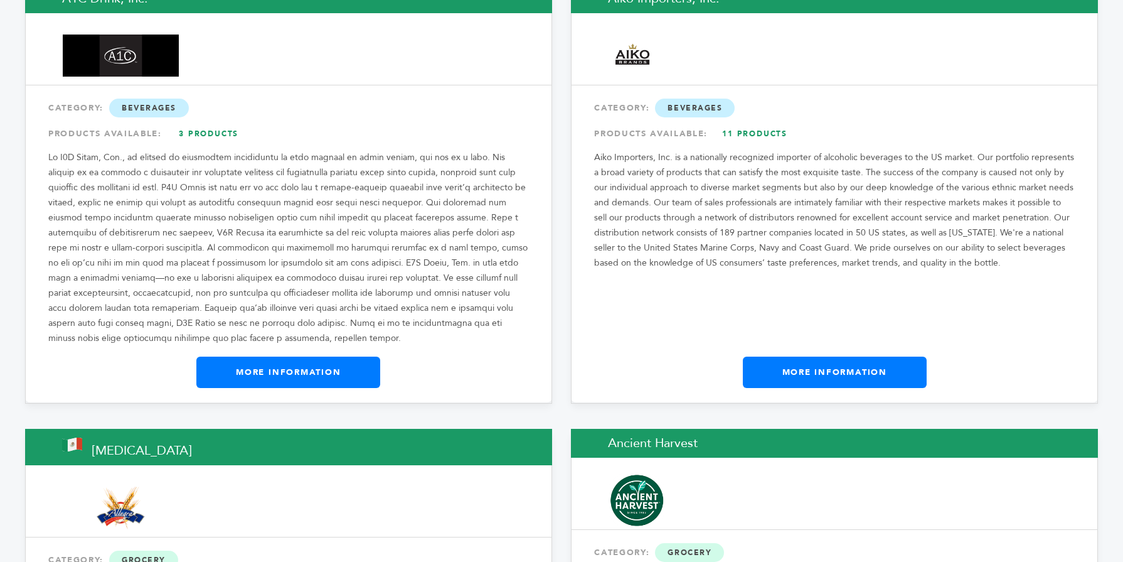
click at [258, 356] on link "More Information" at bounding box center [288, 371] width 184 height 31
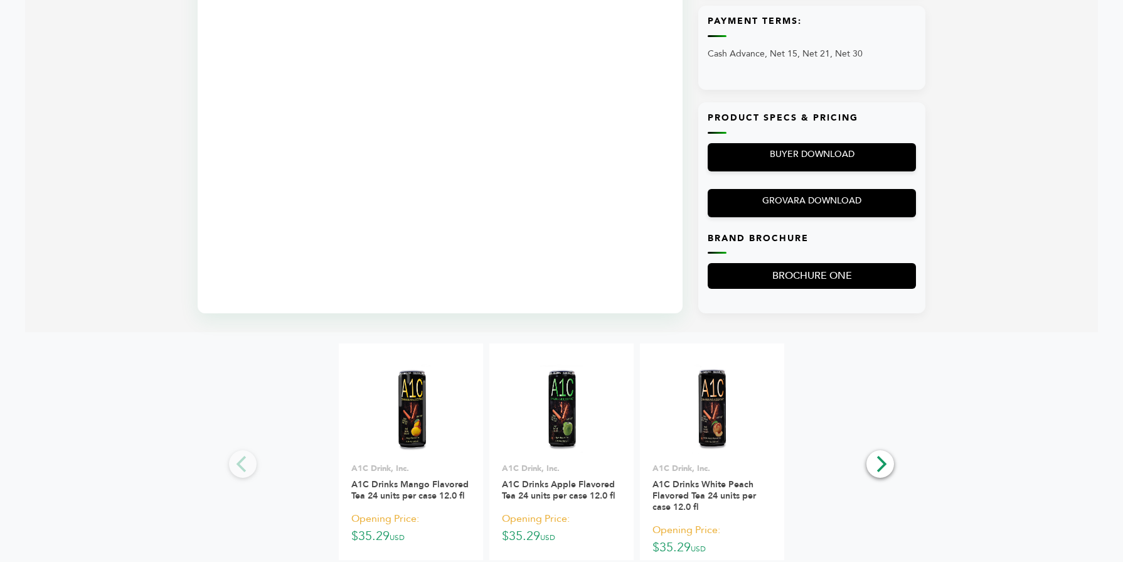
scroll to position [803, 0]
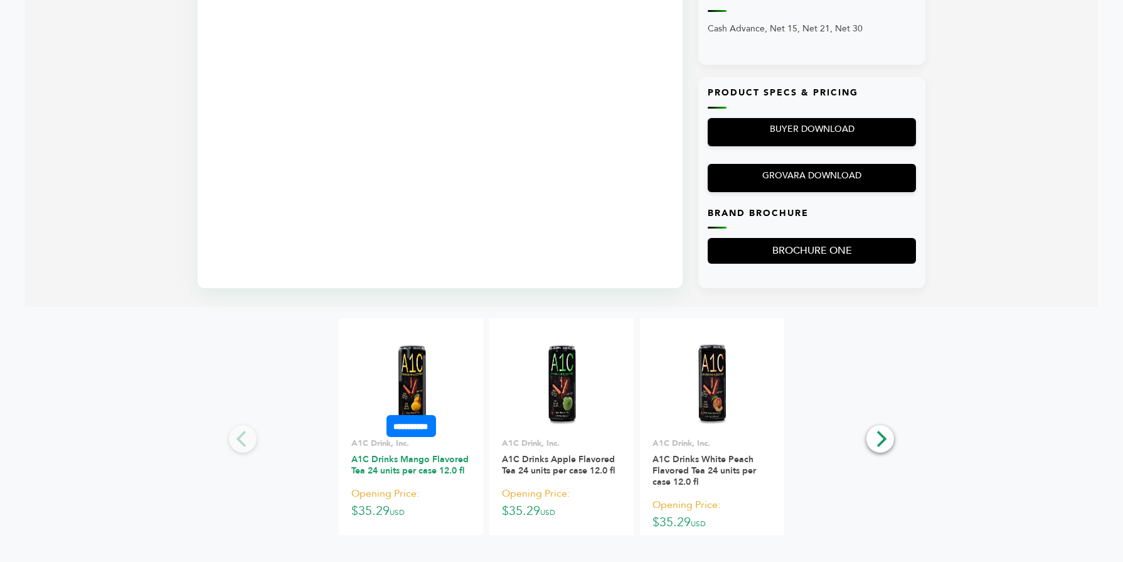
click at [402, 474] on link "A1C Drinks Mango Flavored Tea 24 units per case 12.0 fl" at bounding box center [409, 464] width 117 height 23
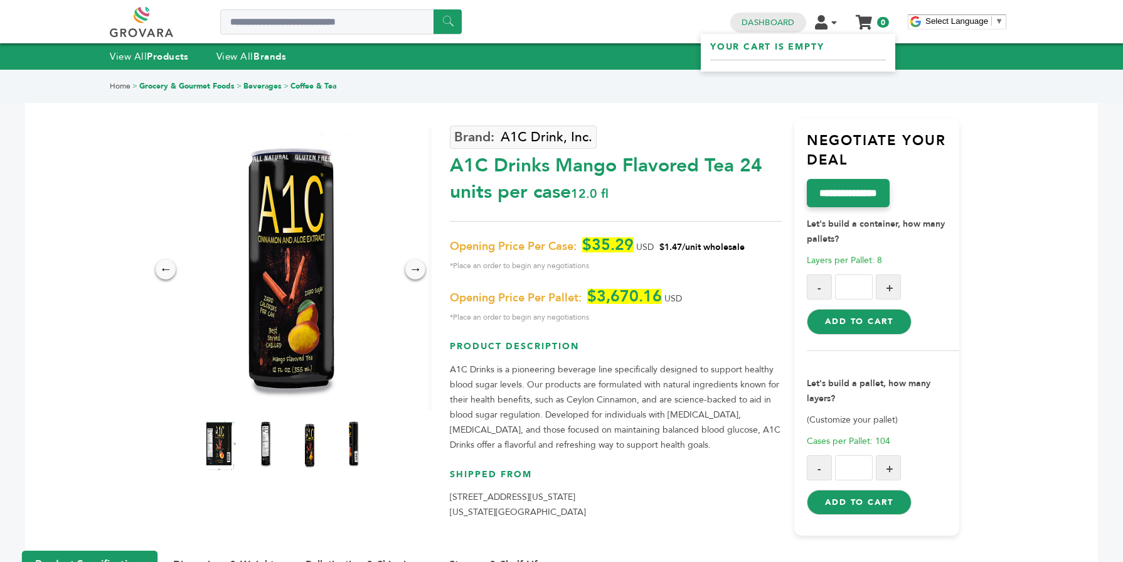
click at [869, 14] on link "My Cart" at bounding box center [864, 17] width 14 height 13
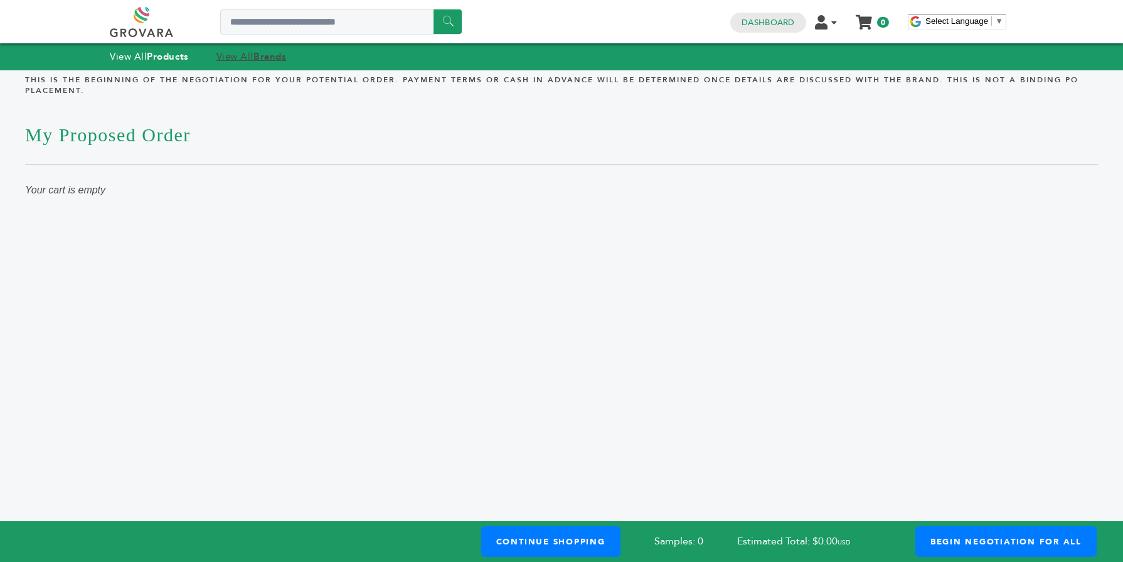
click at [221, 51] on link "View All Brands" at bounding box center [251, 56] width 70 height 13
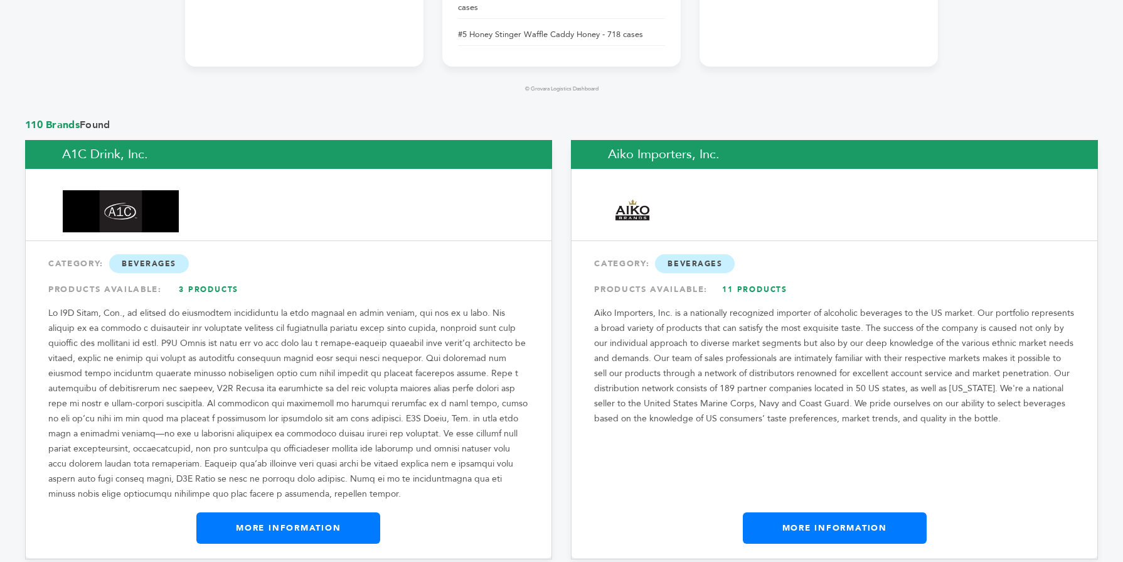
scroll to position [942, 0]
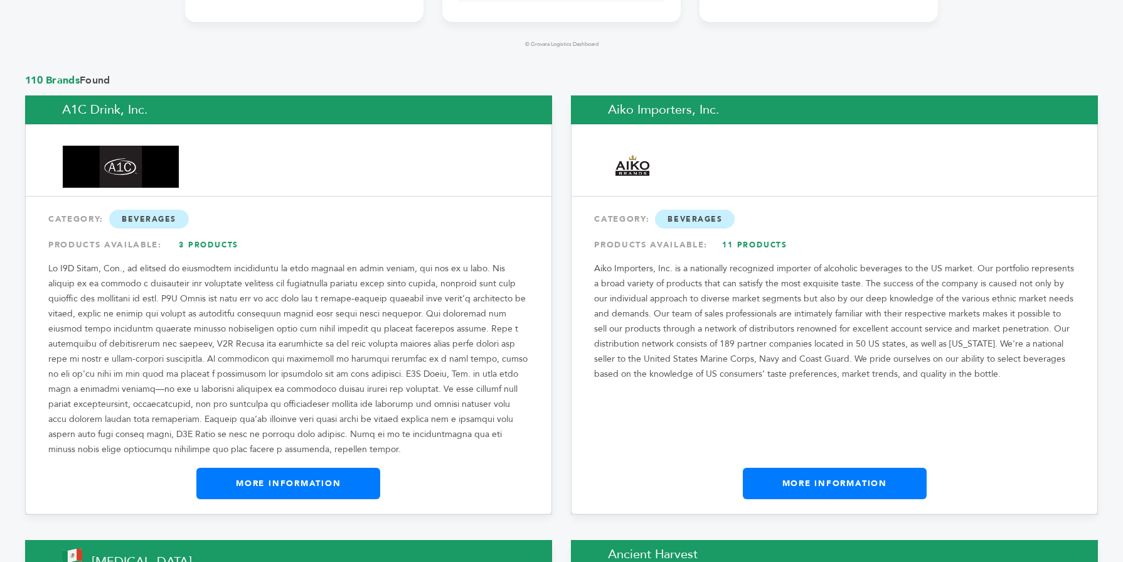
click at [319, 468] on link "More Information" at bounding box center [288, 483] width 184 height 31
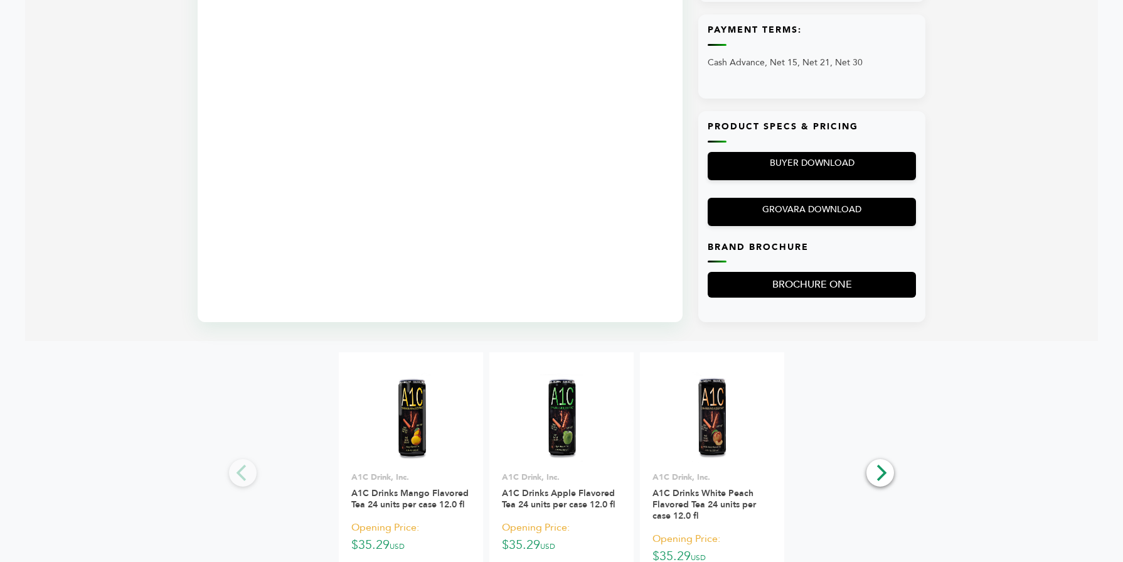
scroll to position [778, 0]
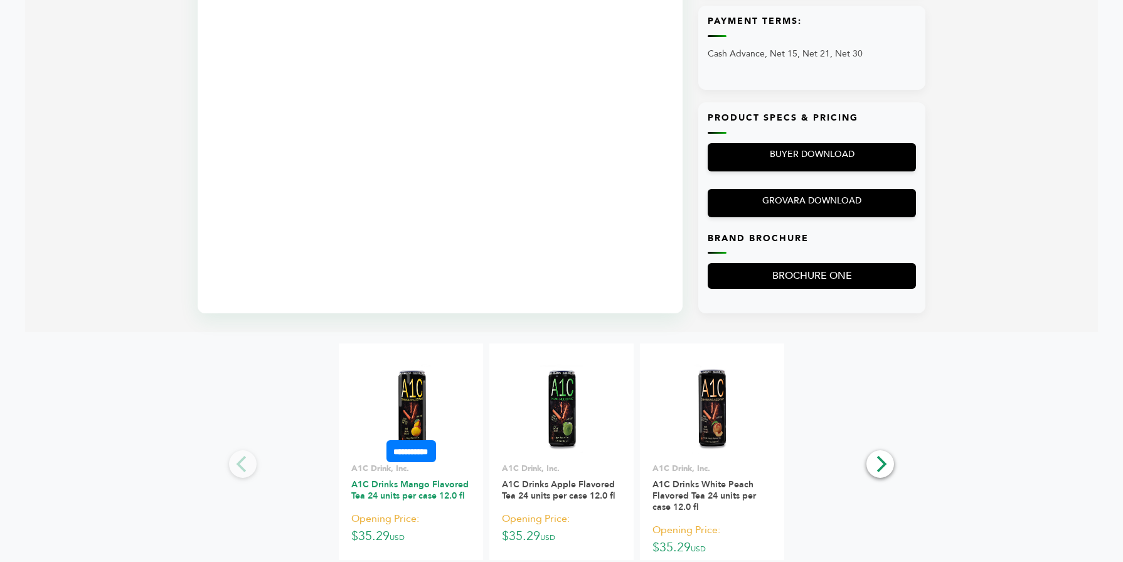
click at [393, 479] on link "A1C Drinks Mango Flavored Tea 24 units per case 12.0 fl" at bounding box center [409, 489] width 117 height 23
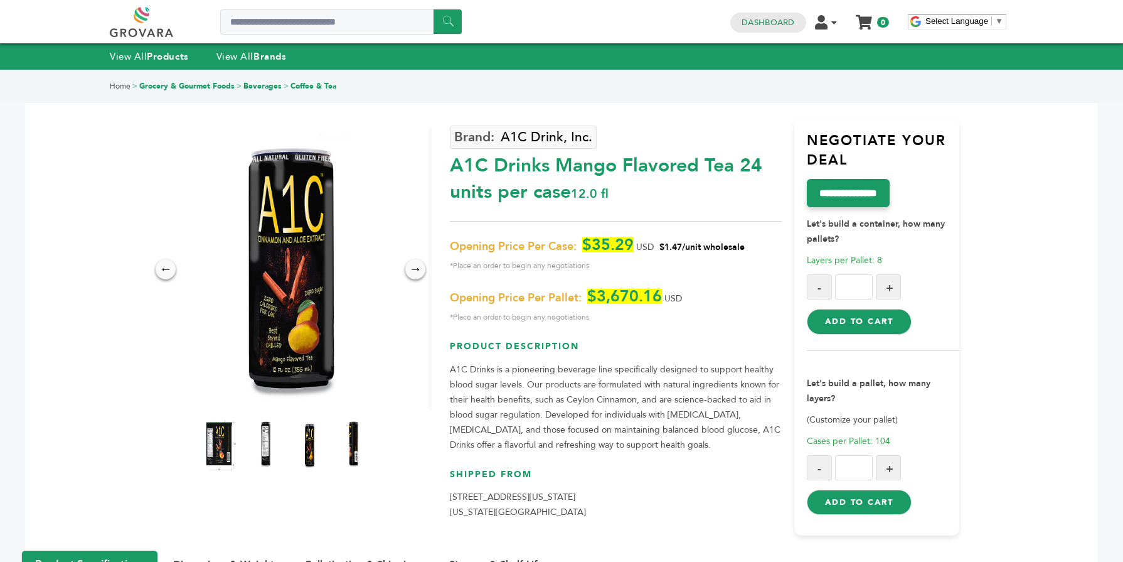
click at [877, 314] on button "Add to Cart" at bounding box center [859, 321] width 105 height 25
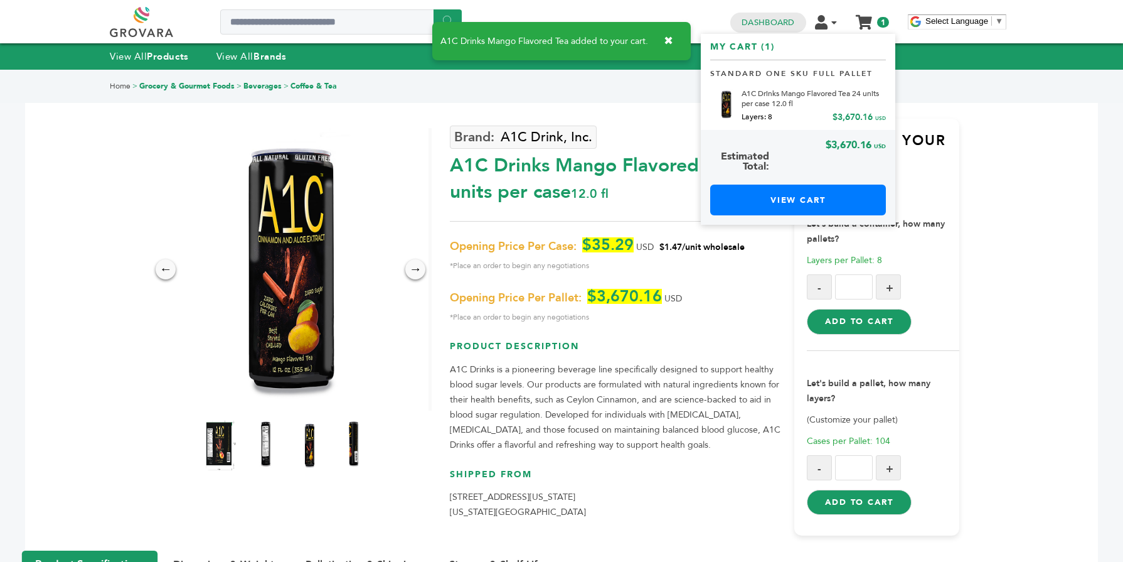
click at [865, 18] on link "My Cart" at bounding box center [864, 17] width 14 height 13
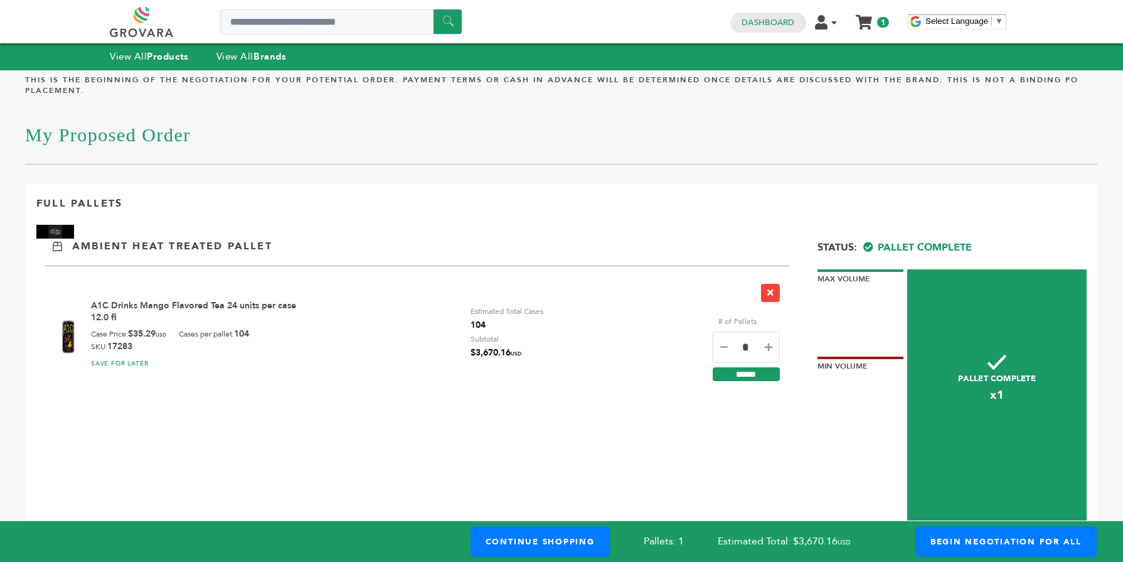
click at [690, 452] on div "Full Pallets Ambient Heat Treated Pallet # of Pallets Subtotal A1C Drinks Mango…" at bounding box center [561, 395] width 1073 height 424
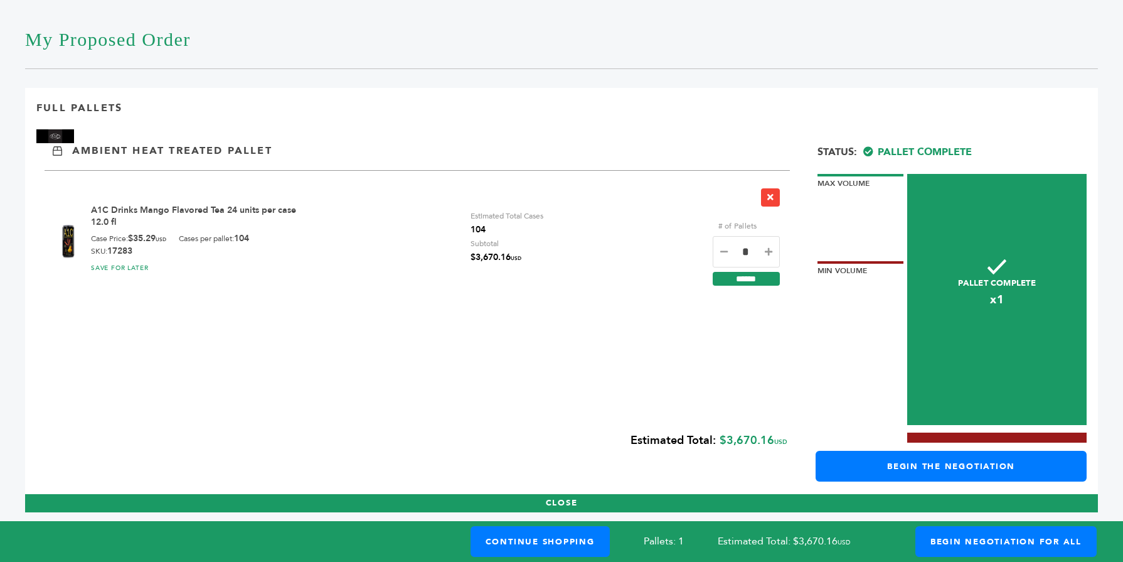
scroll to position [100, 0]
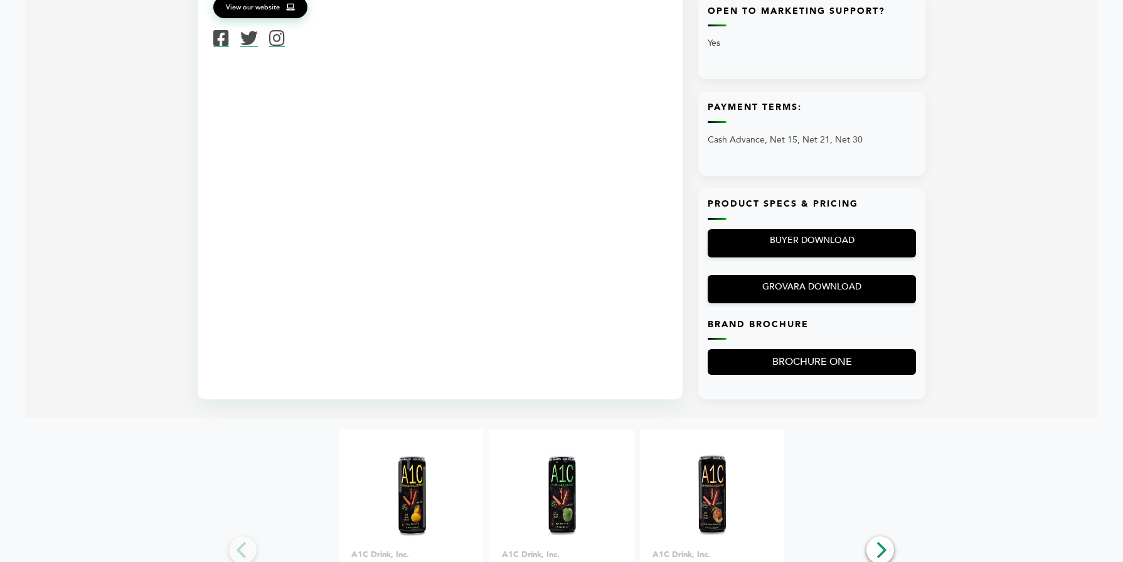
scroll to position [653, 0]
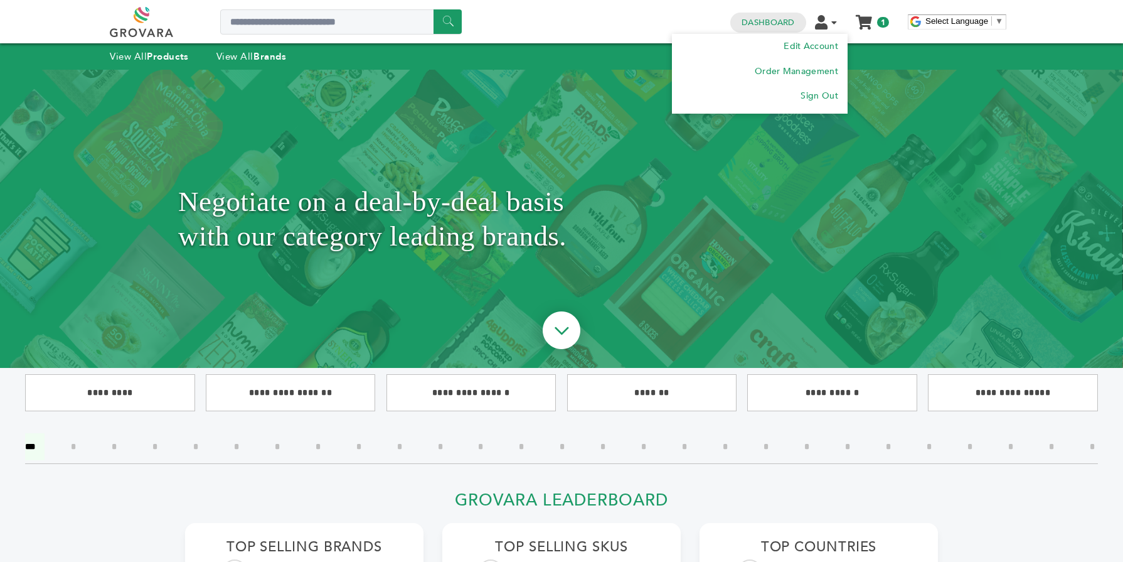
click at [836, 25] on icon at bounding box center [834, 22] width 6 height 9
click at [818, 72] on link "Order Management" at bounding box center [796, 71] width 85 height 12
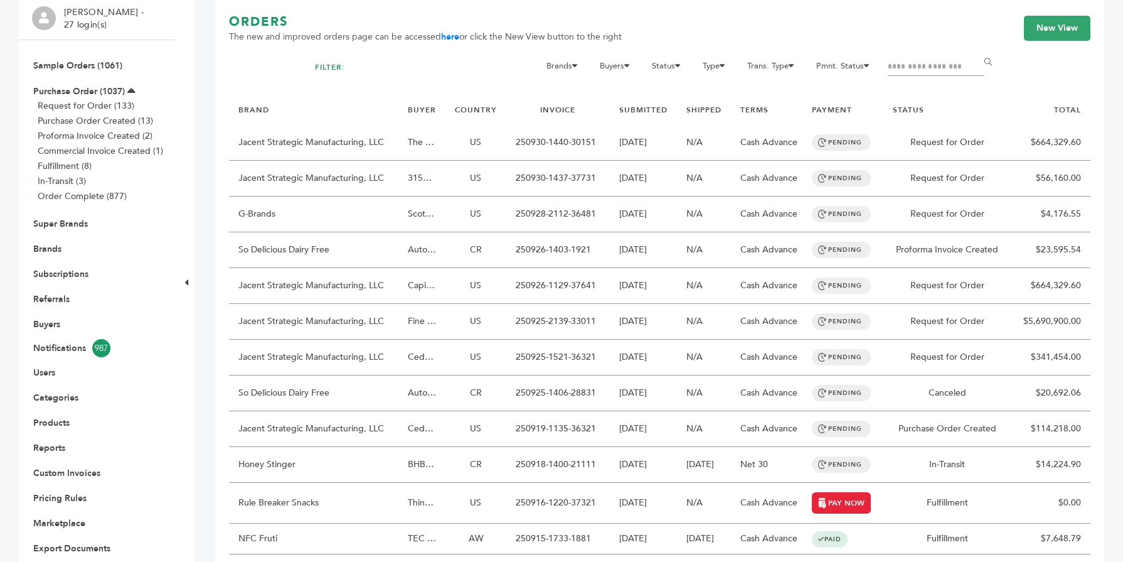
scroll to position [126, 0]
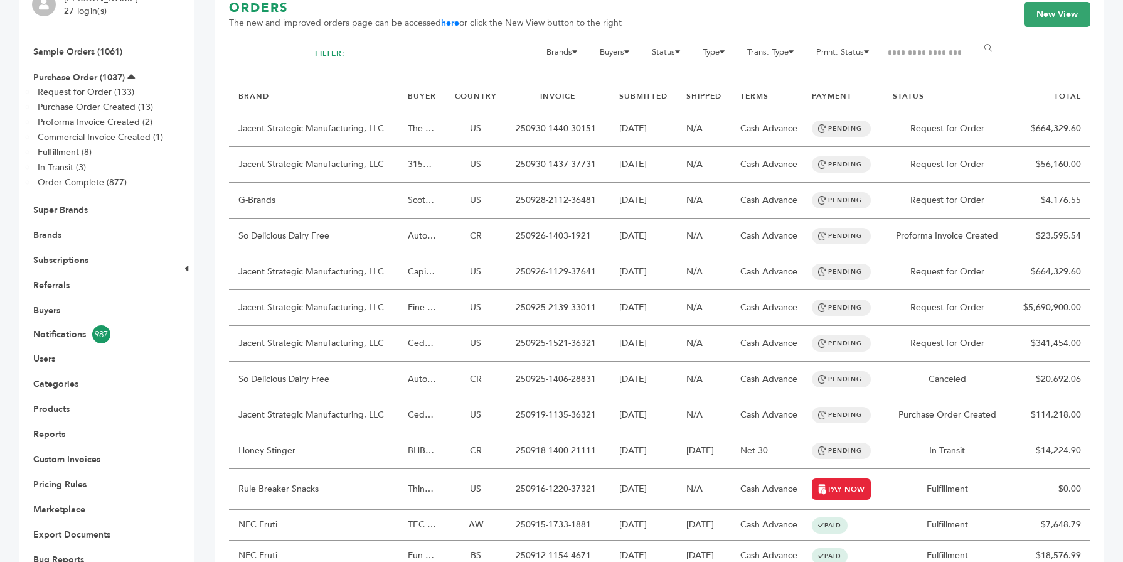
click at [130, 73] on icon at bounding box center [131, 78] width 8 height 13
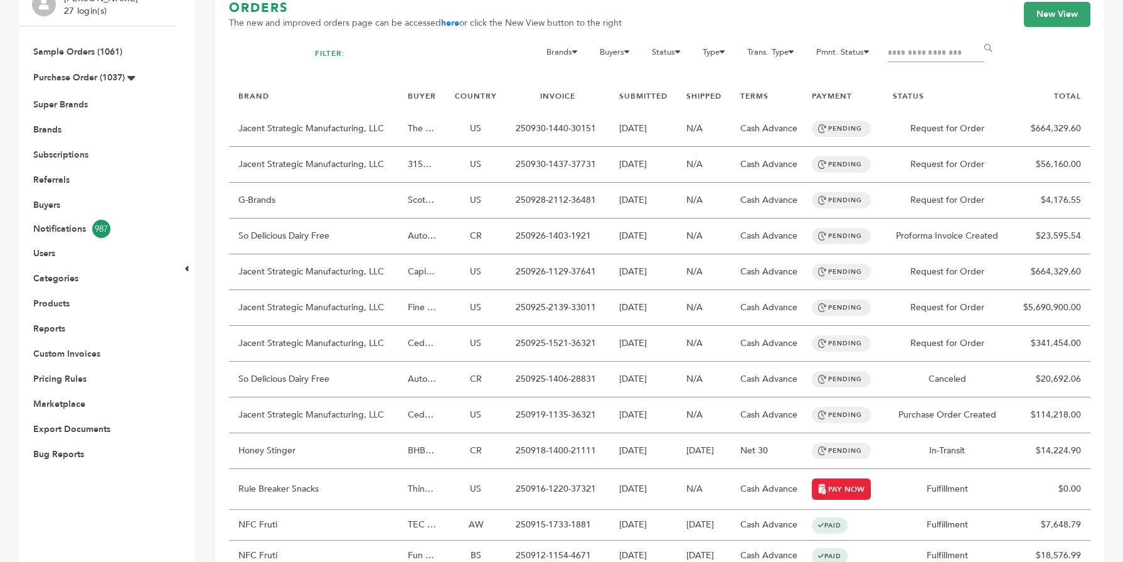
click at [130, 73] on icon at bounding box center [131, 78] width 8 height 13
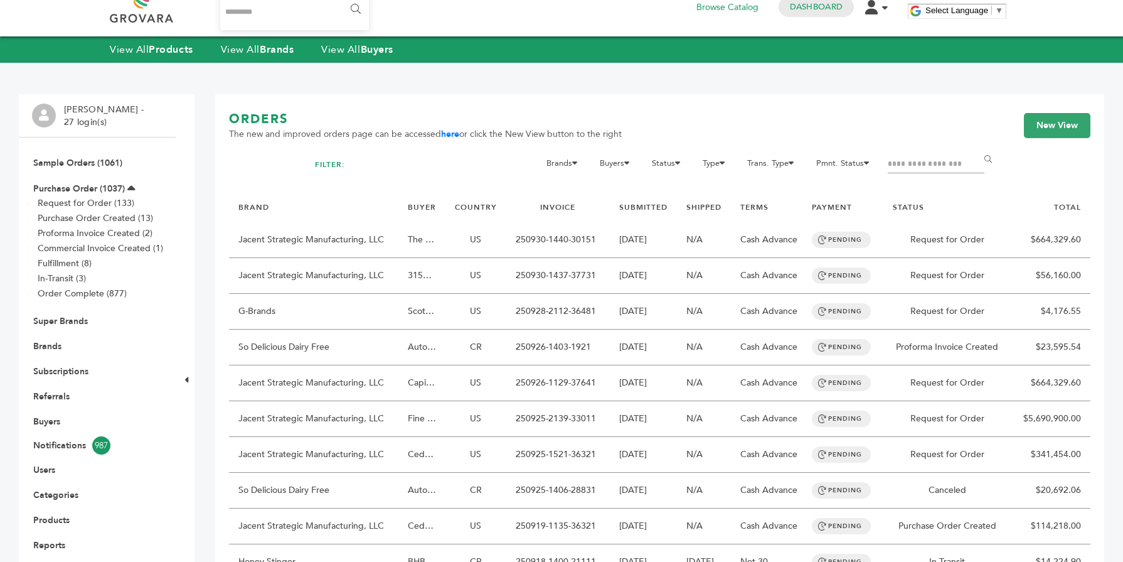
scroll to position [0, 0]
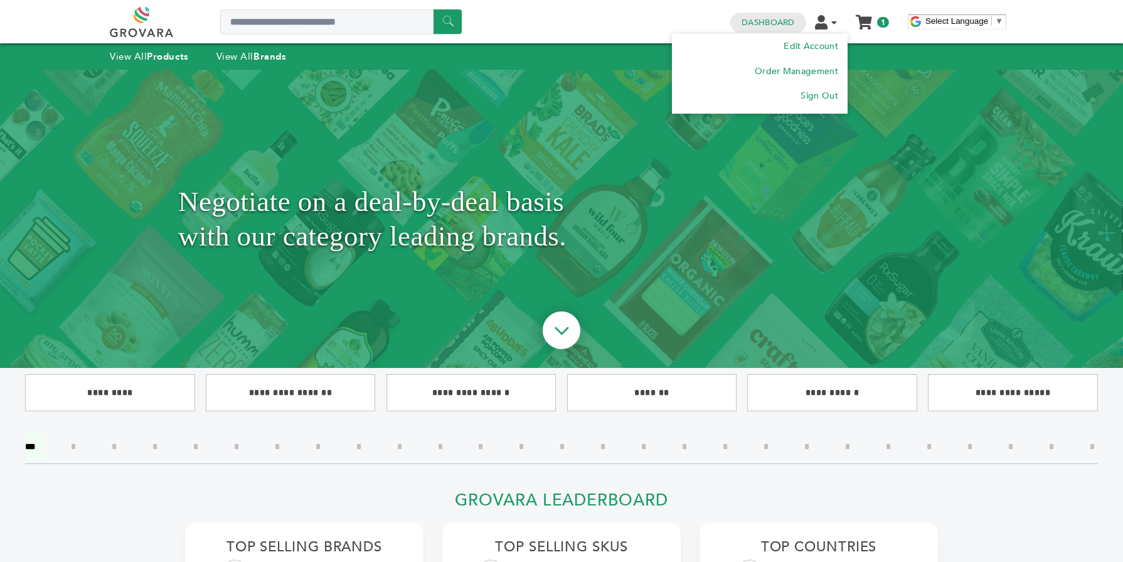
click at [836, 20] on icon at bounding box center [834, 22] width 6 height 9
